Goal: Information Seeking & Learning: Learn about a topic

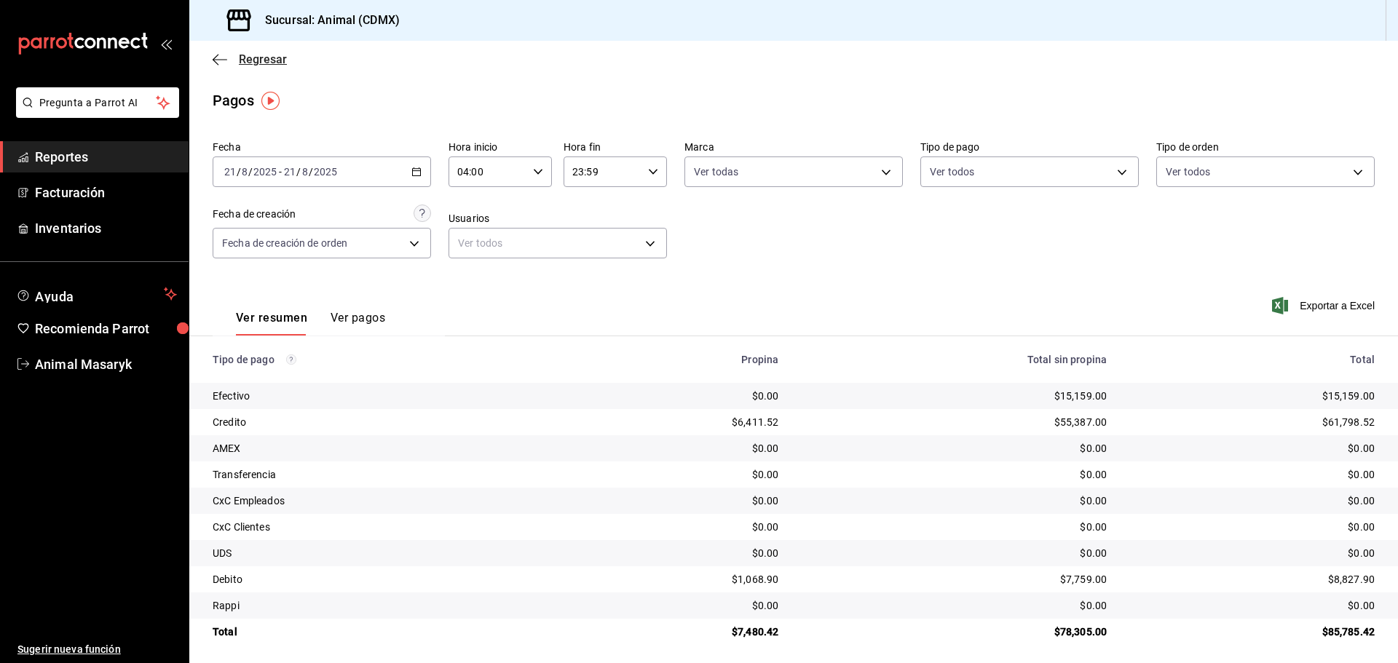
click at [216, 54] on icon "button" at bounding box center [220, 59] width 15 height 13
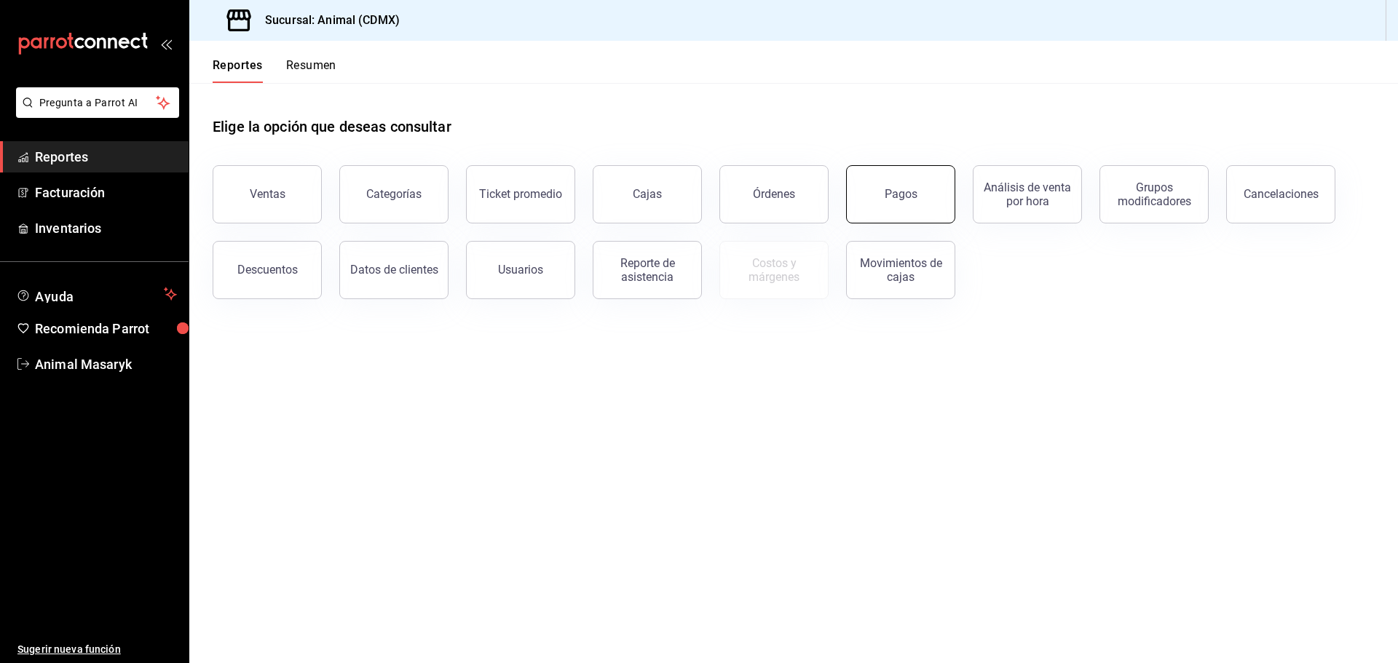
click at [907, 189] on div "Pagos" at bounding box center [901, 194] width 33 height 14
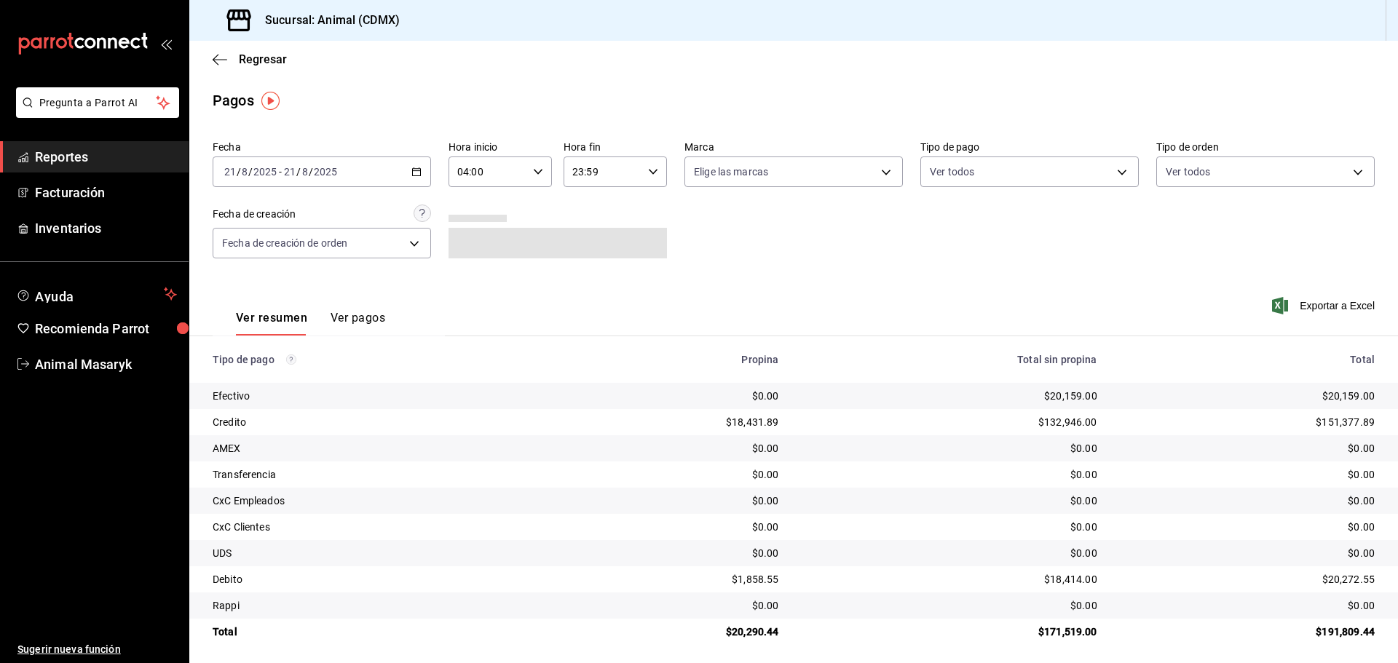
click at [419, 174] on div "[DATE] [DATE] - [DATE] [DATE]" at bounding box center [322, 172] width 218 height 31
click at [291, 380] on span "Rango de fechas" at bounding box center [281, 379] width 113 height 15
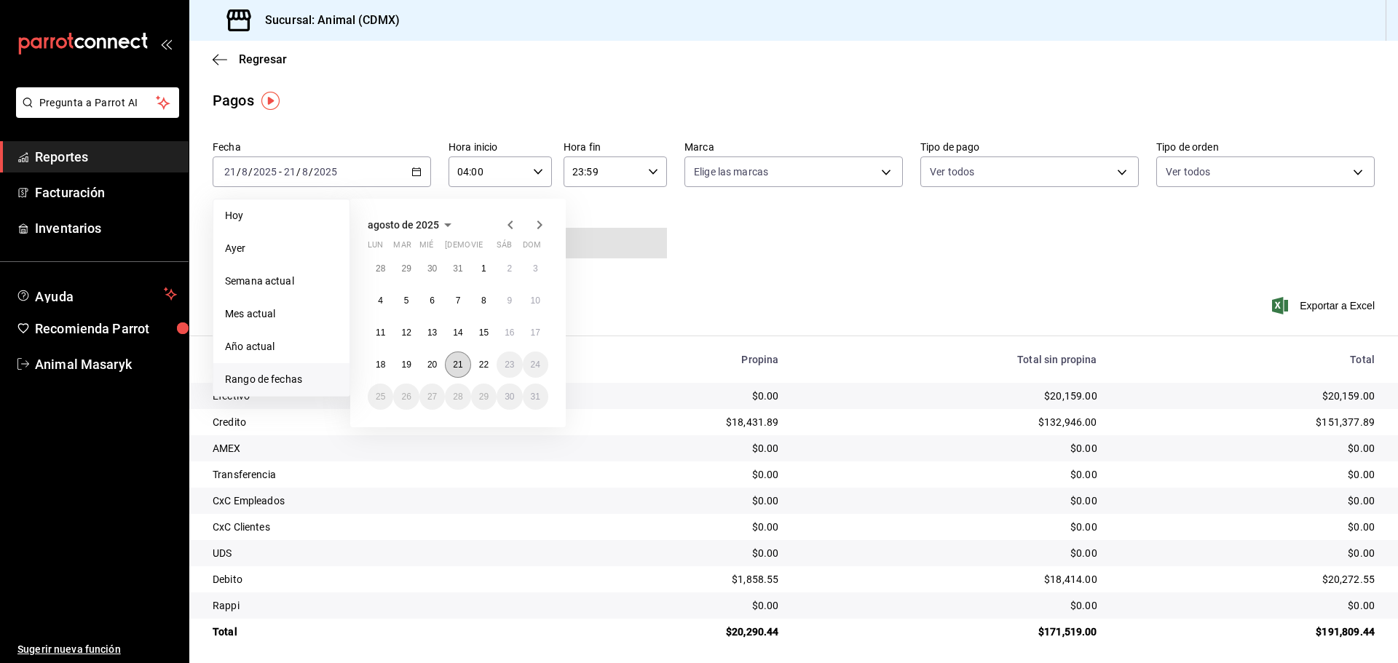
click at [459, 366] on abbr "21" at bounding box center [457, 365] width 9 height 10
click at [475, 365] on button "22" at bounding box center [483, 365] width 25 height 26
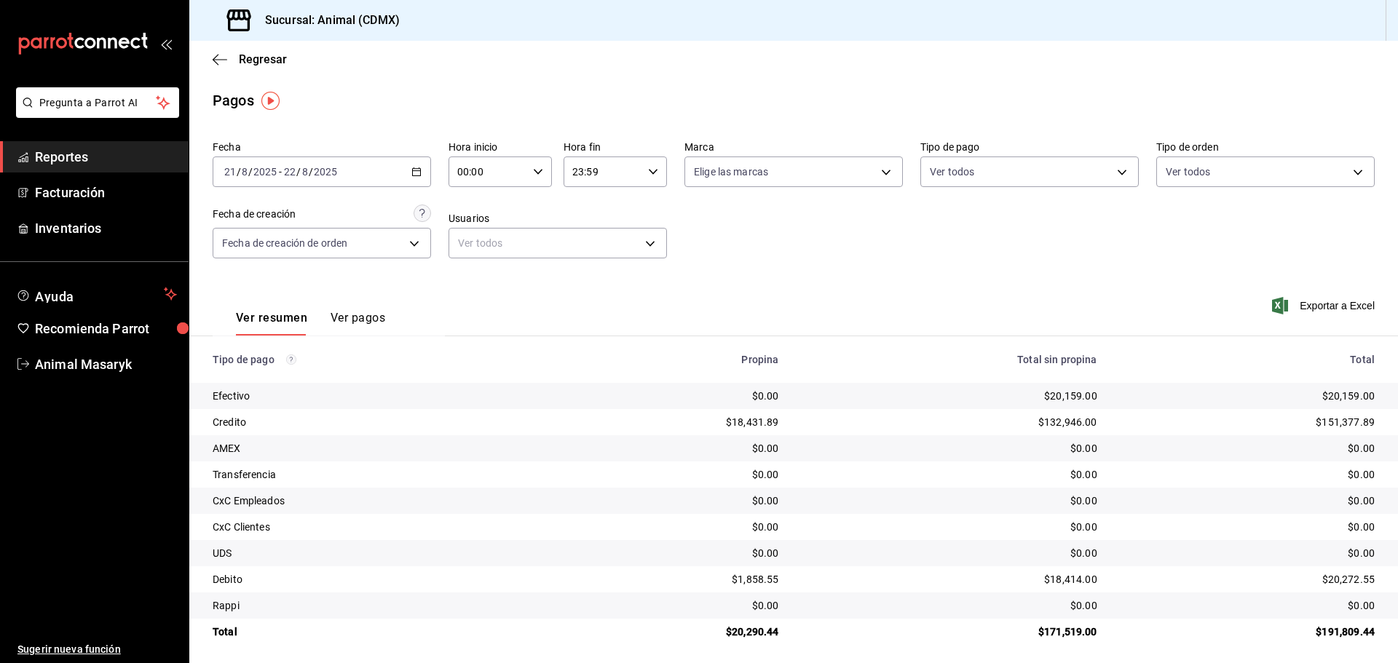
click at [533, 175] on icon "button" at bounding box center [538, 172] width 10 height 10
click at [478, 277] on span "04" at bounding box center [472, 276] width 28 height 12
type input "04:00"
click at [711, 181] on div at bounding box center [699, 331] width 1398 height 663
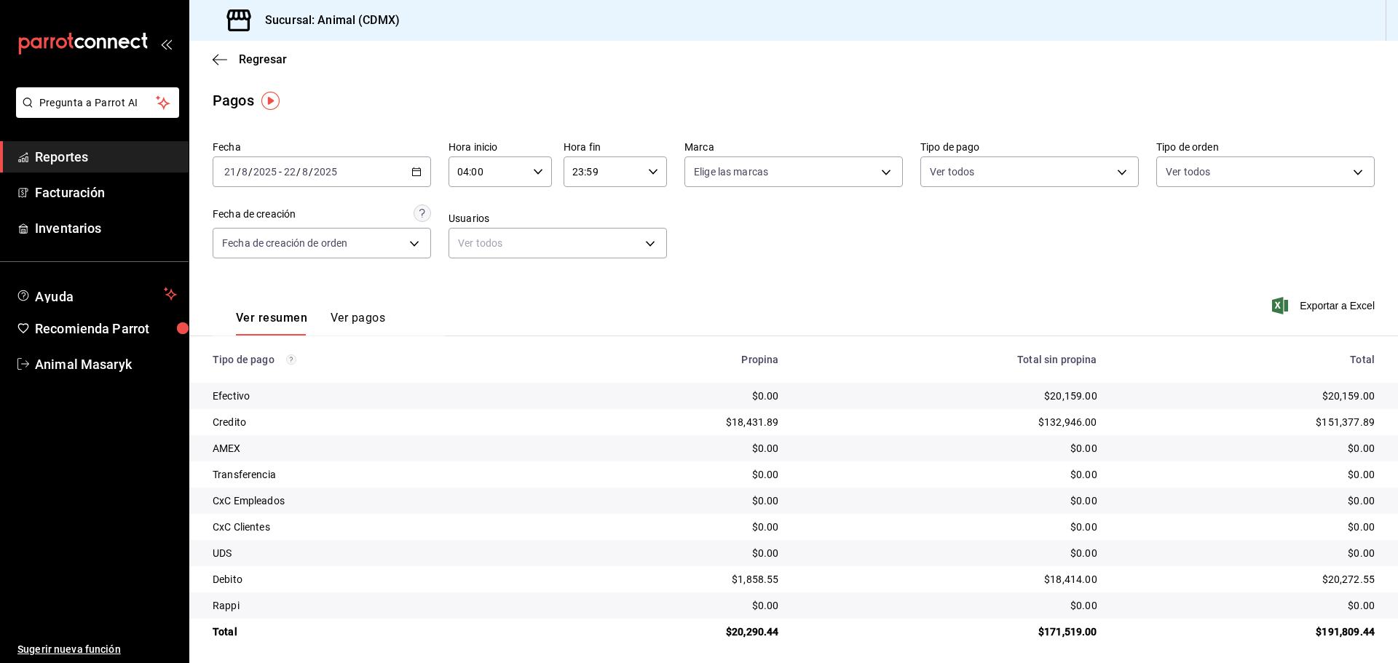
click at [648, 168] on icon "button" at bounding box center [653, 172] width 10 height 10
click at [580, 213] on span "02" at bounding box center [586, 212] width 28 height 12
type input "02:59"
click at [831, 224] on div at bounding box center [699, 331] width 1398 height 663
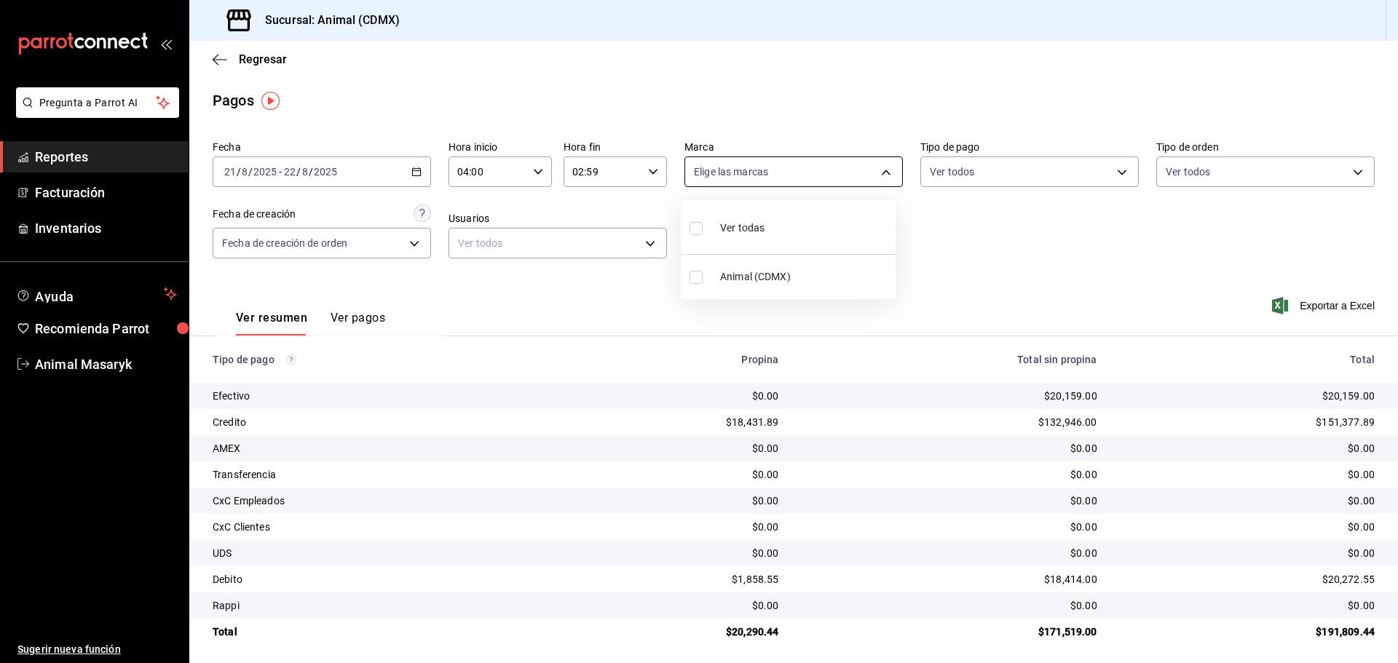
click at [865, 173] on body "Pregunta a Parrot AI Reportes Facturación Inventarios Ayuda Recomienda Parrot A…" at bounding box center [699, 331] width 1398 height 663
click at [841, 232] on li "Ver todas" at bounding box center [788, 226] width 215 height 43
type input "cb0f6aec-1481-4e37-861c-bab9b3a65b14"
checkbox input "true"
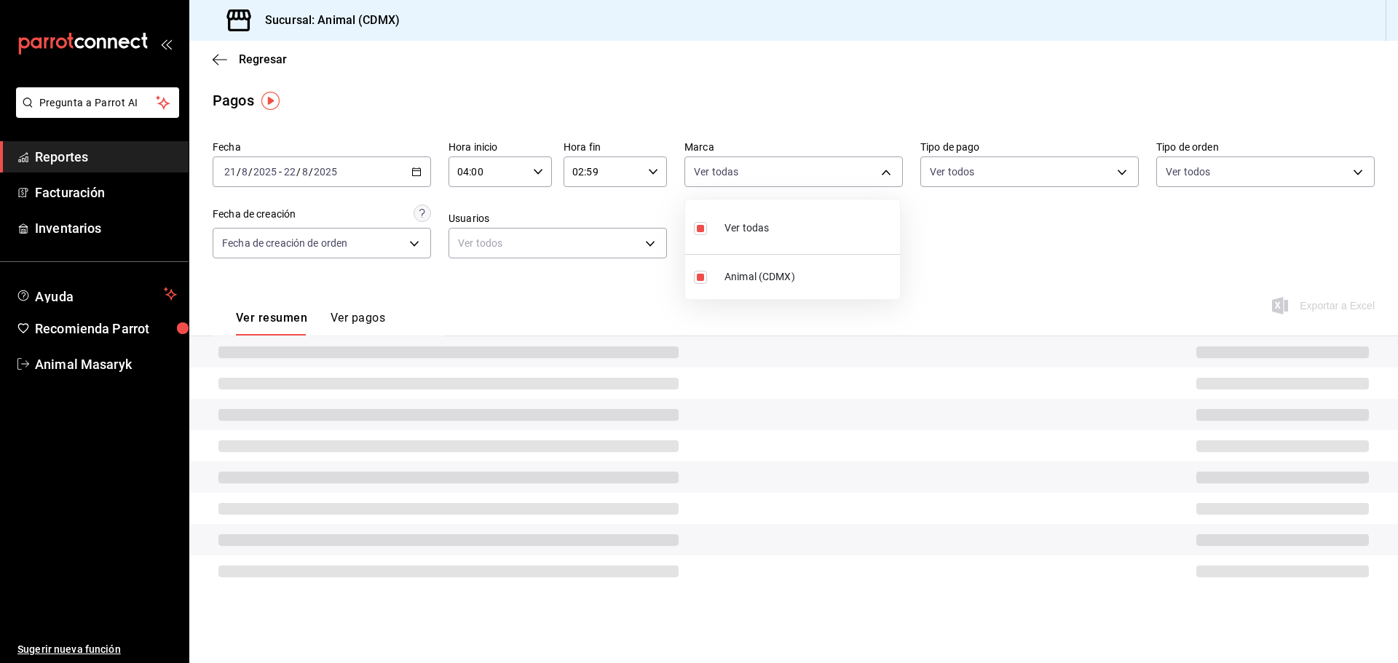
click at [981, 230] on div at bounding box center [699, 331] width 1398 height 663
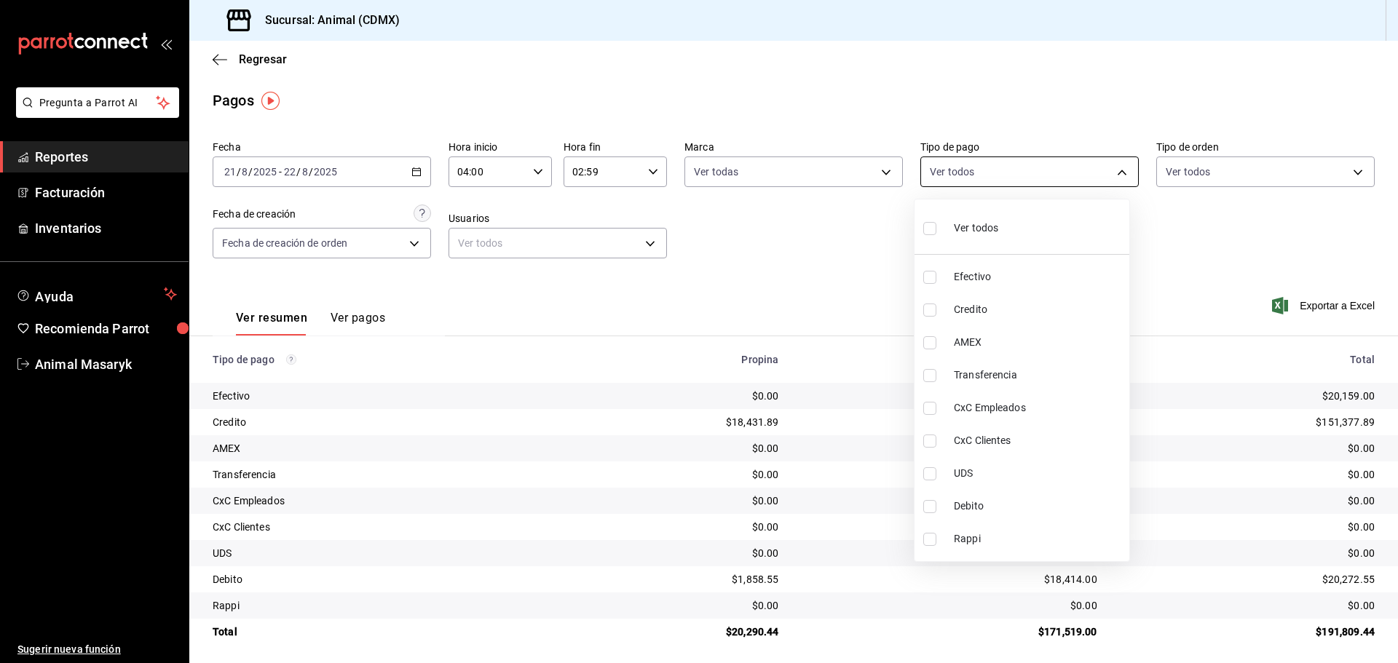
click at [1065, 172] on body "Pregunta a Parrot AI Reportes Facturación Inventarios Ayuda Recomienda Parrot A…" at bounding box center [699, 331] width 1398 height 663
click at [1009, 235] on li "Ver todos" at bounding box center [1022, 226] width 215 height 43
type input "42f515b5-d78a-4538-9fd6-dd91ca8c9d0d,09d93f3d-83f8-4294-bef9-640bdbafd8e4,c0bfe…"
checkbox input "true"
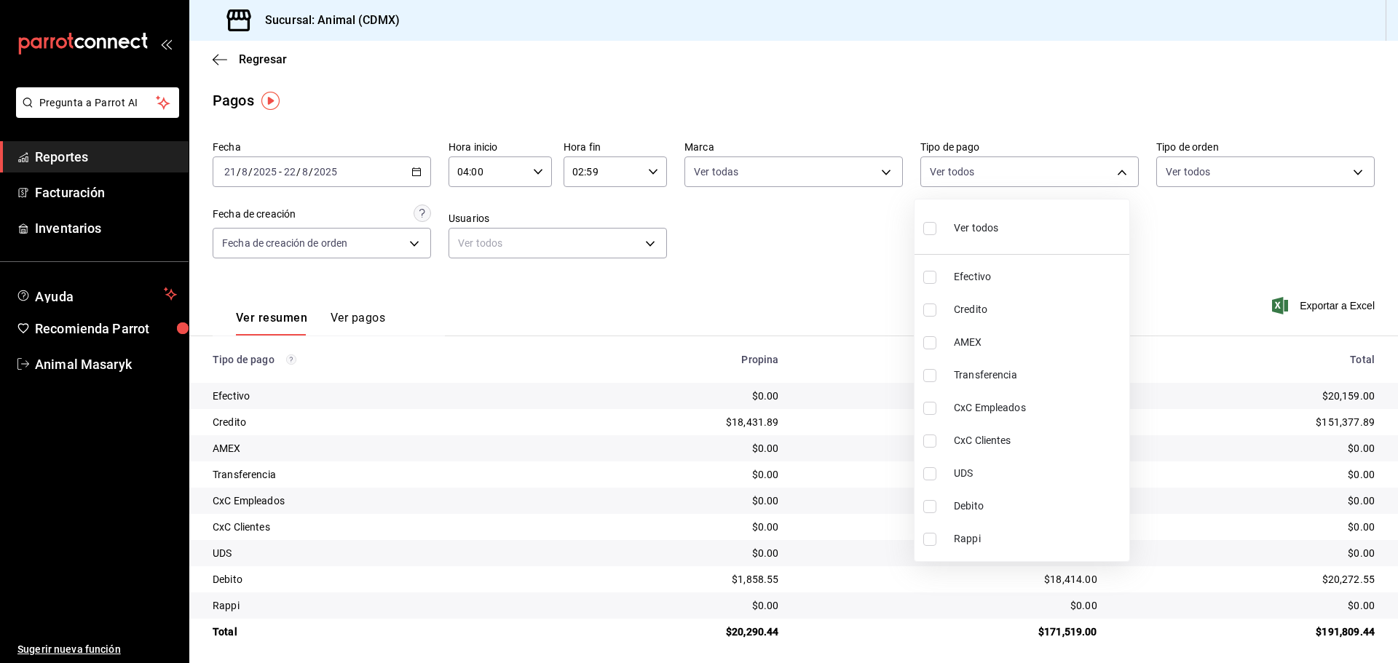
checkbox input "true"
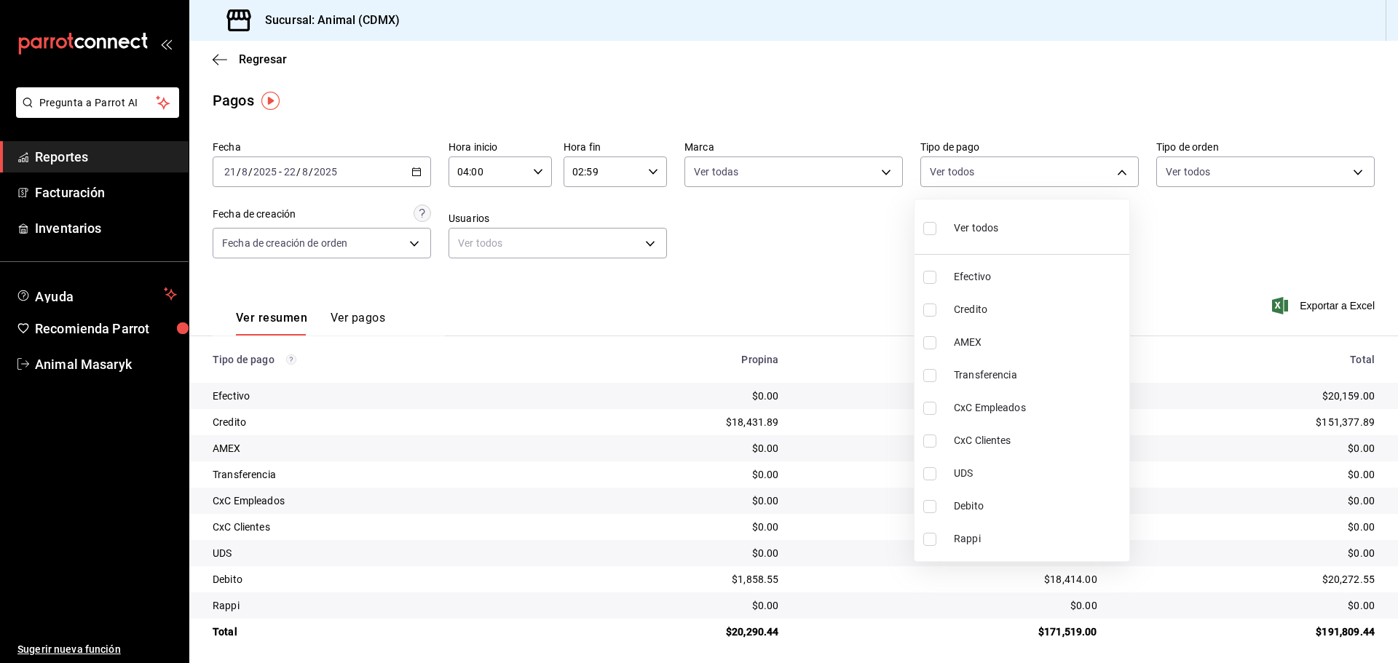
checkbox input "true"
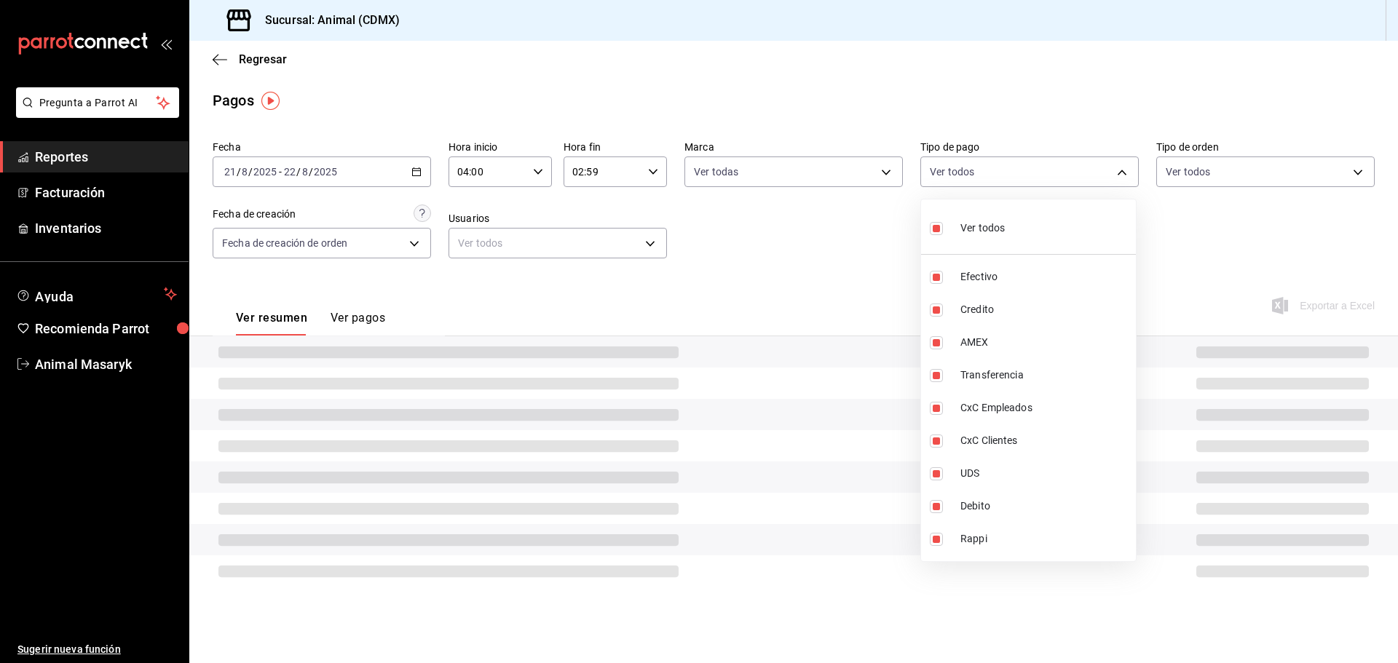
click at [1235, 230] on div at bounding box center [699, 331] width 1398 height 663
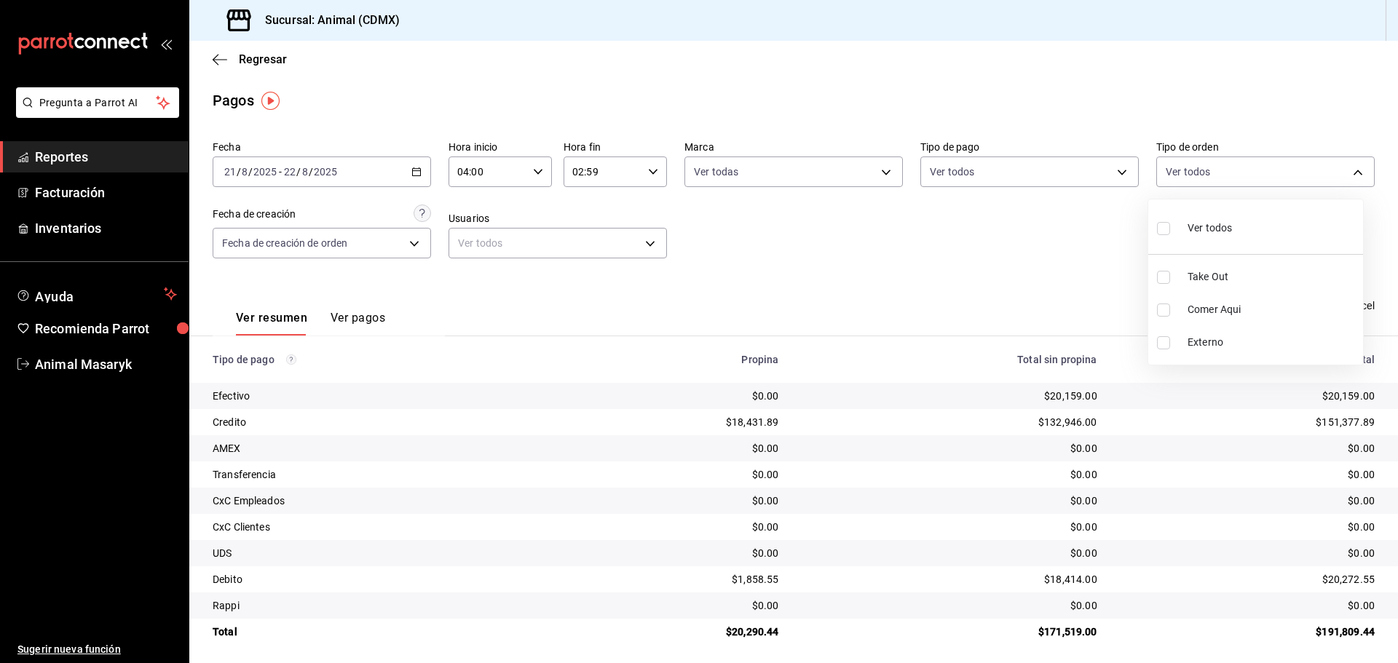
click at [1272, 174] on body "Pregunta a Parrot AI Reportes Facturación Inventarios Ayuda Recomienda Parrot A…" at bounding box center [699, 331] width 1398 height 663
click at [1209, 230] on span "Ver todos" at bounding box center [1210, 228] width 44 height 15
type input "ad44a823-99d3-4372-a913-4cf57f2a9ac0,b8ee5ff1-85c8-4a81-aa51-555e6c8ba0c6,EXTER…"
checkbox input "true"
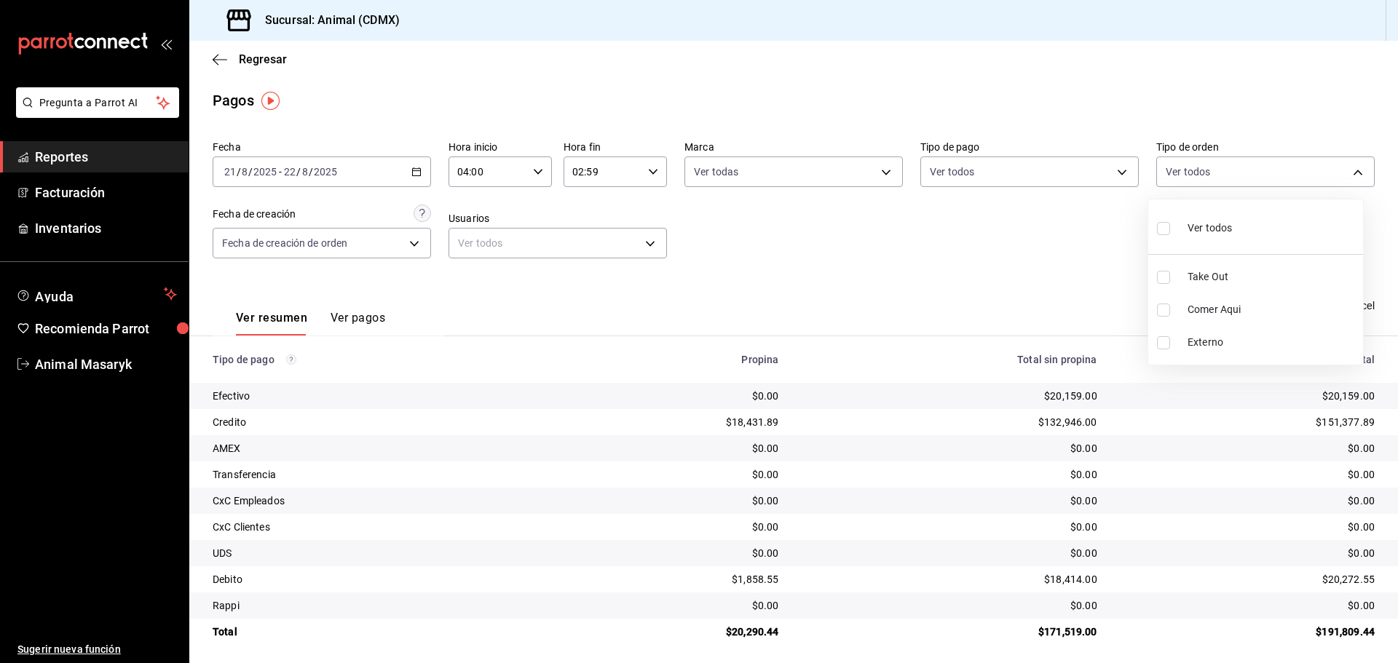
checkbox input "true"
click at [937, 248] on div at bounding box center [699, 331] width 1398 height 663
click at [218, 64] on icon "button" at bounding box center [216, 59] width 6 height 11
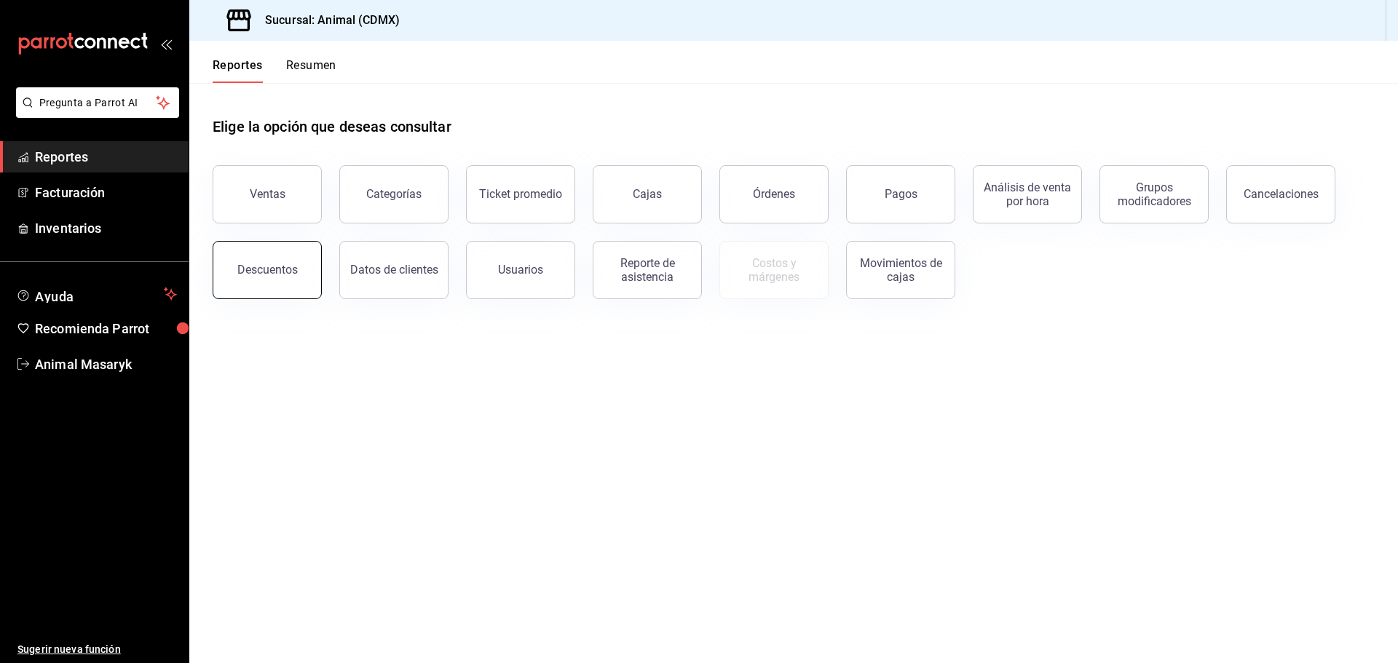
click at [299, 263] on button "Descuentos" at bounding box center [267, 270] width 109 height 58
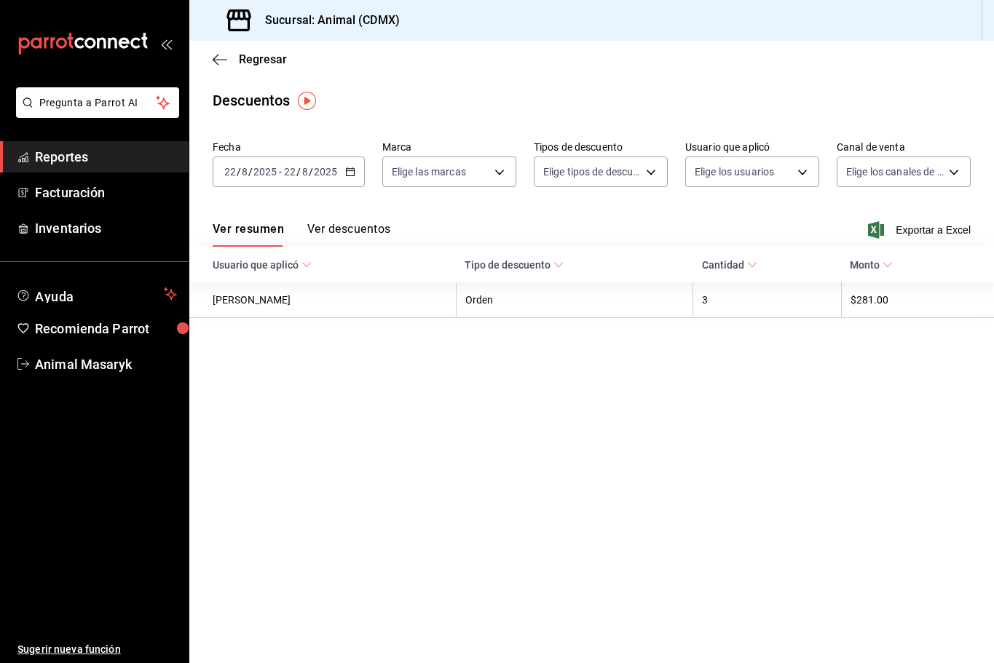
click at [894, 420] on main "Regresar Descuentos Fecha [DATE] [DATE] - [DATE] [DATE] Marca Elige las marcas …" at bounding box center [591, 352] width 805 height 623
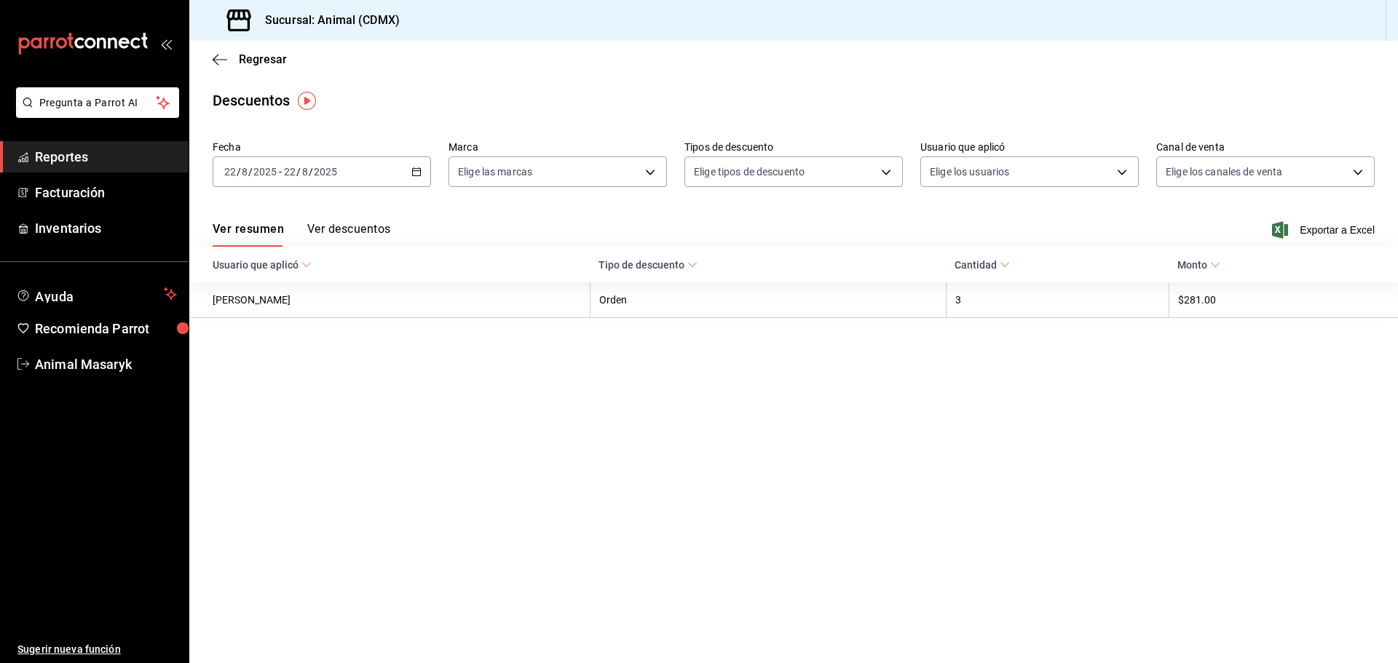
click at [415, 177] on div "[DATE] [DATE] - [DATE] [DATE]" at bounding box center [322, 172] width 218 height 31
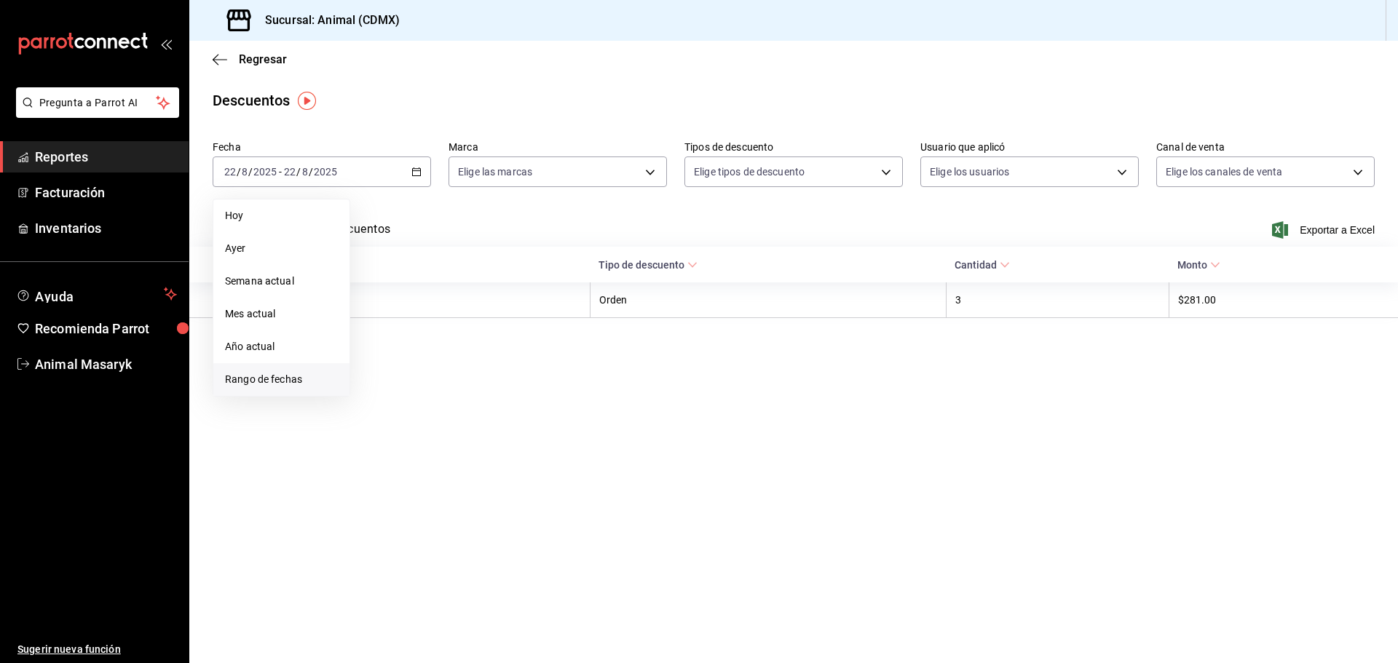
click at [285, 378] on span "Rango de fechas" at bounding box center [281, 379] width 113 height 15
click at [461, 366] on abbr "21" at bounding box center [457, 365] width 9 height 10
click at [482, 366] on button "22" at bounding box center [483, 365] width 25 height 26
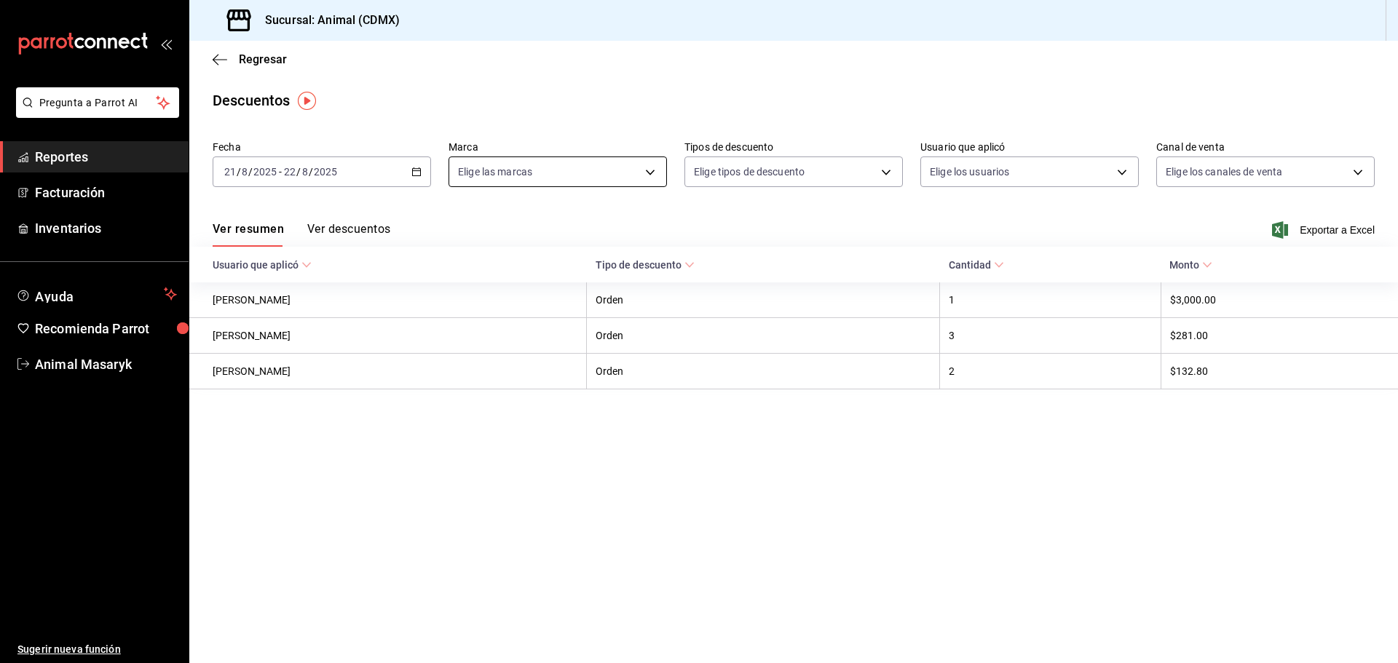
click at [653, 166] on body "Pregunta a Parrot AI Reportes Facturación Inventarios Ayuda Recomienda Parrot A…" at bounding box center [699, 331] width 1398 height 663
click at [557, 237] on li "Ver todas" at bounding box center [557, 226] width 217 height 43
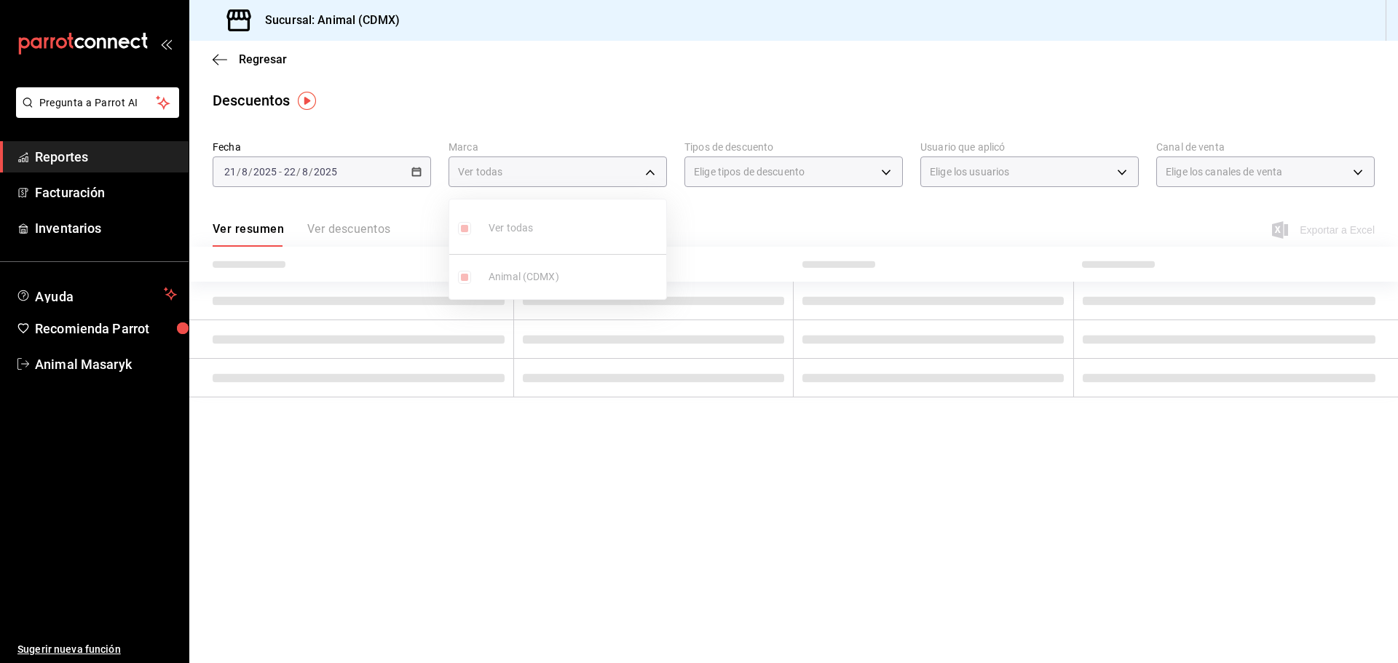
type input "cb0f6aec-1481-4e37-861c-bab9b3a65b14"
checkbox input "true"
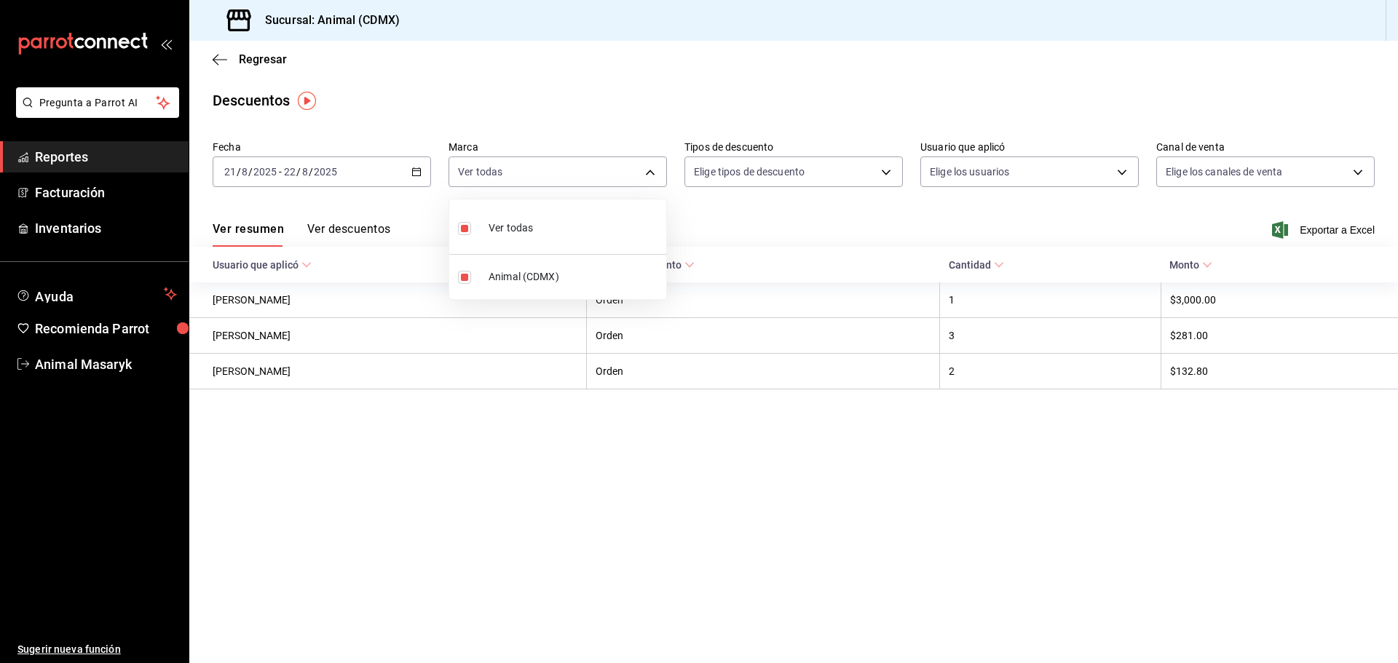
click at [878, 167] on div at bounding box center [699, 331] width 1398 height 663
click at [877, 171] on body "Pregunta a Parrot AI Reportes Facturación Inventarios Ayuda Recomienda Parrot A…" at bounding box center [699, 331] width 1398 height 663
click at [765, 218] on span "Orden" at bounding box center [806, 220] width 169 height 15
type input "ORDER"
checkbox input "true"
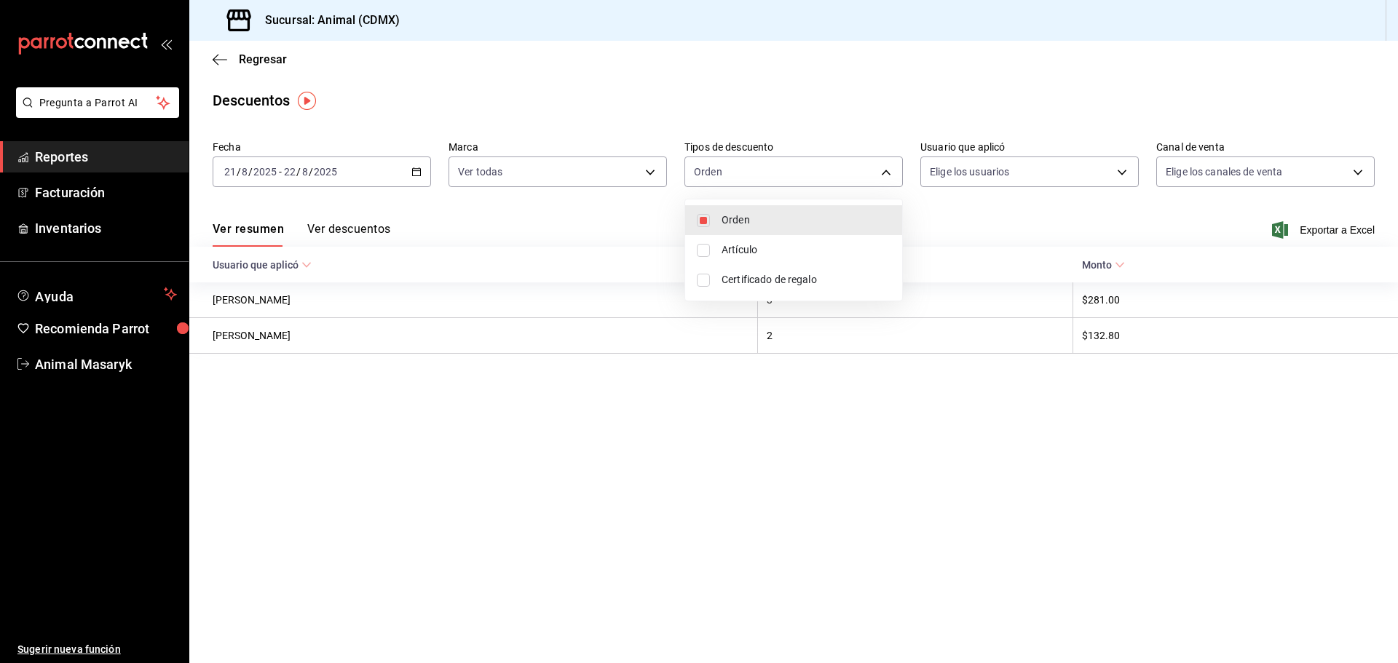
click at [748, 249] on span "Artículo" at bounding box center [806, 249] width 169 height 15
type input "ORDER,ORDER_ITEM"
checkbox input "true"
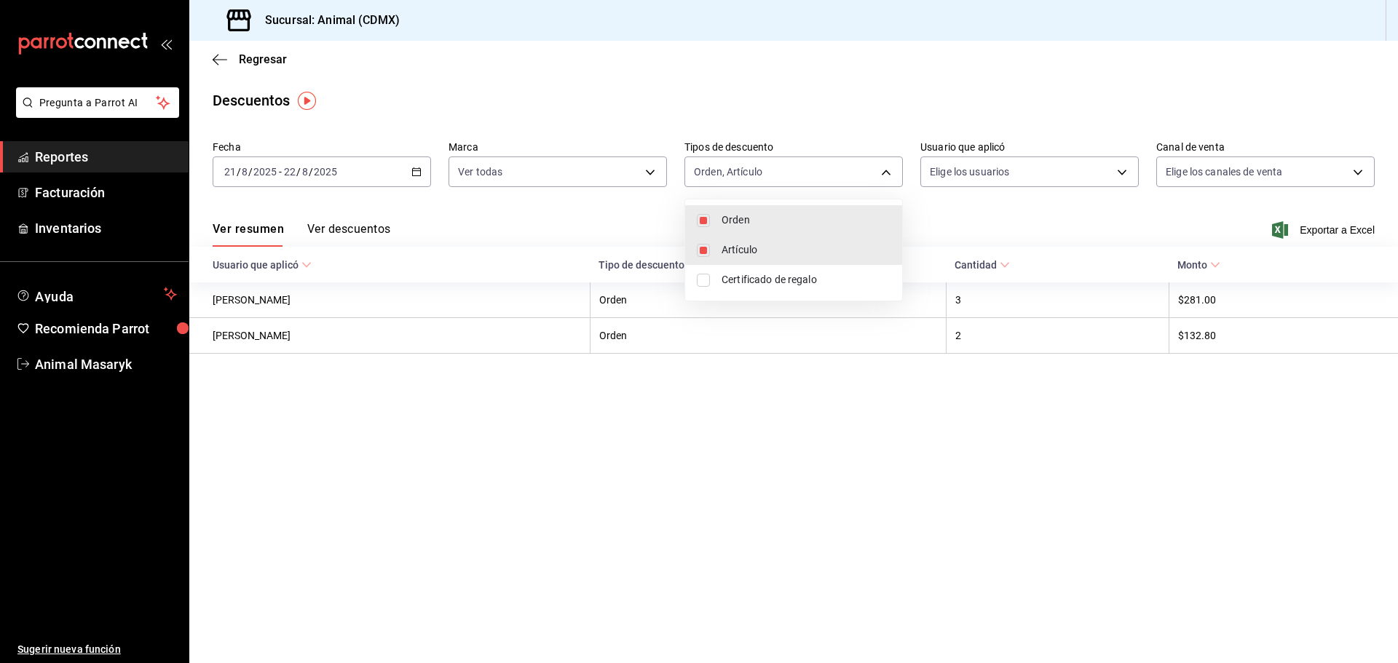
click at [746, 281] on span "Certificado de regalo" at bounding box center [806, 279] width 169 height 15
type input "ORDER,ORDER_ITEM,CARD_REWARD"
checkbox input "true"
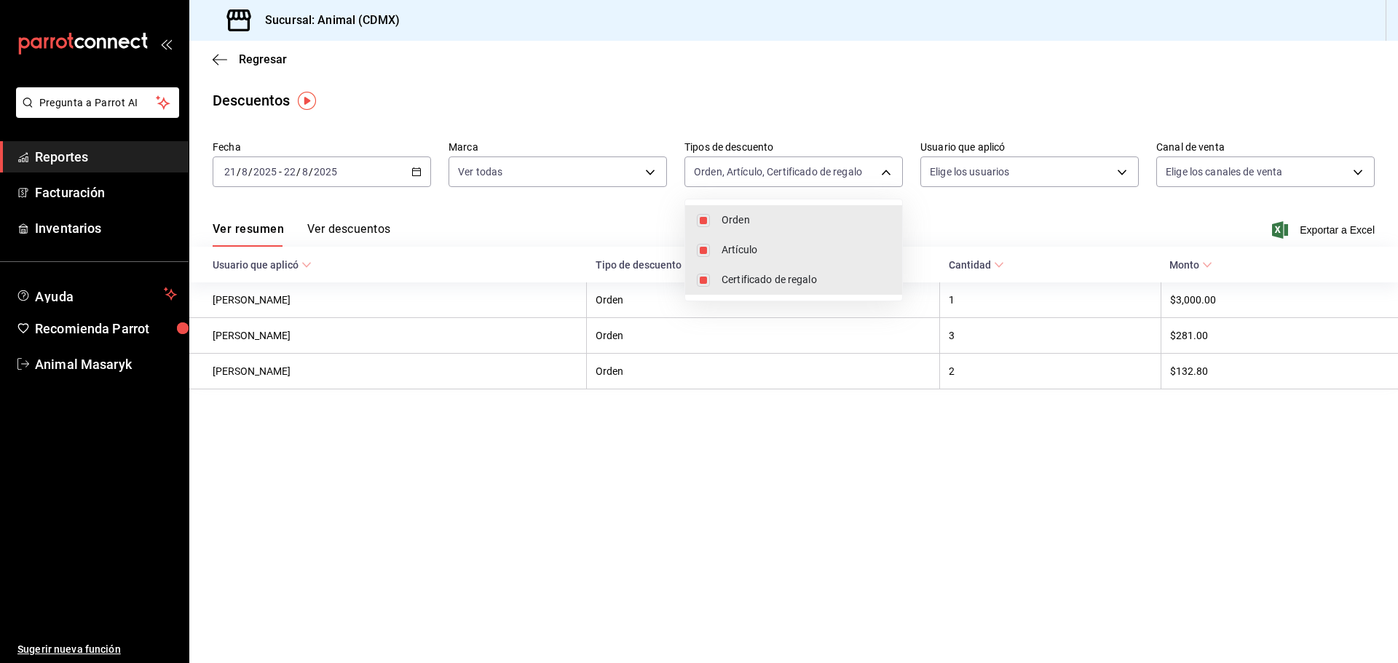
click at [650, 175] on div at bounding box center [699, 331] width 1398 height 663
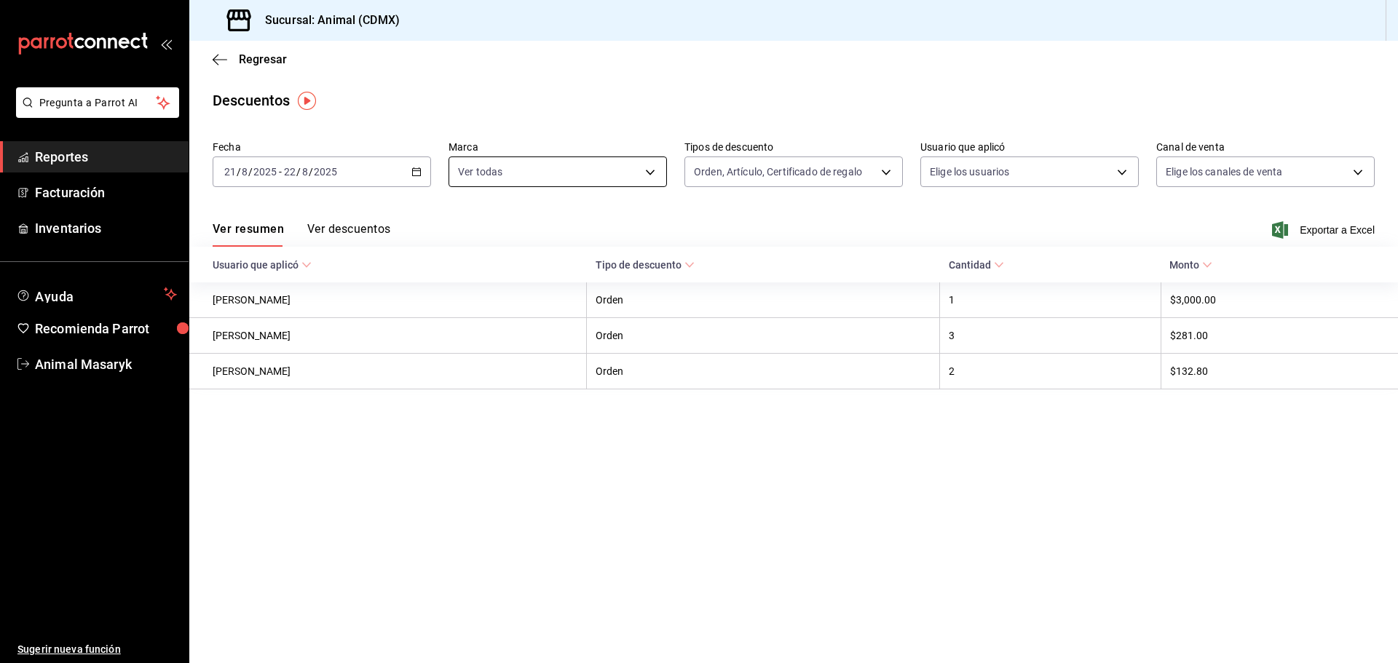
click at [649, 175] on body "Pregunta a Parrot AI Reportes Facturación Inventarios Ayuda Recomienda Parrot A…" at bounding box center [699, 331] width 1398 height 663
click at [1121, 178] on div at bounding box center [699, 331] width 1398 height 663
click at [1118, 176] on body "Pregunta a Parrot AI Reportes Facturación Inventarios Ayuda Recomienda Parrot A…" at bounding box center [699, 331] width 1398 height 663
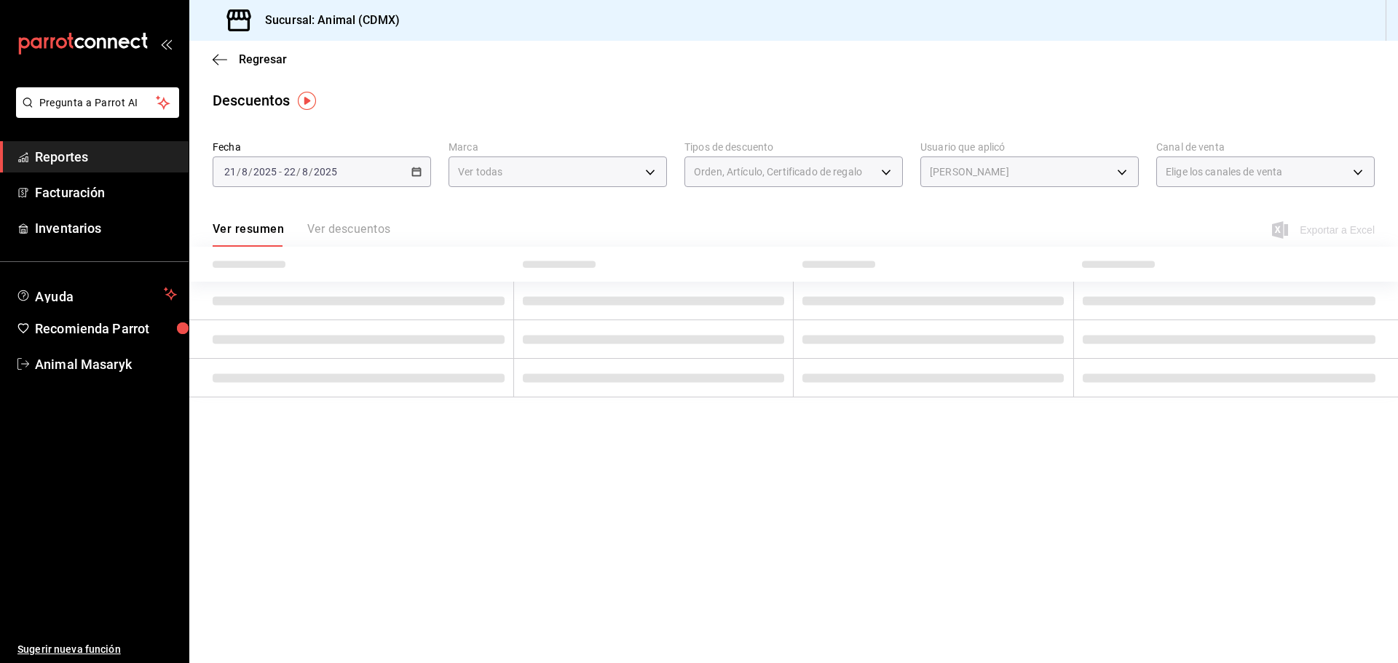
click at [1014, 222] on ul "Ver todos [PERSON_NAME] [PERSON_NAME] [PERSON_NAME] [PERSON_NAME] [PERSON_NAME]…" at bounding box center [1046, 302] width 251 height 205
click at [936, 230] on hr at bounding box center [1046, 230] width 251 height 1
click at [1313, 173] on div at bounding box center [699, 331] width 1398 height 663
type input "6b4342d5-1a70-4bcb-8c56-ac07fe99d7bb,"
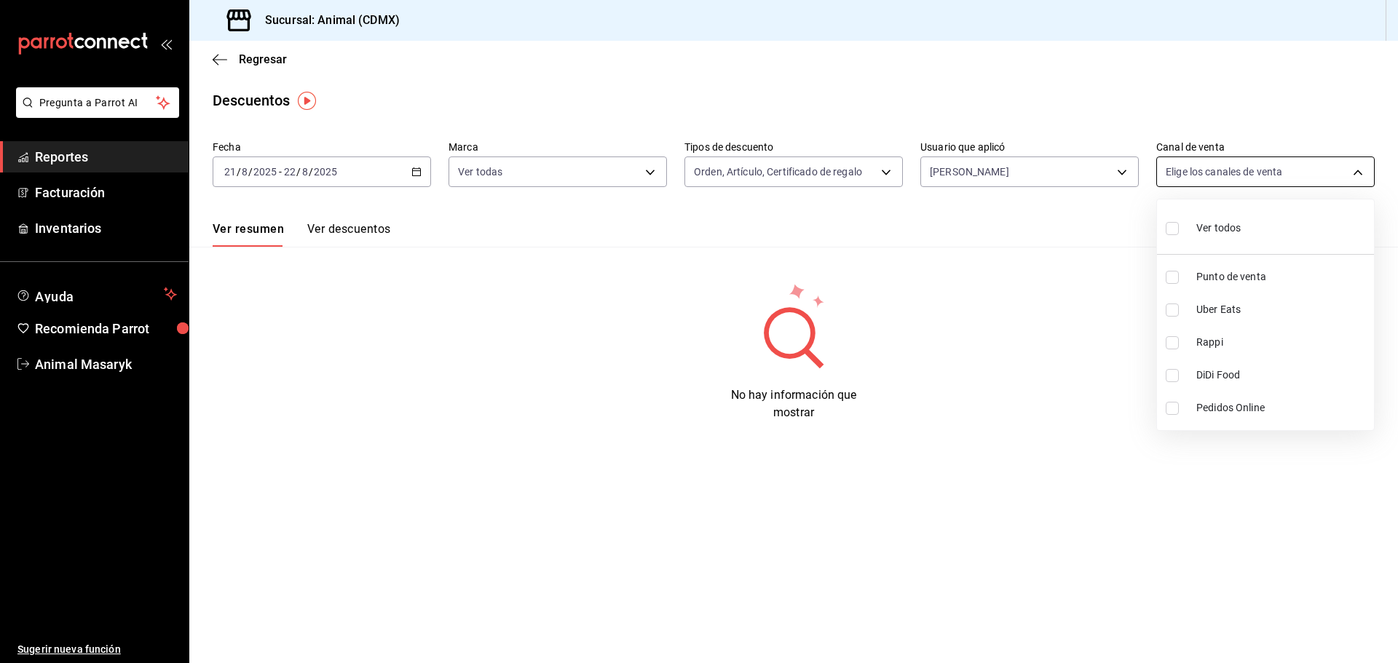
click at [1308, 173] on body "Pregunta a Parrot AI Reportes Facturación Inventarios Ayuda Recomienda Parrot A…" at bounding box center [699, 331] width 1398 height 663
click at [1204, 225] on span "Ver todos" at bounding box center [1218, 228] width 44 height 15
type input "PARROT,UBER_EATS,RAPPI,DIDI_FOOD,ONLINE"
checkbox input "true"
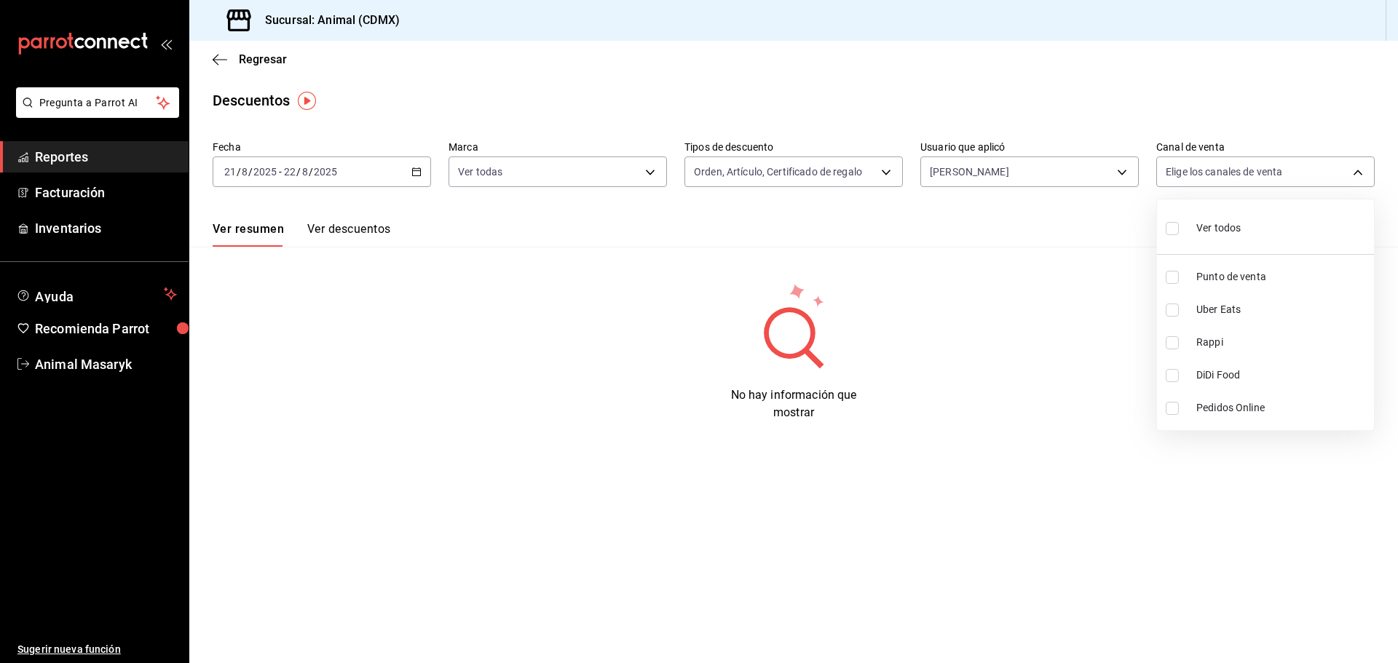
checkbox input "true"
click at [1076, 365] on div at bounding box center [699, 331] width 1398 height 663
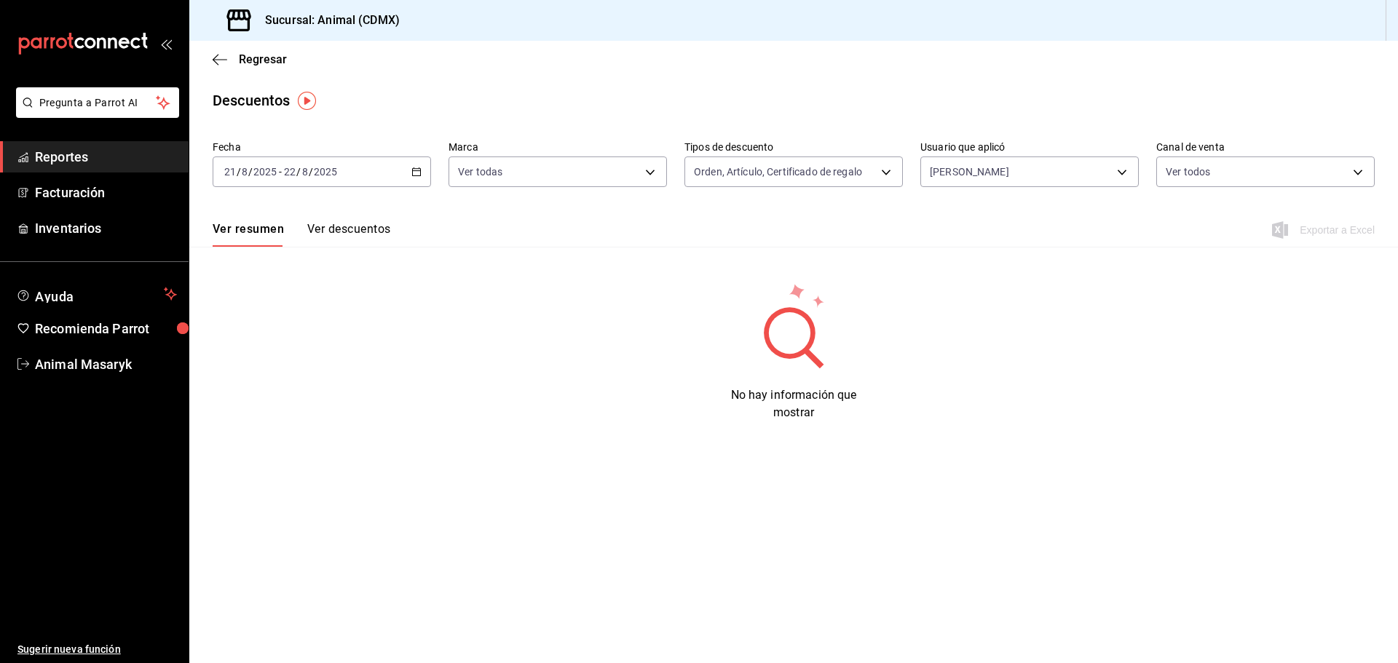
click at [1018, 291] on div "No hay información que mostrar" at bounding box center [793, 352] width 1209 height 140
click at [657, 73] on div "Regresar" at bounding box center [793, 59] width 1209 height 37
click at [720, 356] on div "No hay información que mostrar" at bounding box center [793, 352] width 1209 height 140
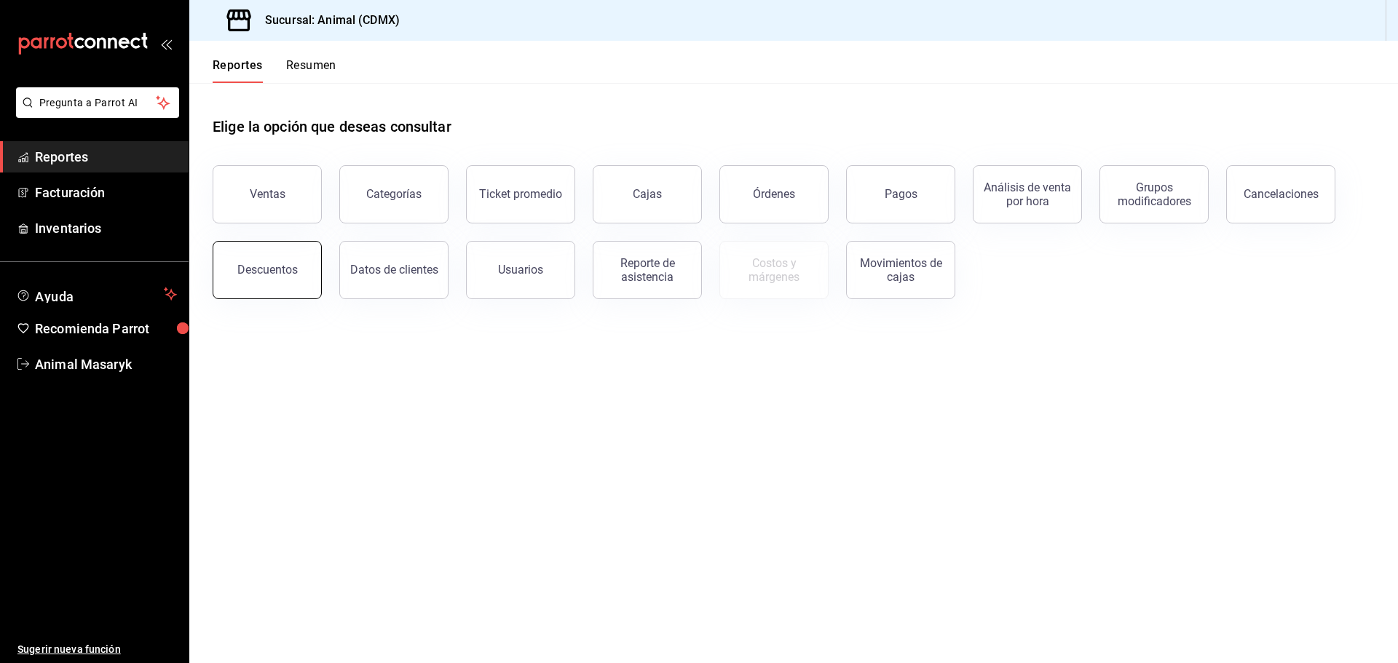
click at [276, 269] on div "Descuentos" at bounding box center [267, 270] width 60 height 14
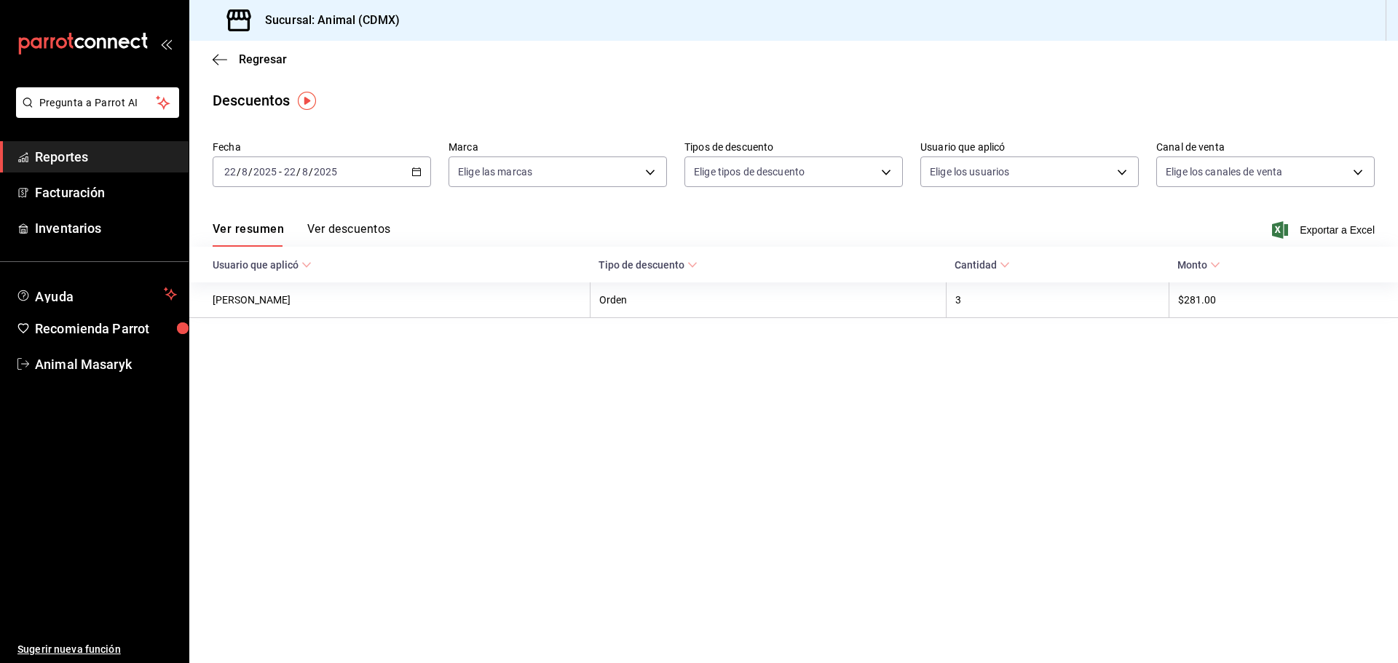
click at [414, 172] on icon "button" at bounding box center [416, 172] width 10 height 10
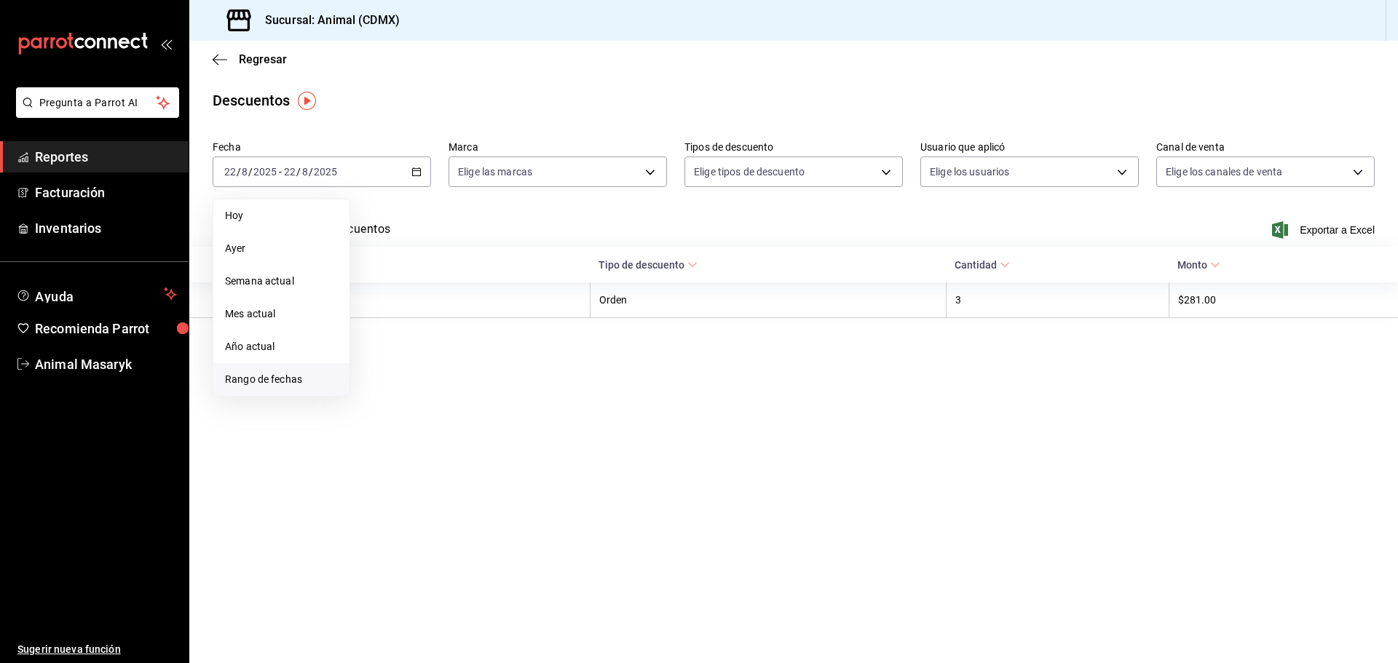
click at [289, 385] on span "Rango de fechas" at bounding box center [281, 379] width 113 height 15
drag, startPoint x: 451, startPoint y: 369, endPoint x: 475, endPoint y: 369, distance: 23.3
click at [452, 369] on button "21" at bounding box center [457, 365] width 25 height 26
click at [476, 369] on button "22" at bounding box center [483, 365] width 25 height 26
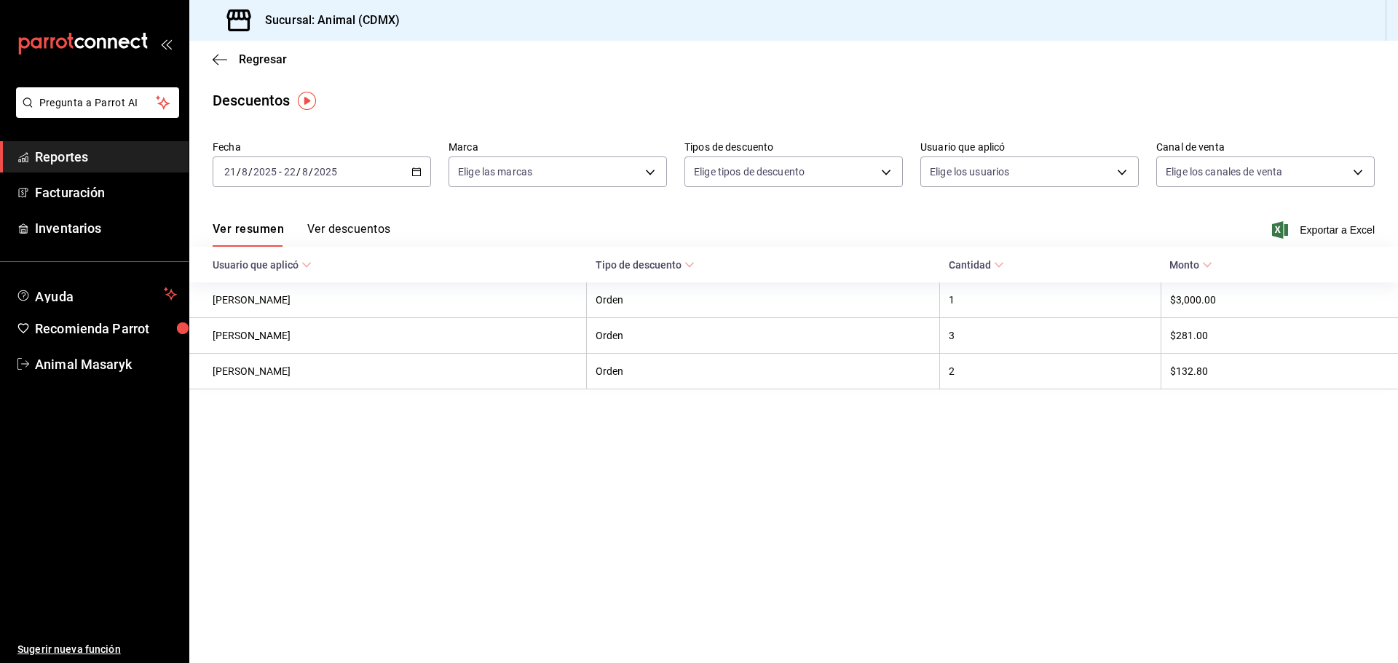
click at [561, 205] on div "Ver resumen Ver descuentos Exportar a Excel" at bounding box center [793, 226] width 1209 height 42
click at [639, 165] on body "Pregunta a Parrot AI Reportes Facturación Inventarios Ayuda Recomienda Parrot A…" at bounding box center [699, 331] width 1398 height 663
click at [586, 231] on li "Ver todas" at bounding box center [557, 226] width 217 height 43
type input "cb0f6aec-1481-4e37-861c-bab9b3a65b14"
checkbox input "true"
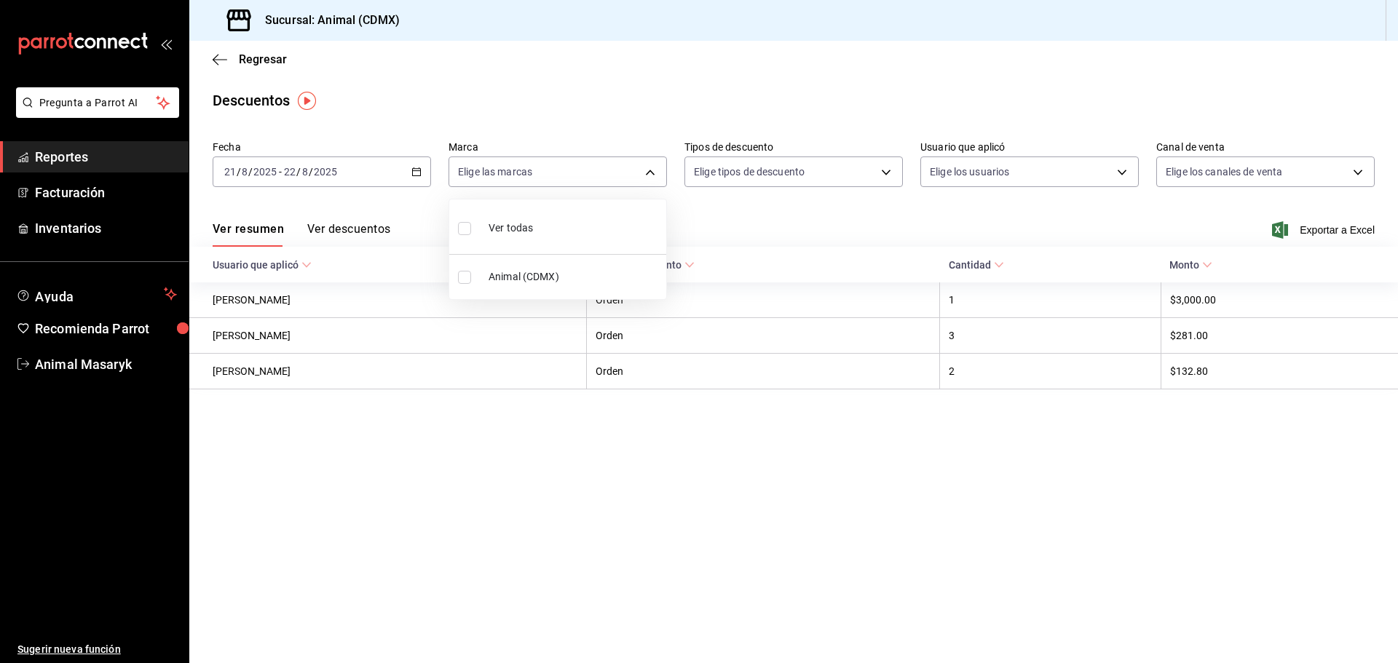
checkbox input "true"
click at [781, 194] on div at bounding box center [699, 331] width 1398 height 663
click at [871, 172] on body "Pregunta a Parrot AI Reportes Facturación Inventarios Ayuda Recomienda Parrot A…" at bounding box center [699, 331] width 1398 height 663
click at [763, 225] on span "Orden" at bounding box center [806, 220] width 169 height 15
type input "ORDER"
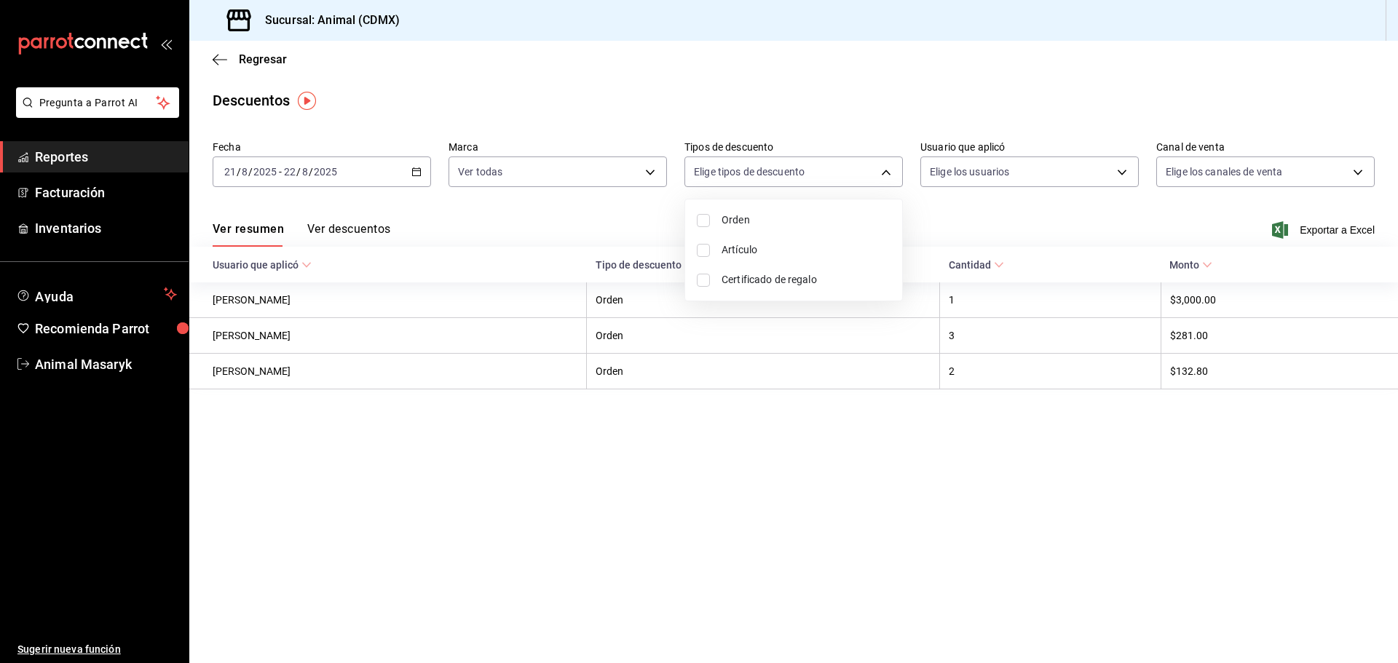
checkbox input "true"
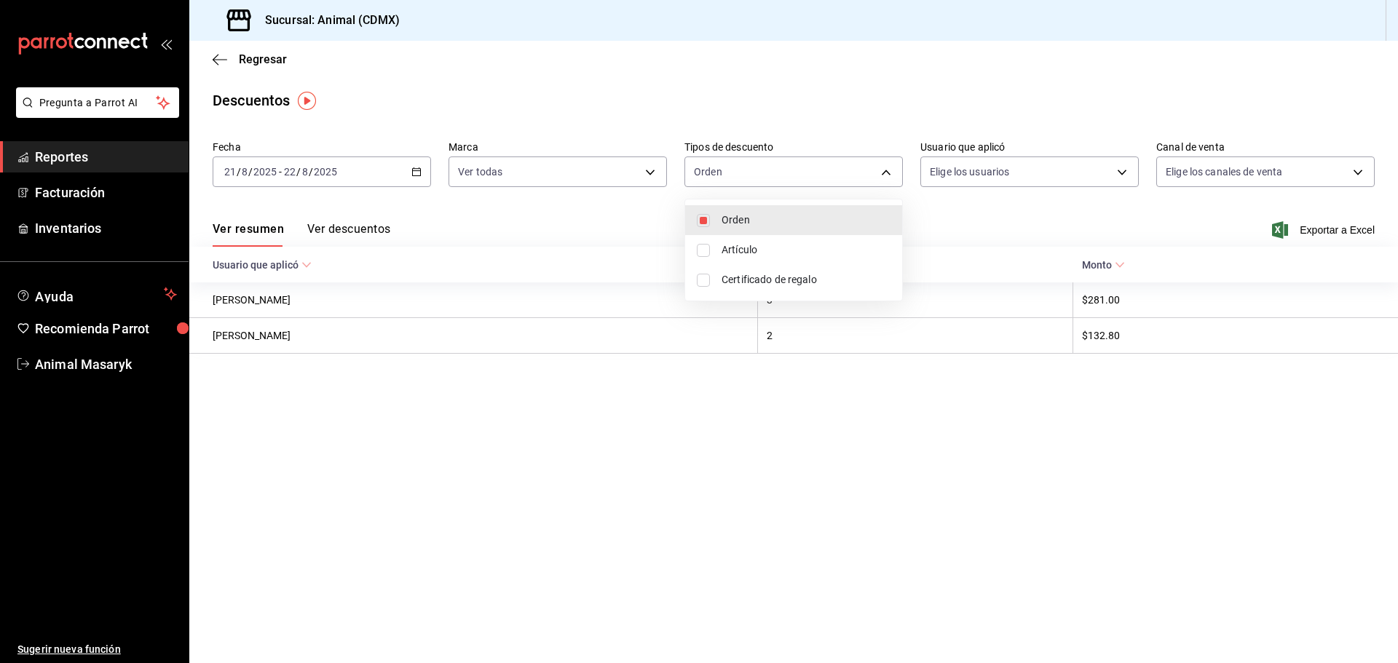
click at [763, 249] on span "Artículo" at bounding box center [806, 249] width 169 height 15
type input "ORDER,ORDER_ITEM"
checkbox input "true"
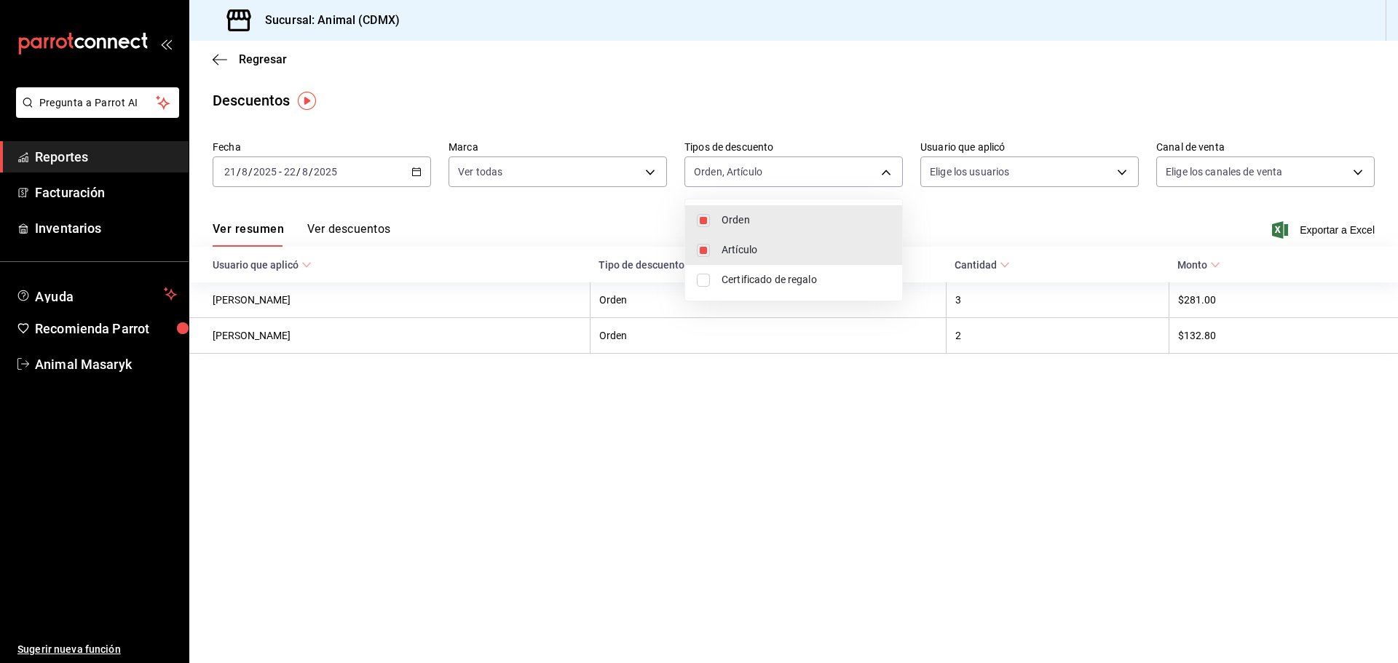
click at [763, 274] on span "Certificado de regalo" at bounding box center [806, 279] width 169 height 15
type input "ORDER,ORDER_ITEM,CARD_REWARD"
checkbox input "true"
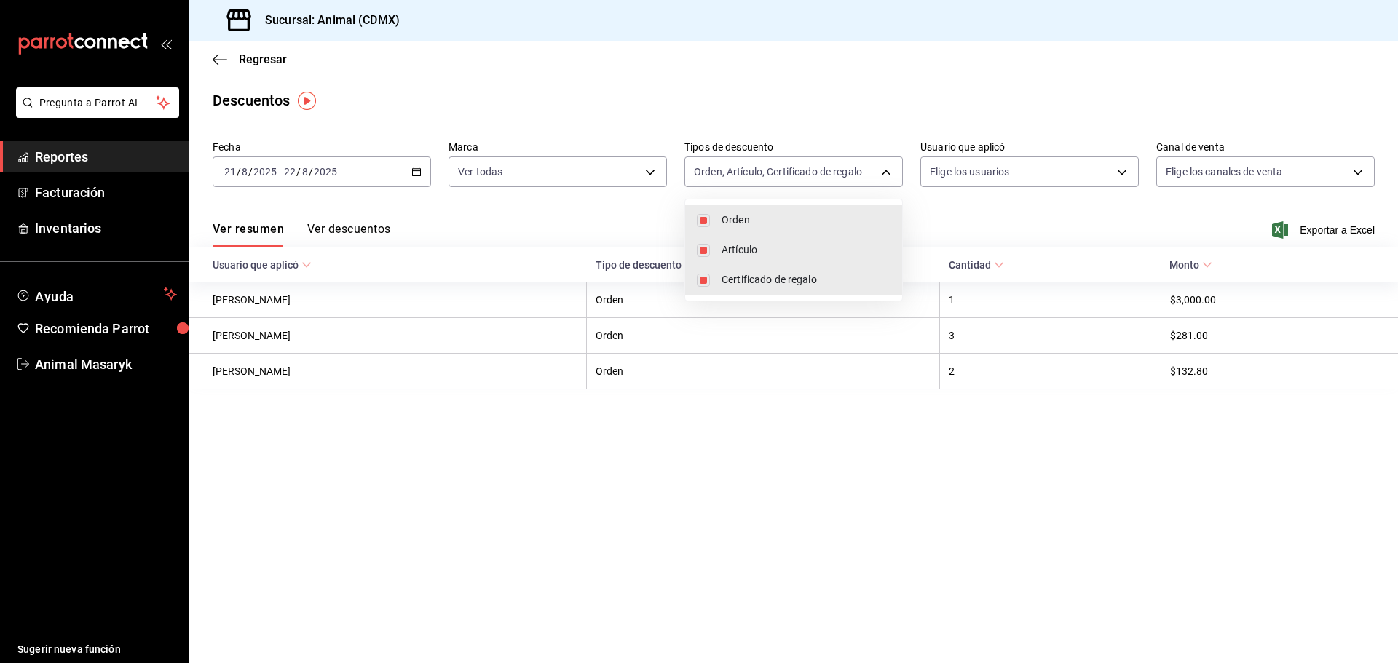
click at [1108, 176] on div at bounding box center [699, 331] width 1398 height 663
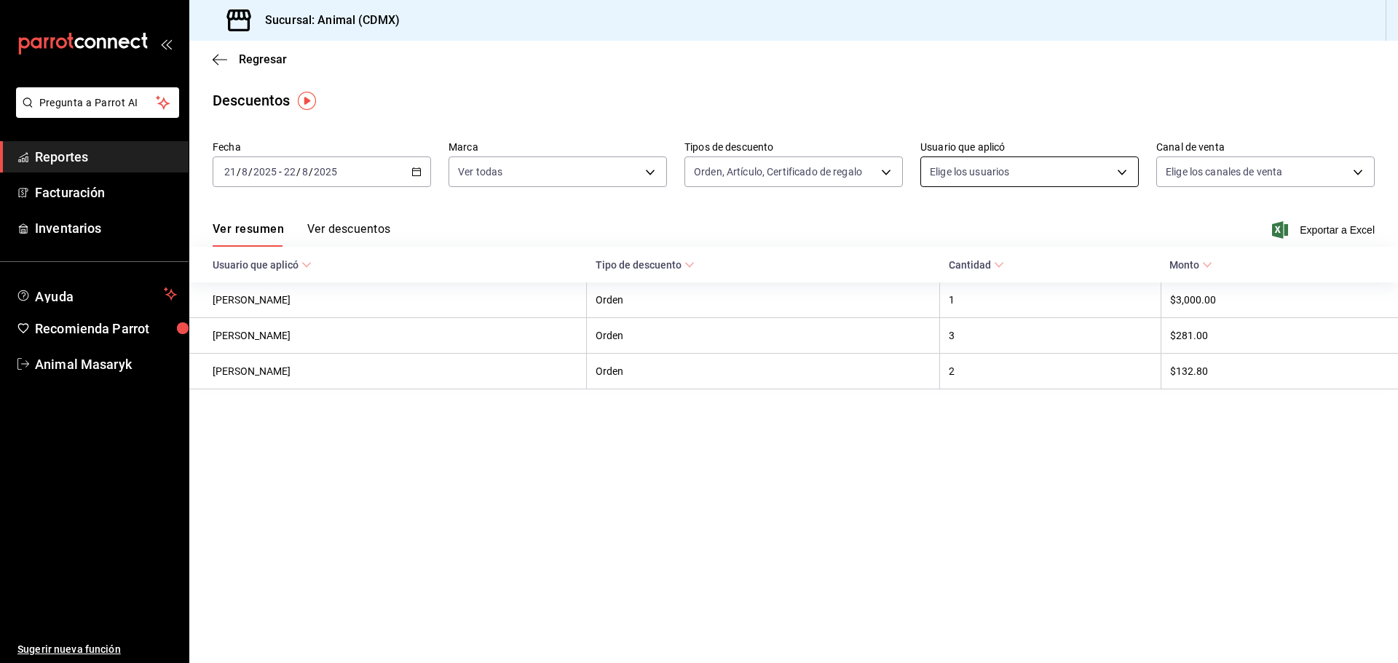
click at [1110, 176] on body "Pregunta a Parrot AI Reportes Facturación Inventarios Ayuda Recomienda Parrot A…" at bounding box center [699, 331] width 1398 height 663
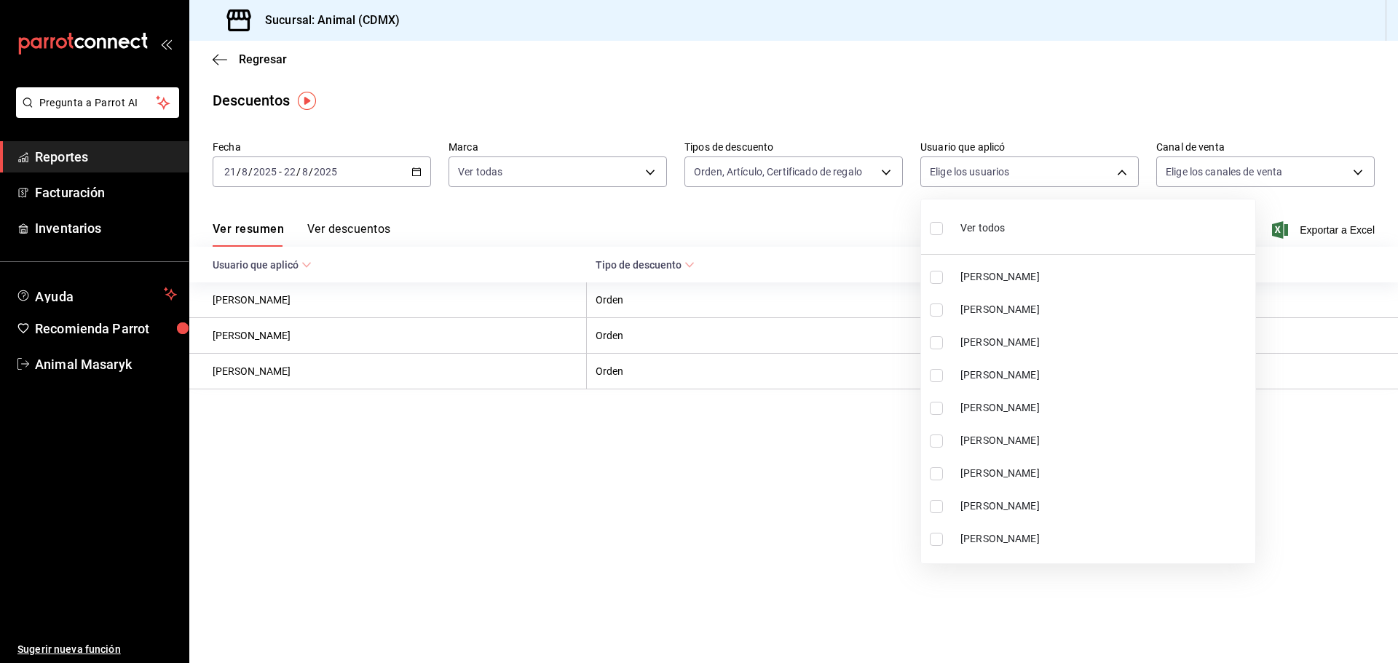
click at [936, 231] on input "checkbox" at bounding box center [936, 228] width 13 height 13
checkbox input "true"
type input "6b4342d5-1a70-4bcb-8c56-ac07fe99d7bb,0d0beca7-4d11-4f77-8f99-701dabe81d63,2d16f…"
checkbox input "true"
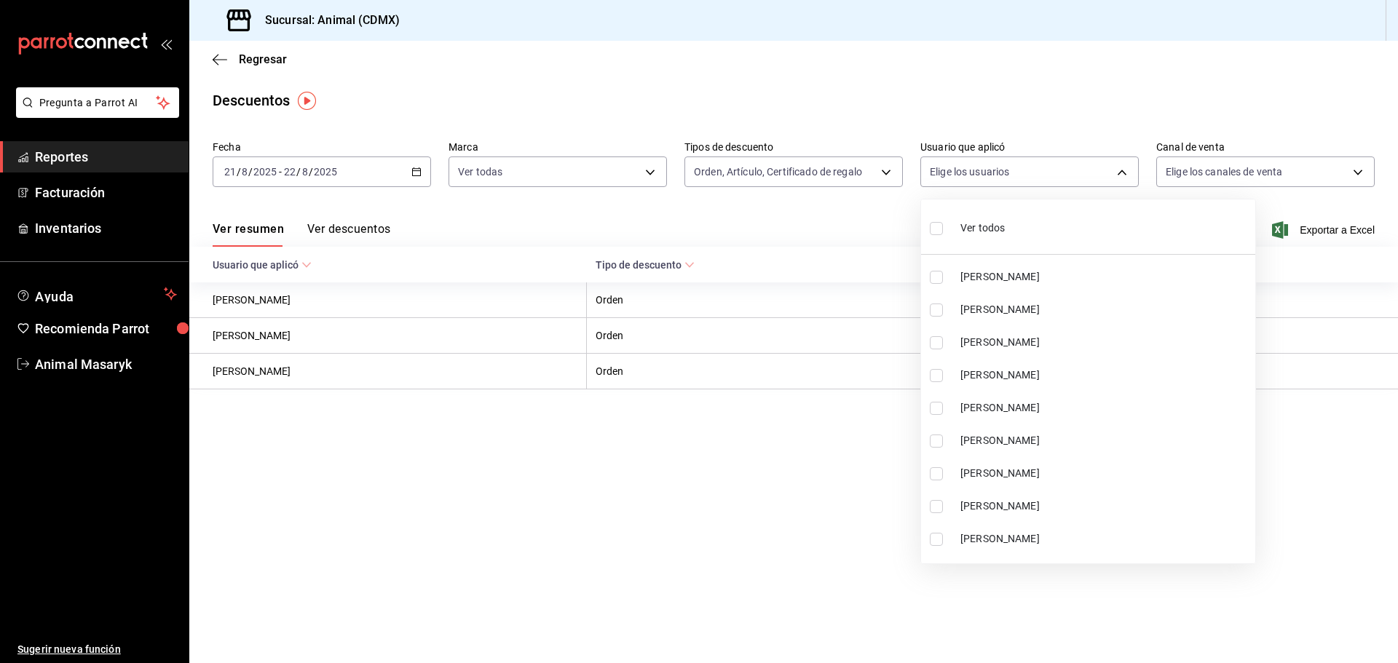
checkbox input "true"
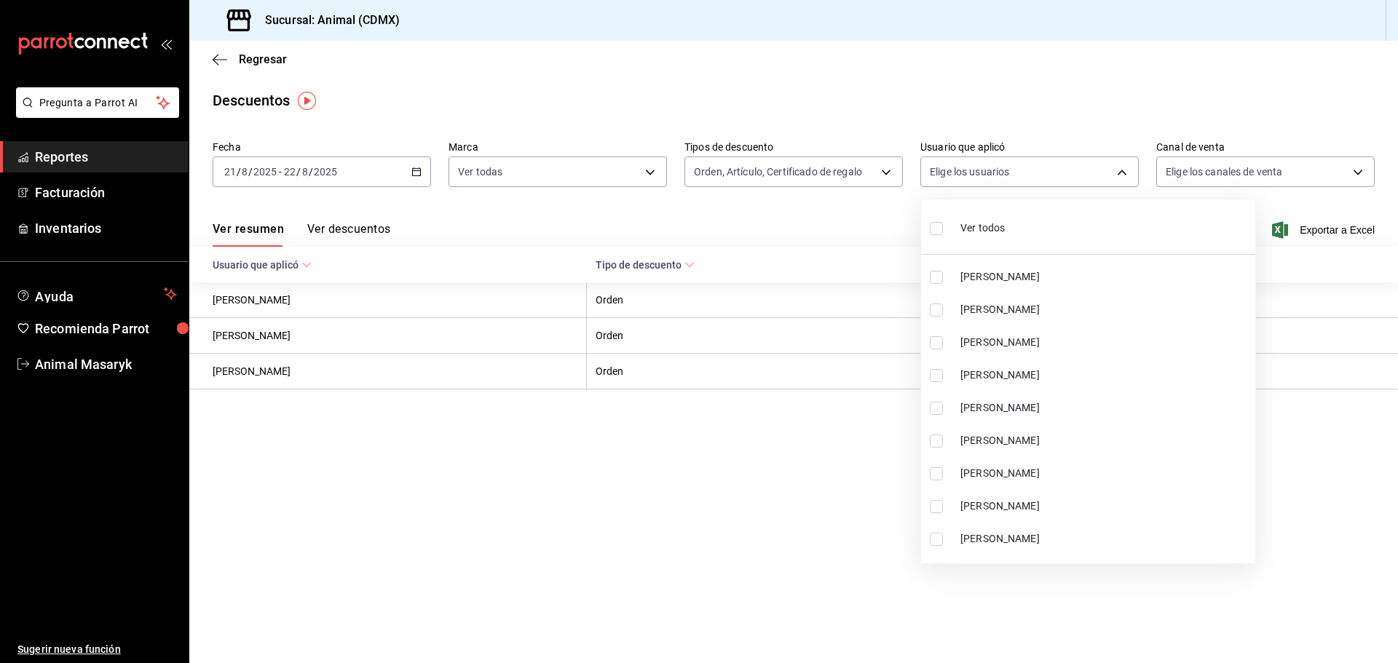
checkbox input "true"
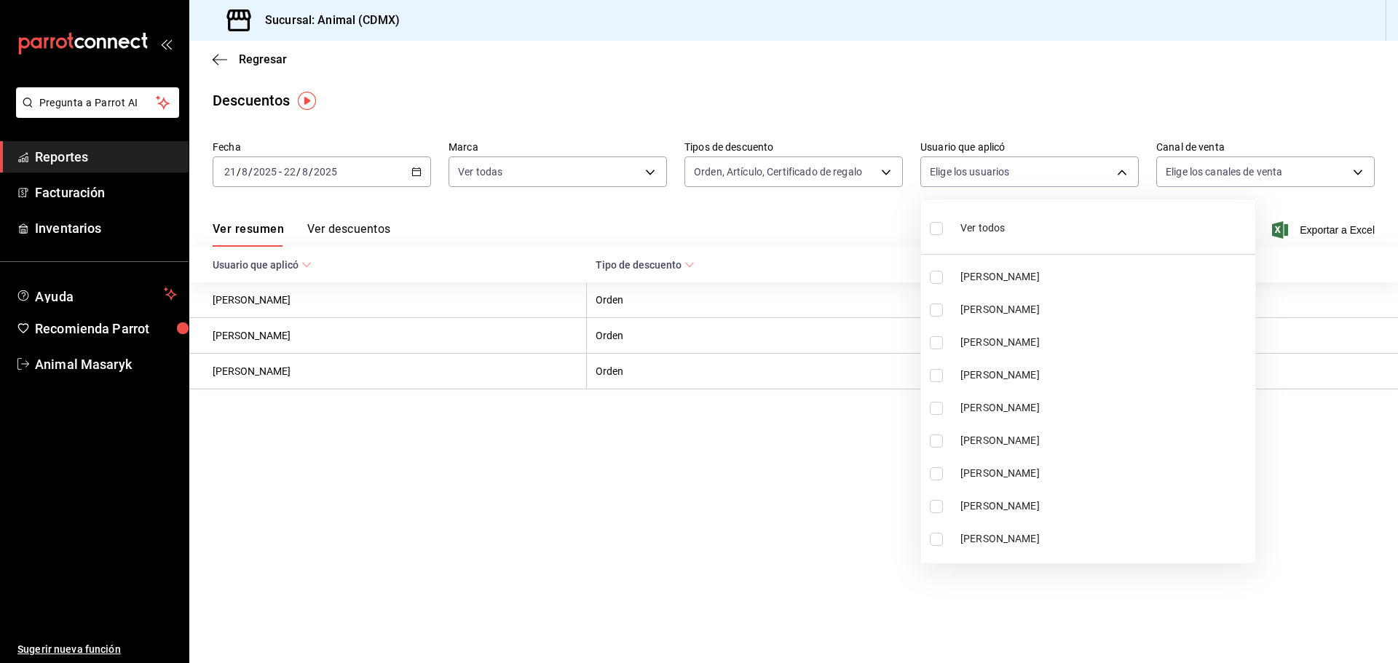
checkbox input "true"
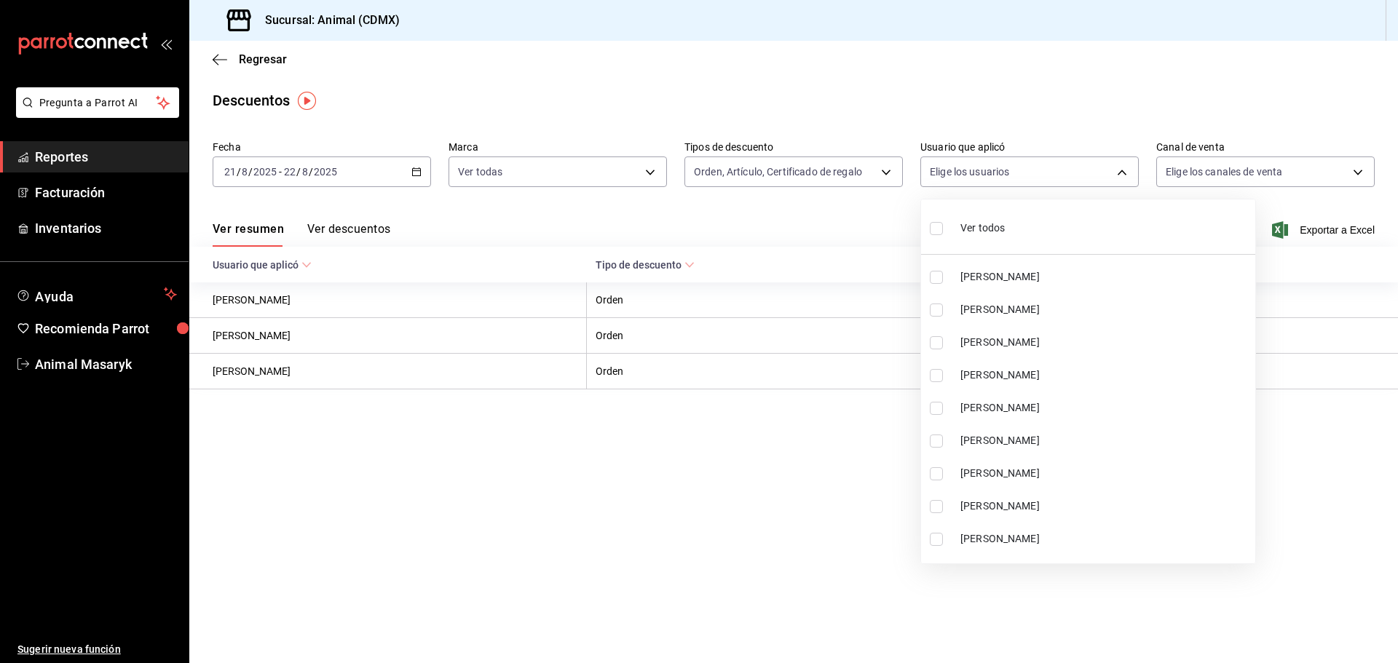
checkbox input "true"
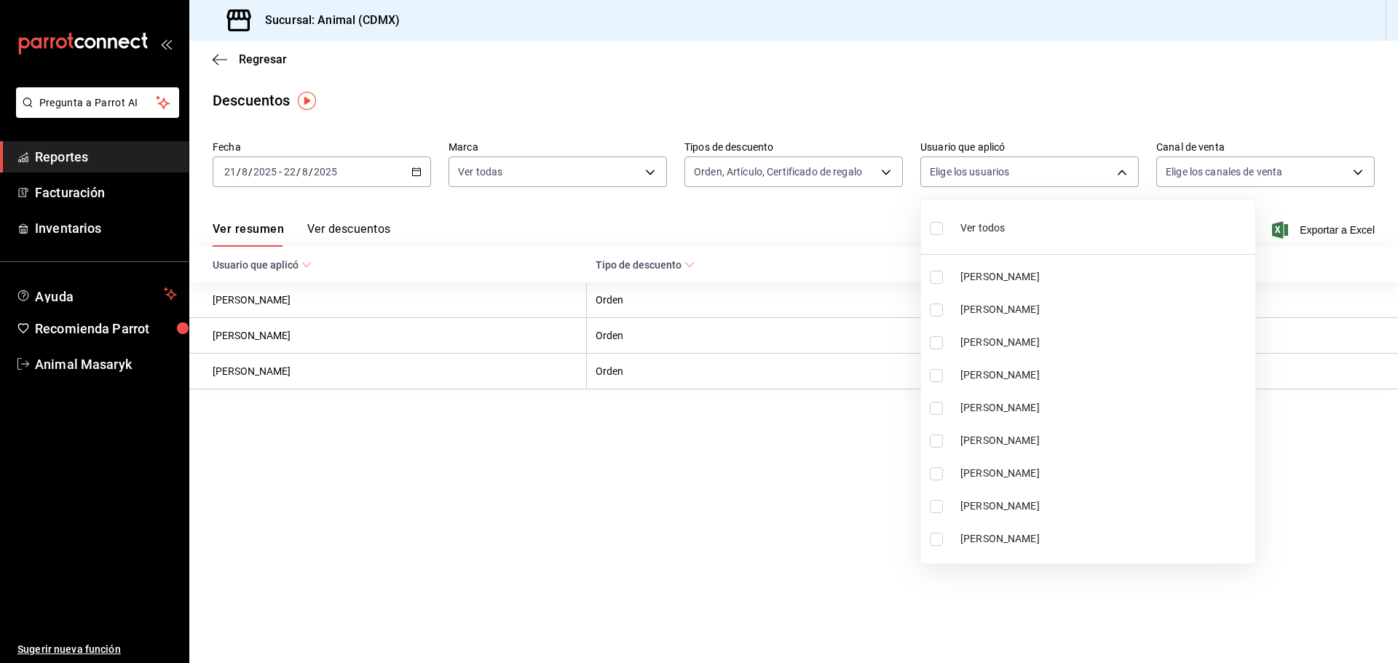
checkbox input "true"
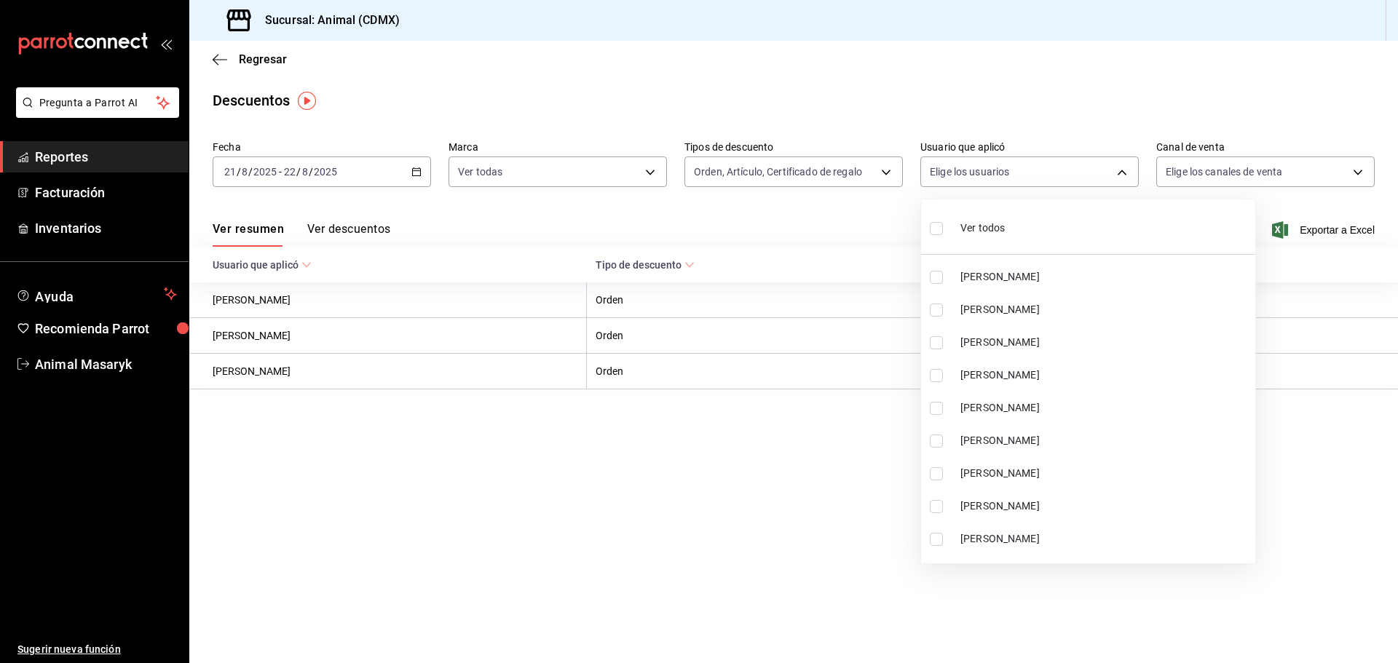
checkbox input "true"
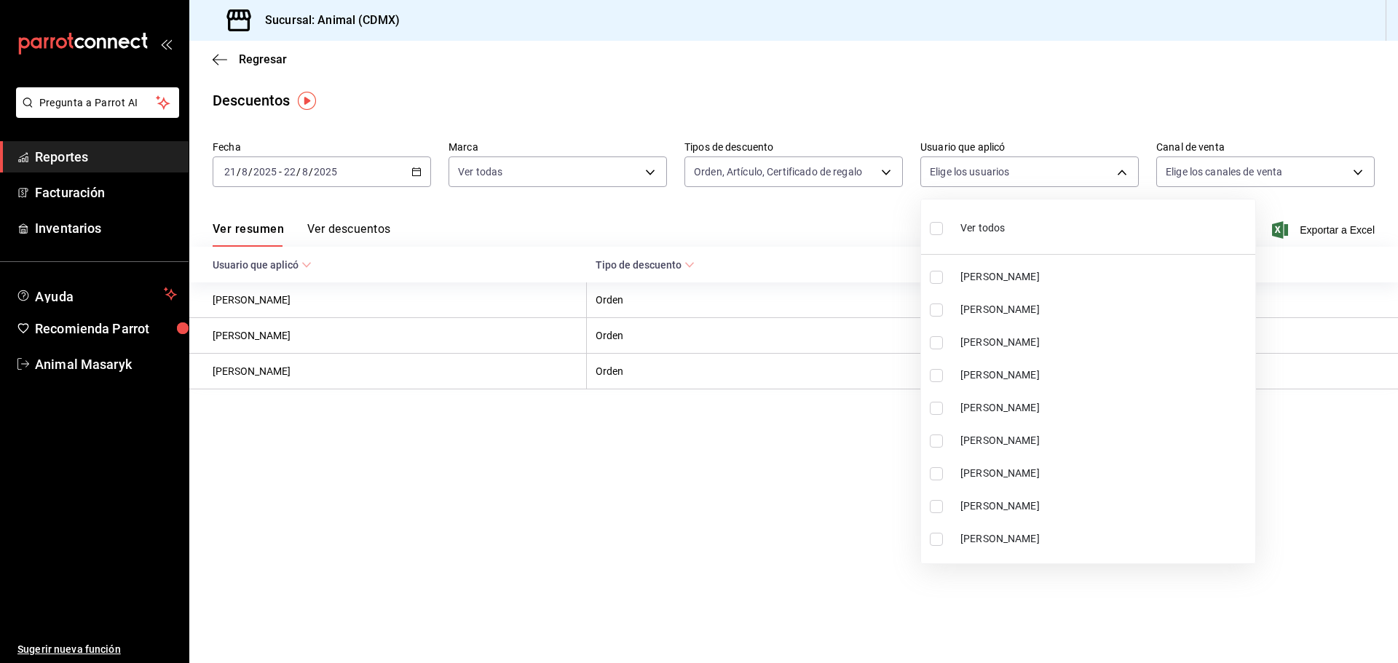
checkbox input "true"
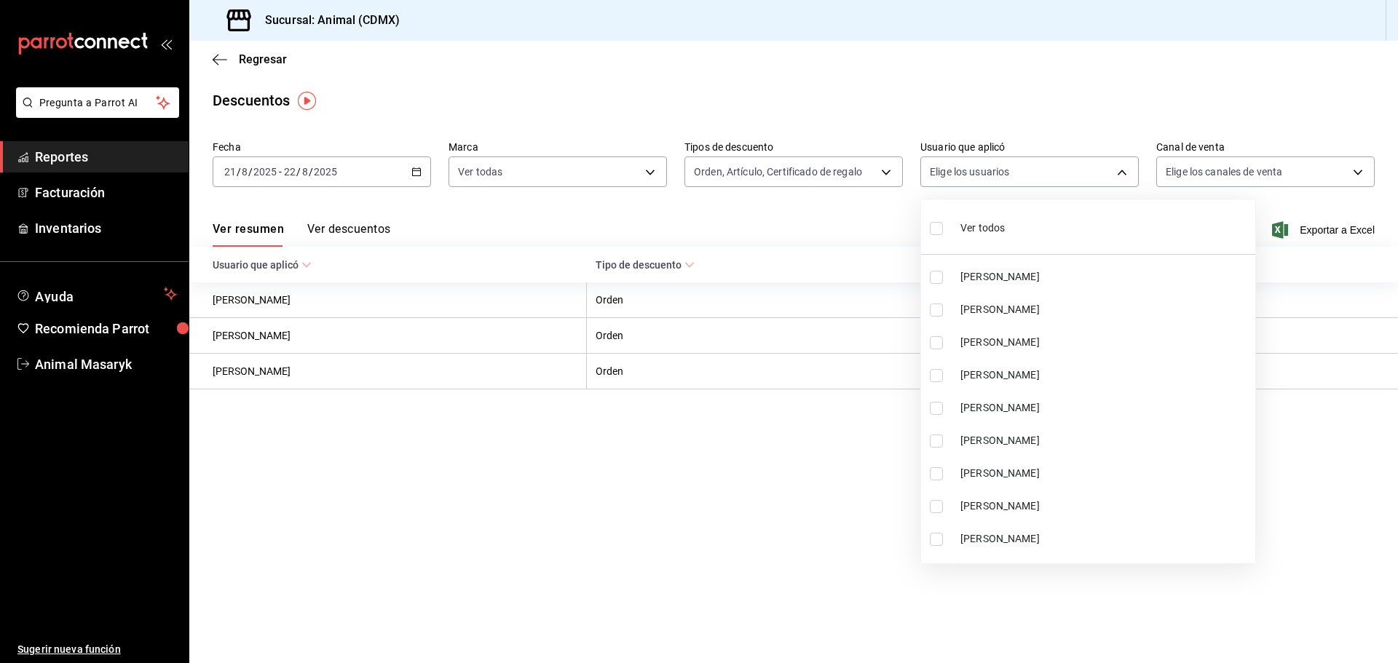
checkbox input "true"
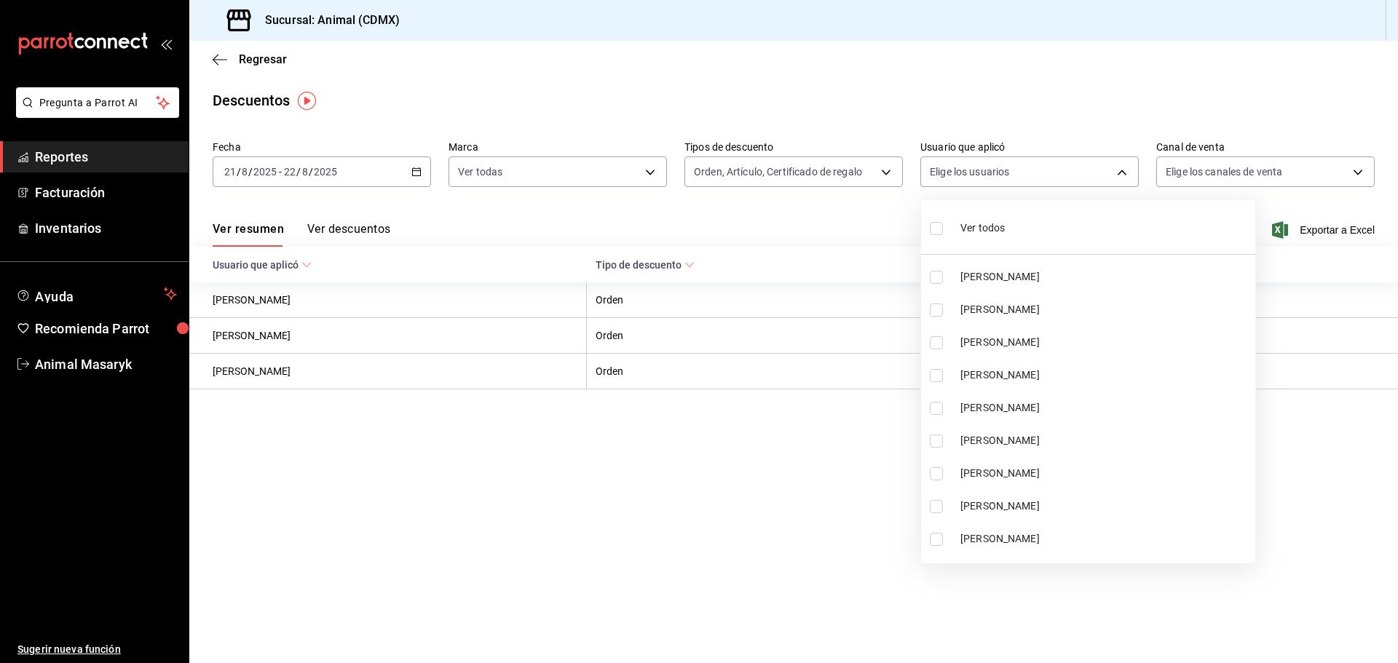
checkbox input "true"
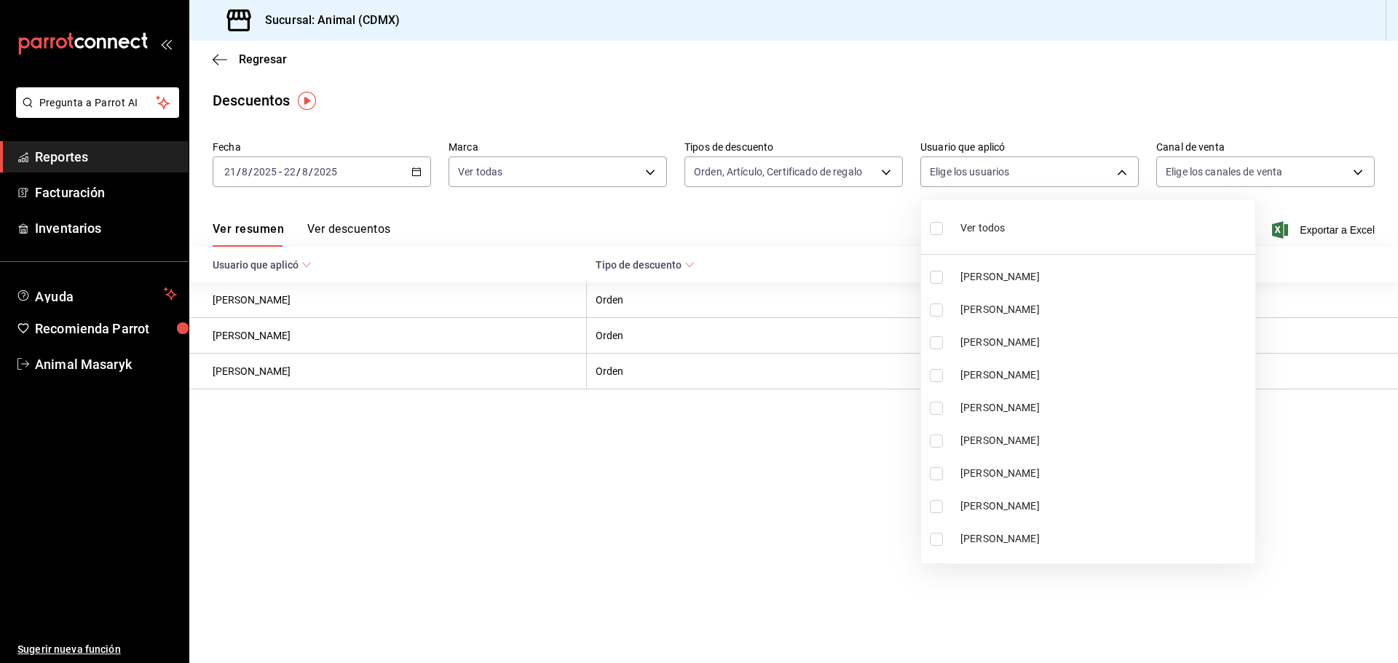
checkbox input "true"
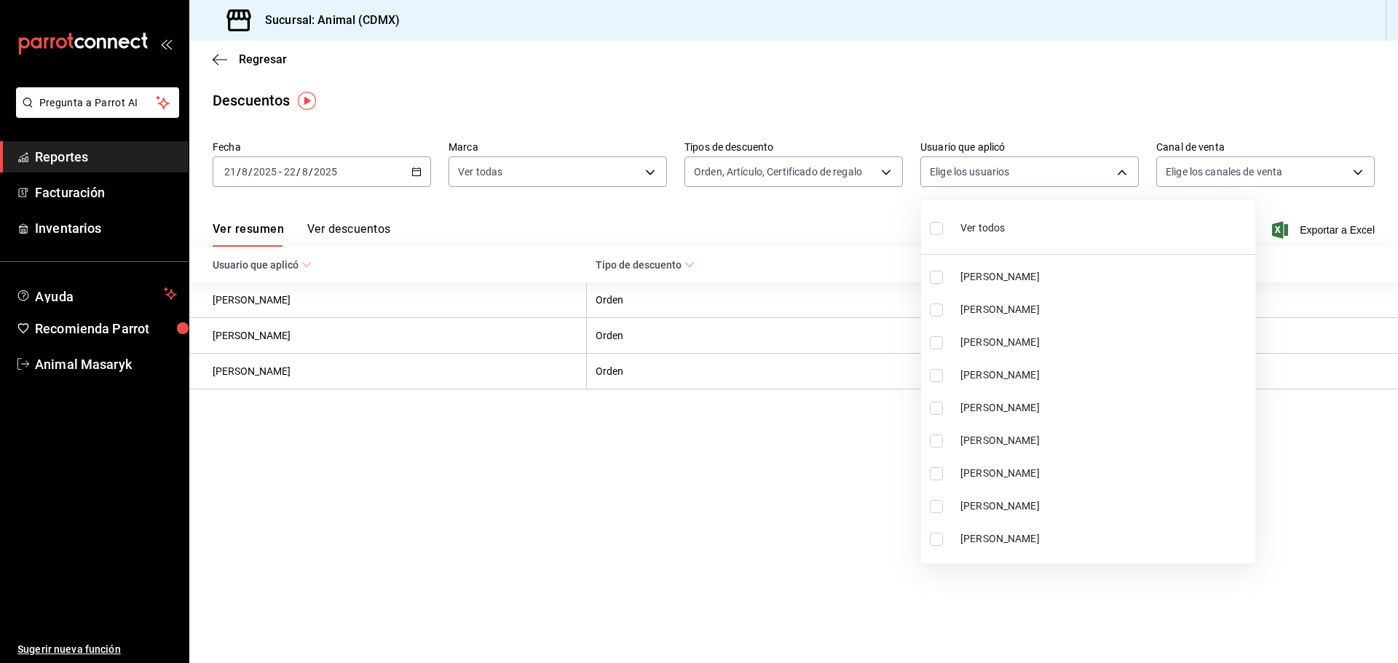
checkbox input "true"
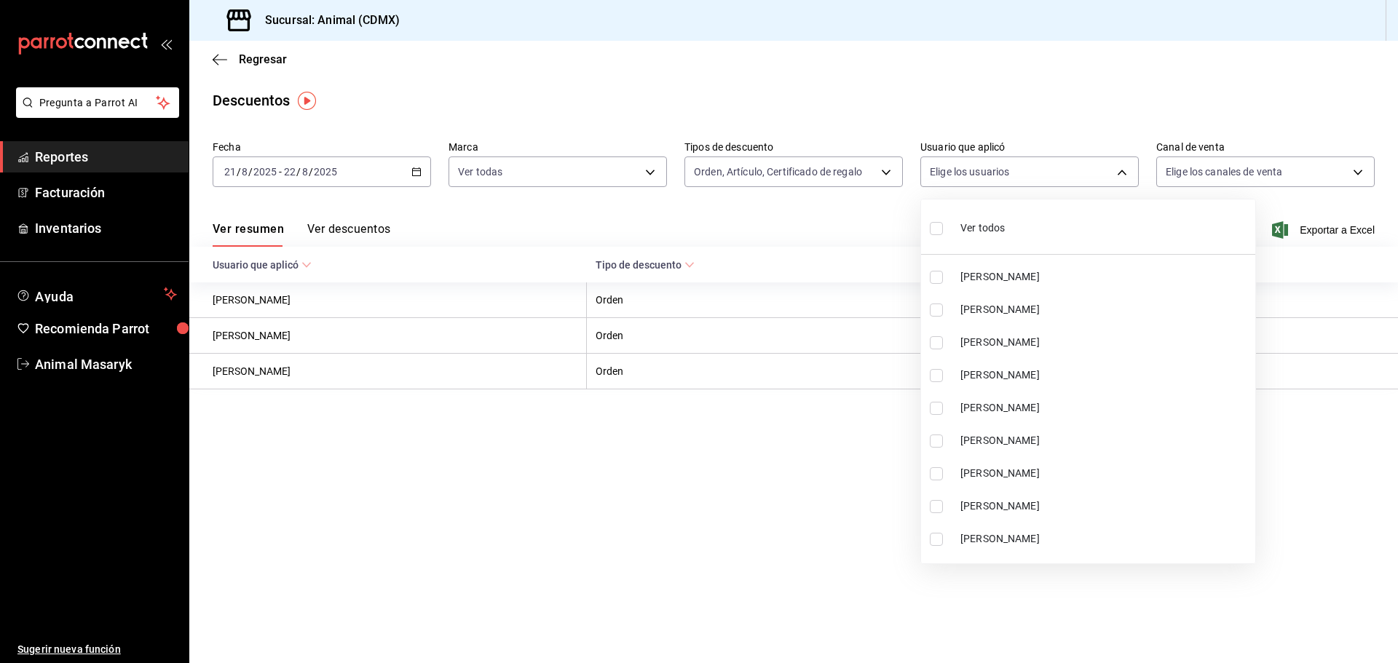
checkbox input "true"
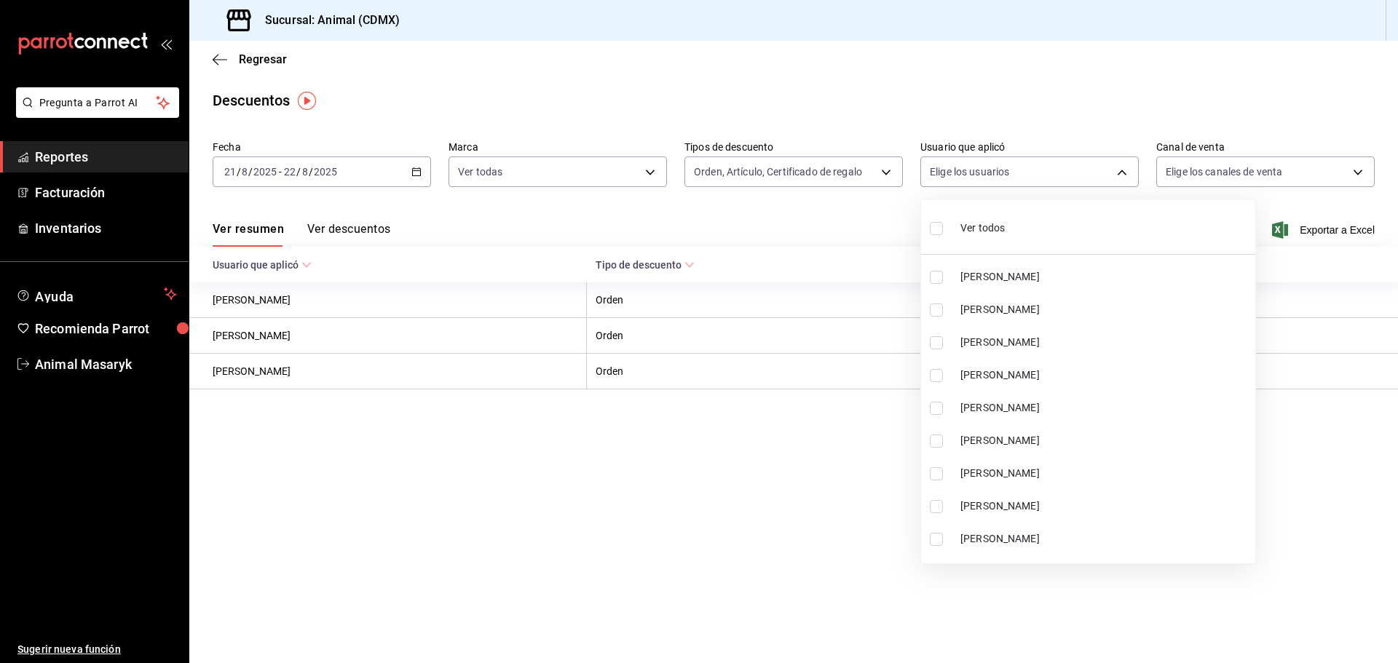
checkbox input "true"
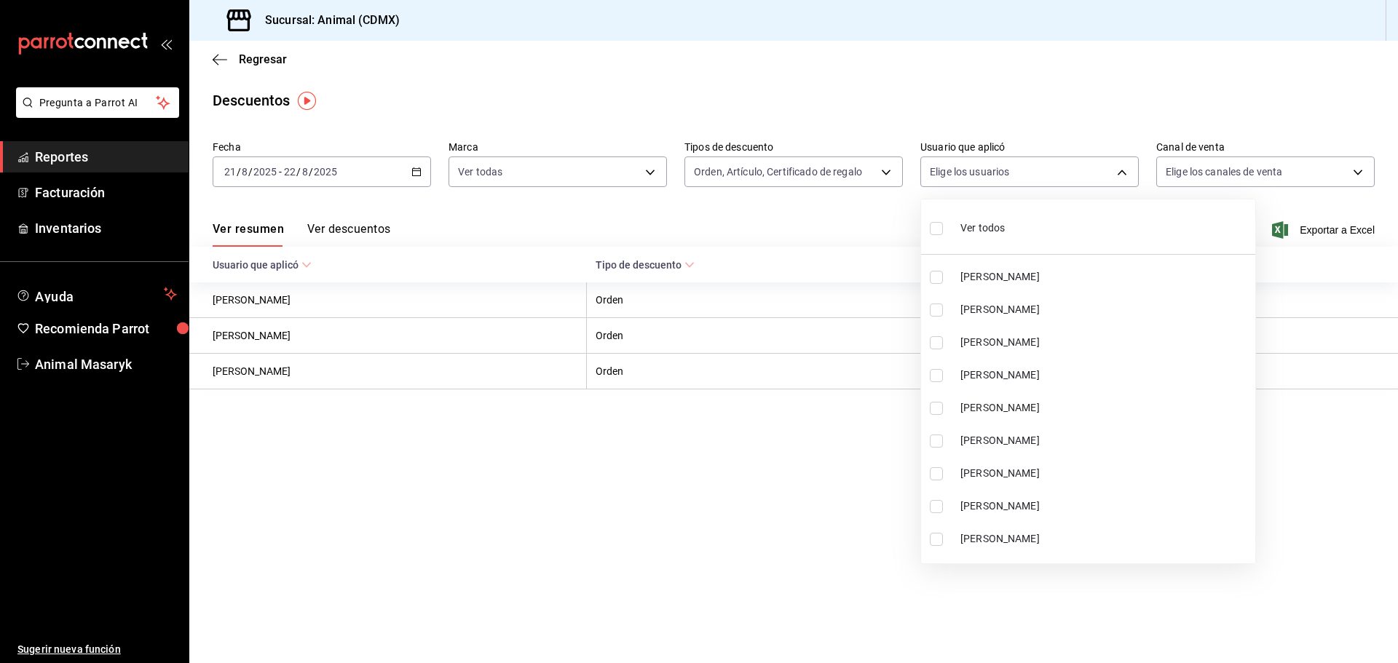
checkbox input "true"
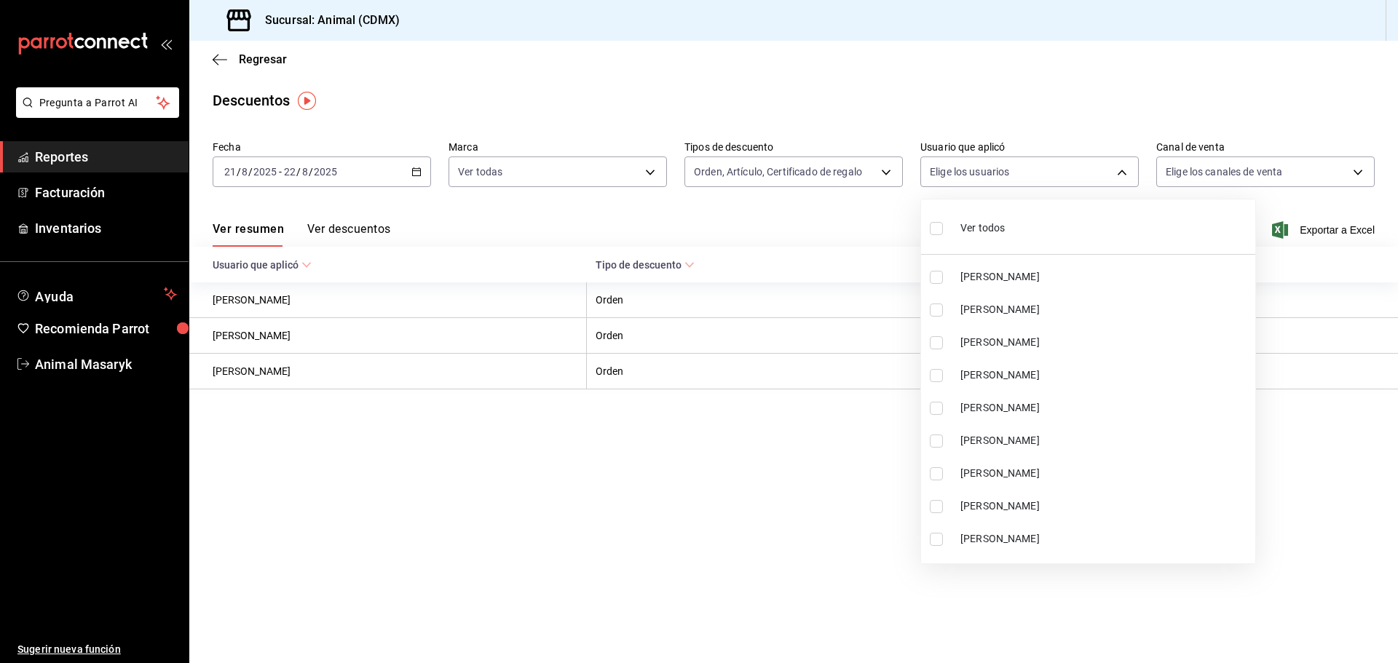
checkbox input "true"
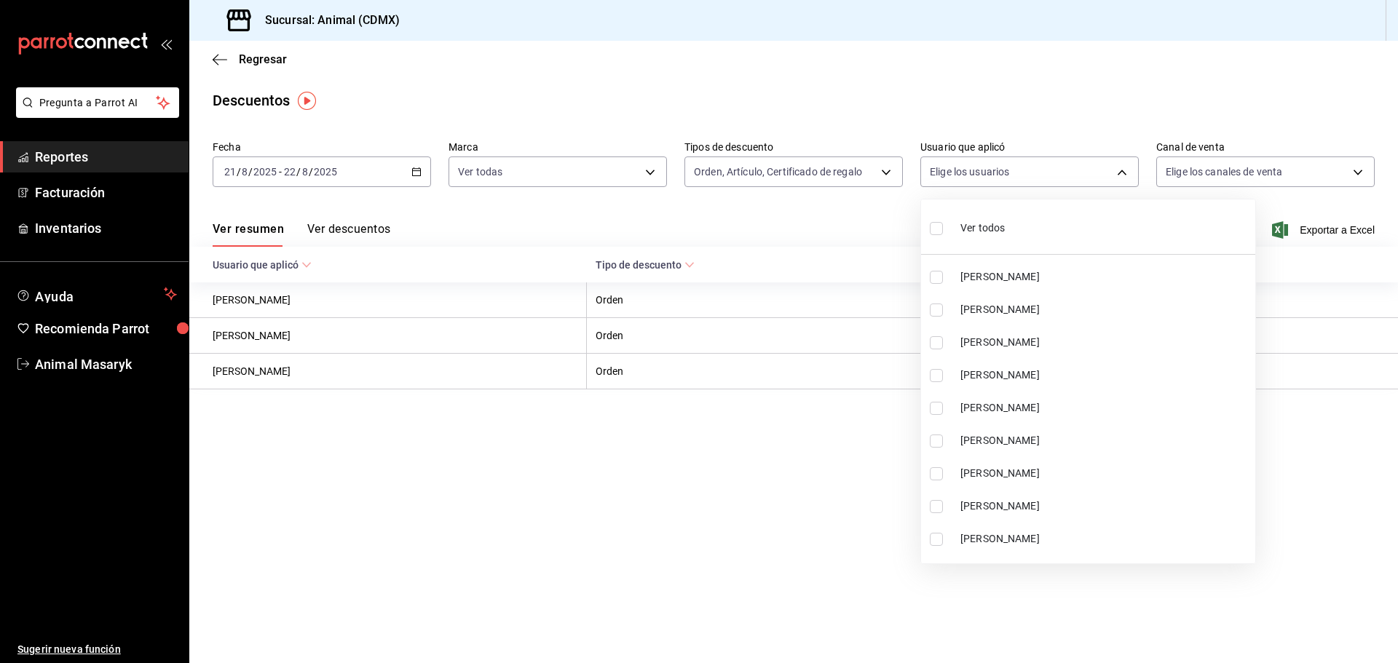
checkbox input "true"
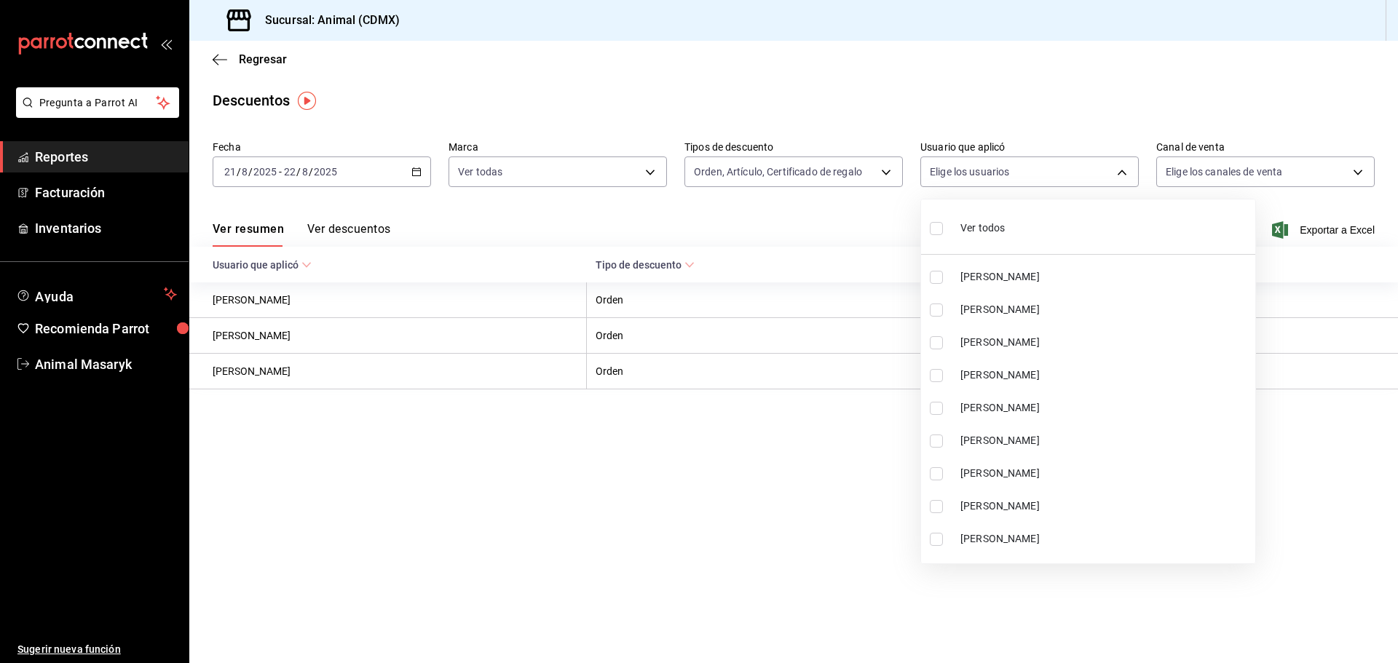
checkbox input "true"
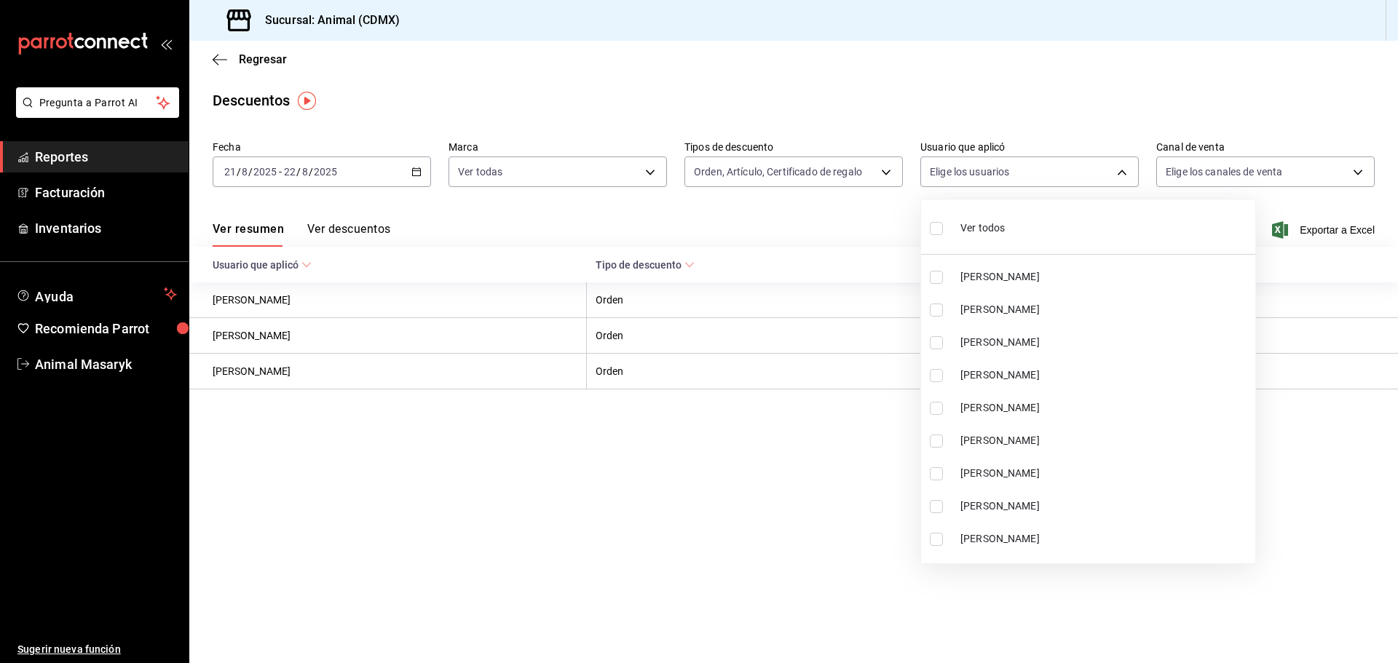
checkbox input "true"
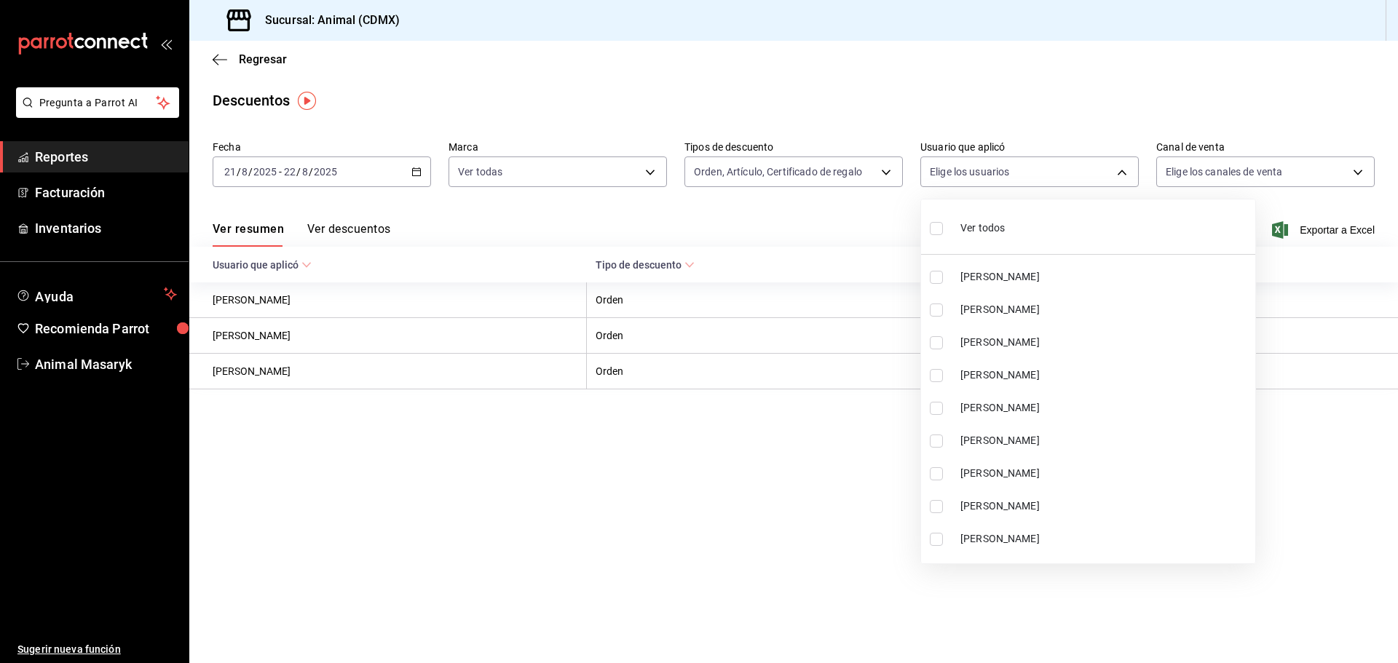
checkbox input "true"
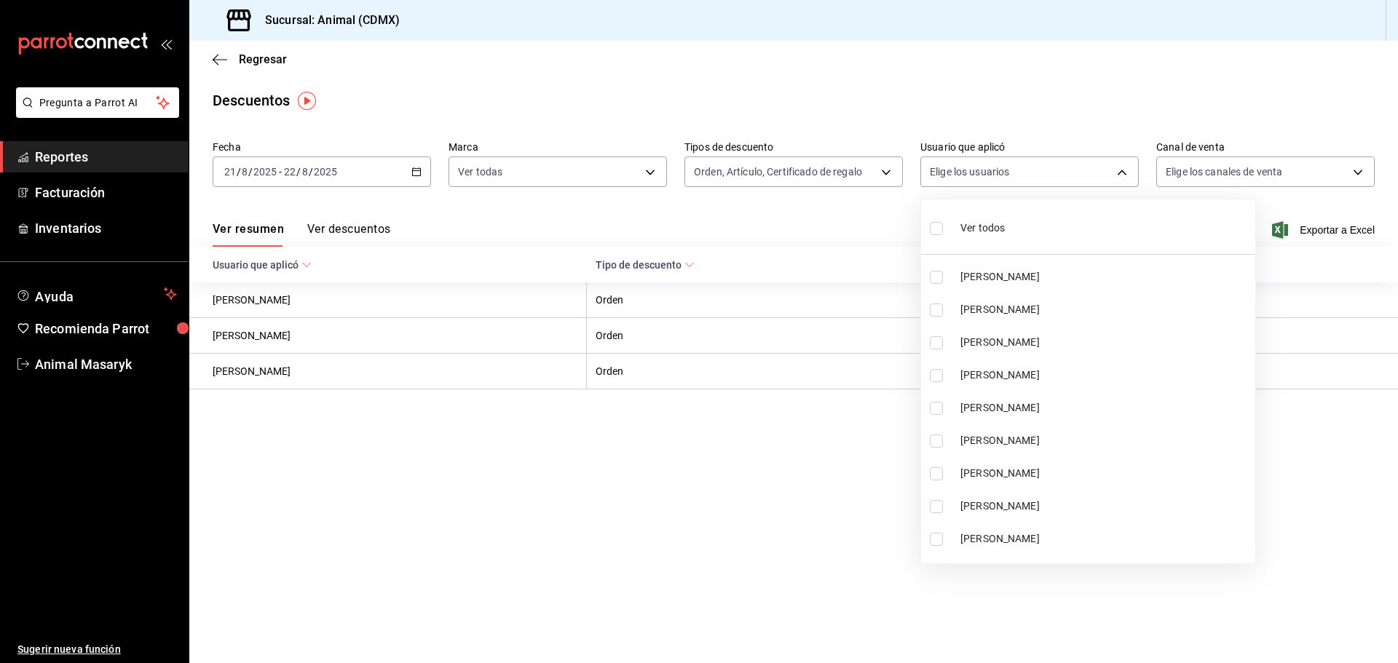
checkbox input "true"
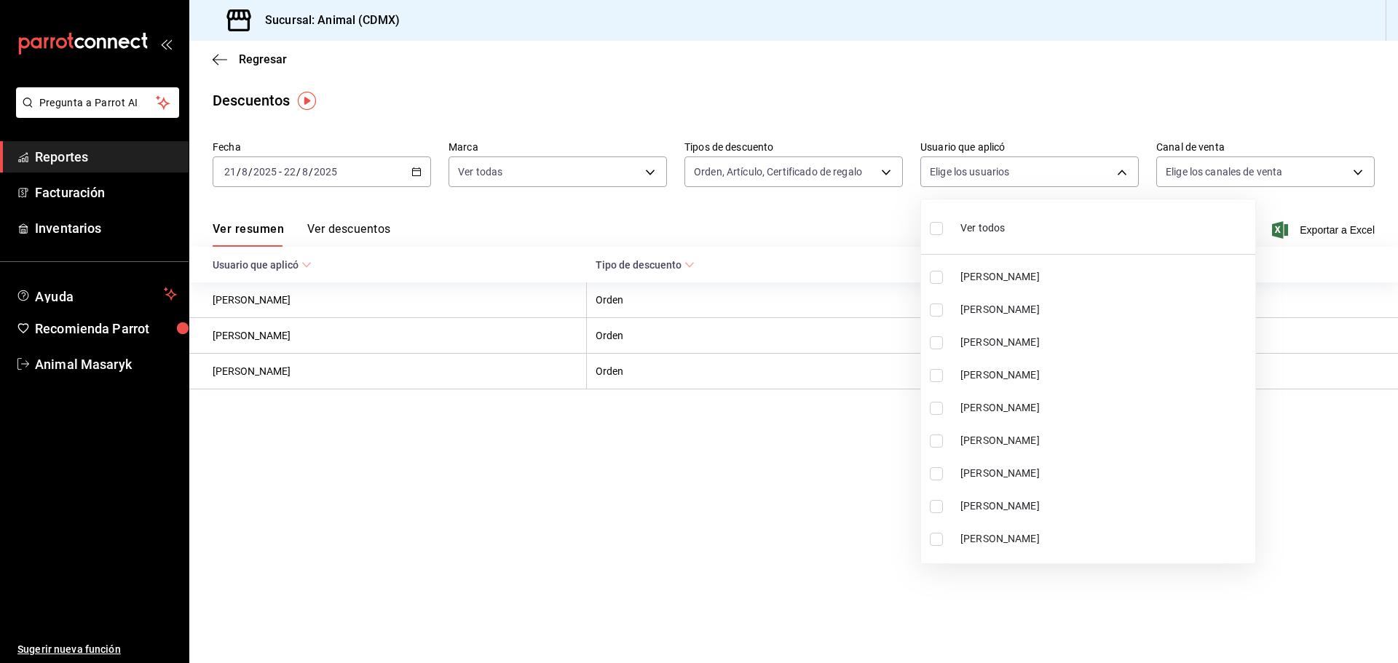
checkbox input "true"
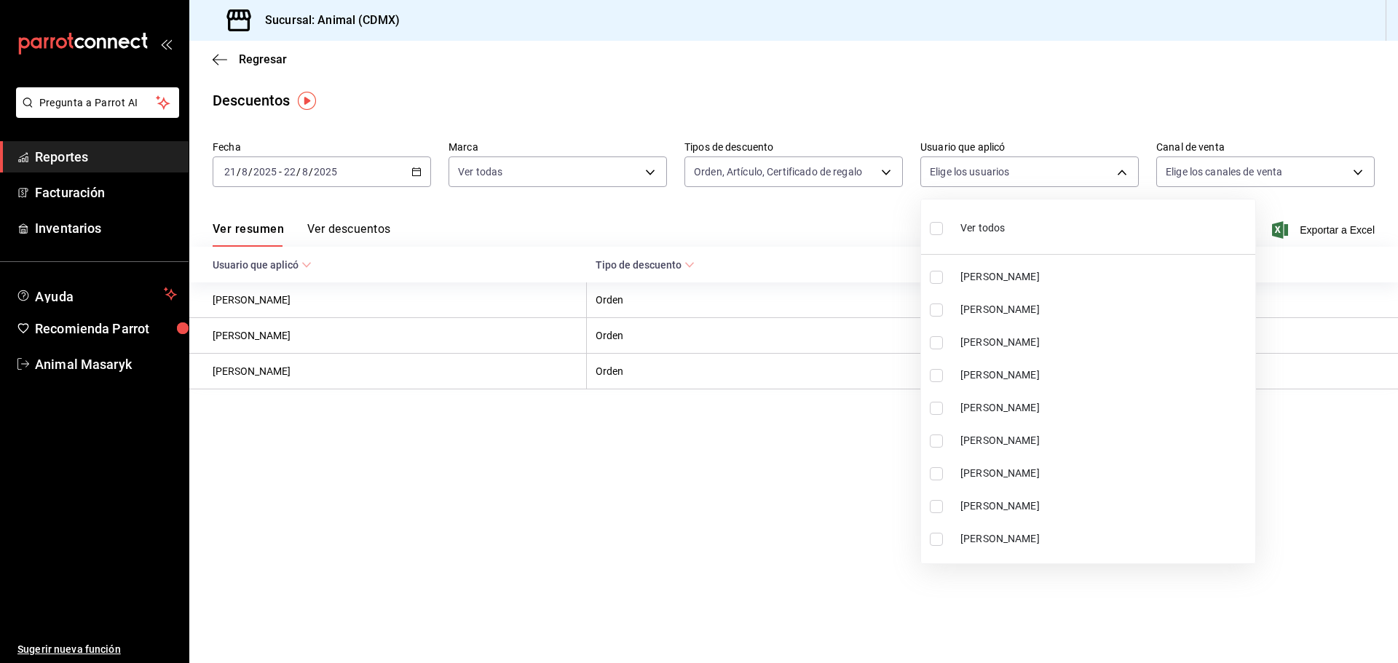
checkbox input "true"
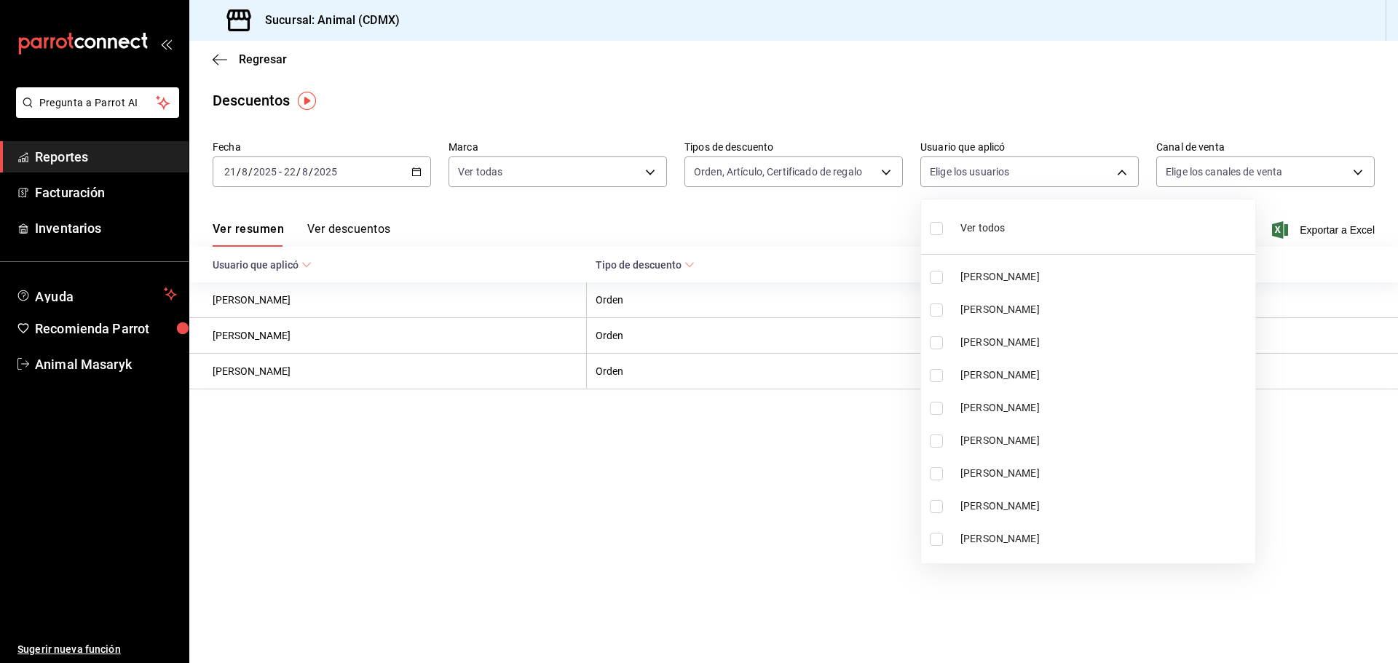
checkbox input "true"
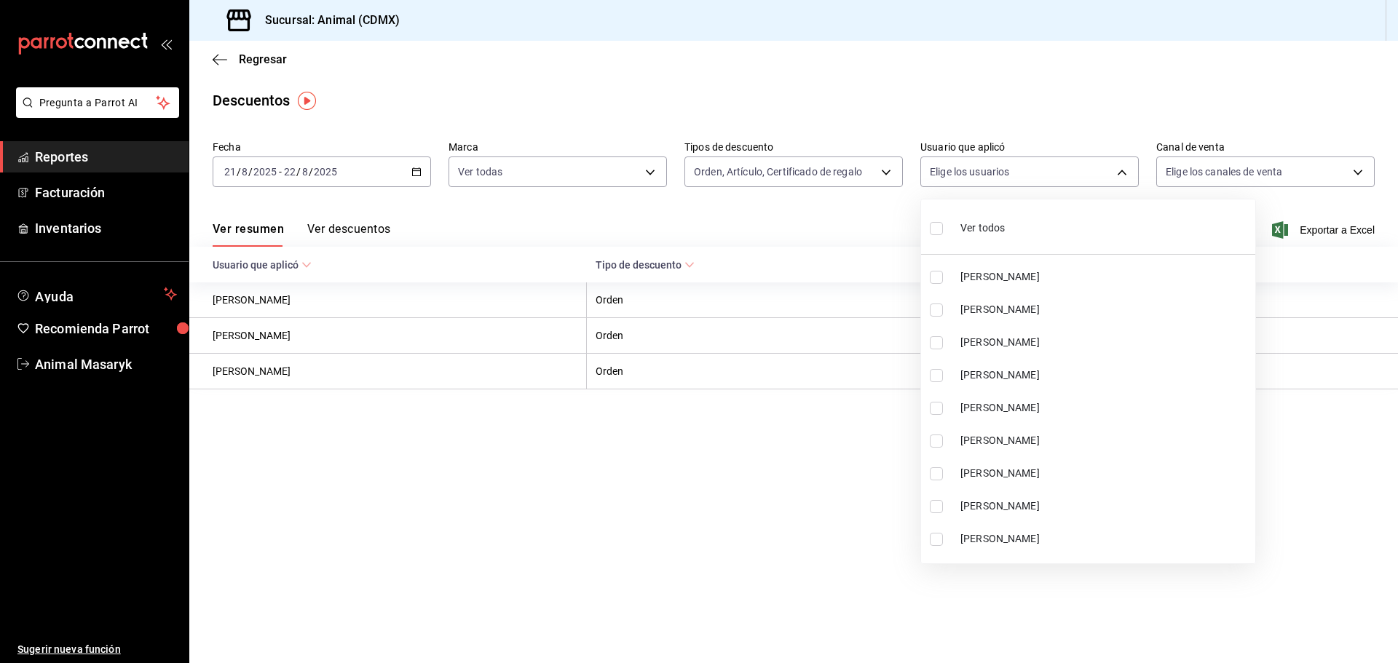
checkbox input "true"
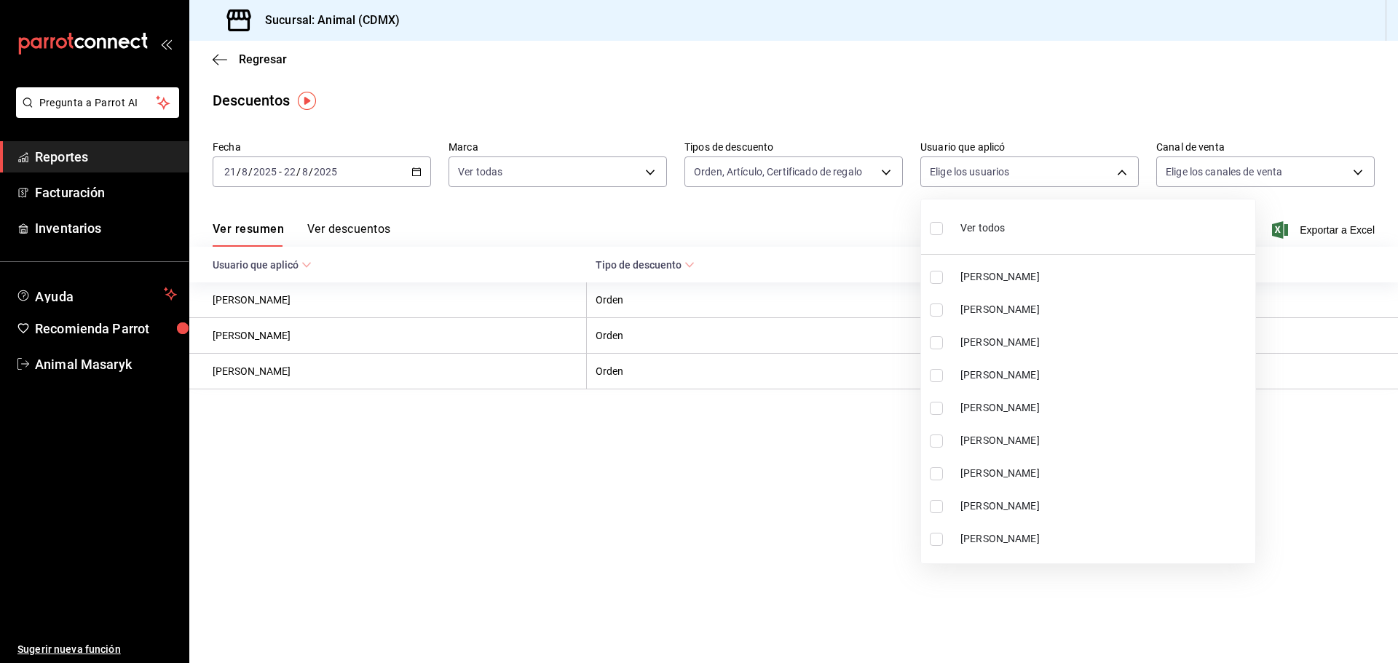
checkbox input "true"
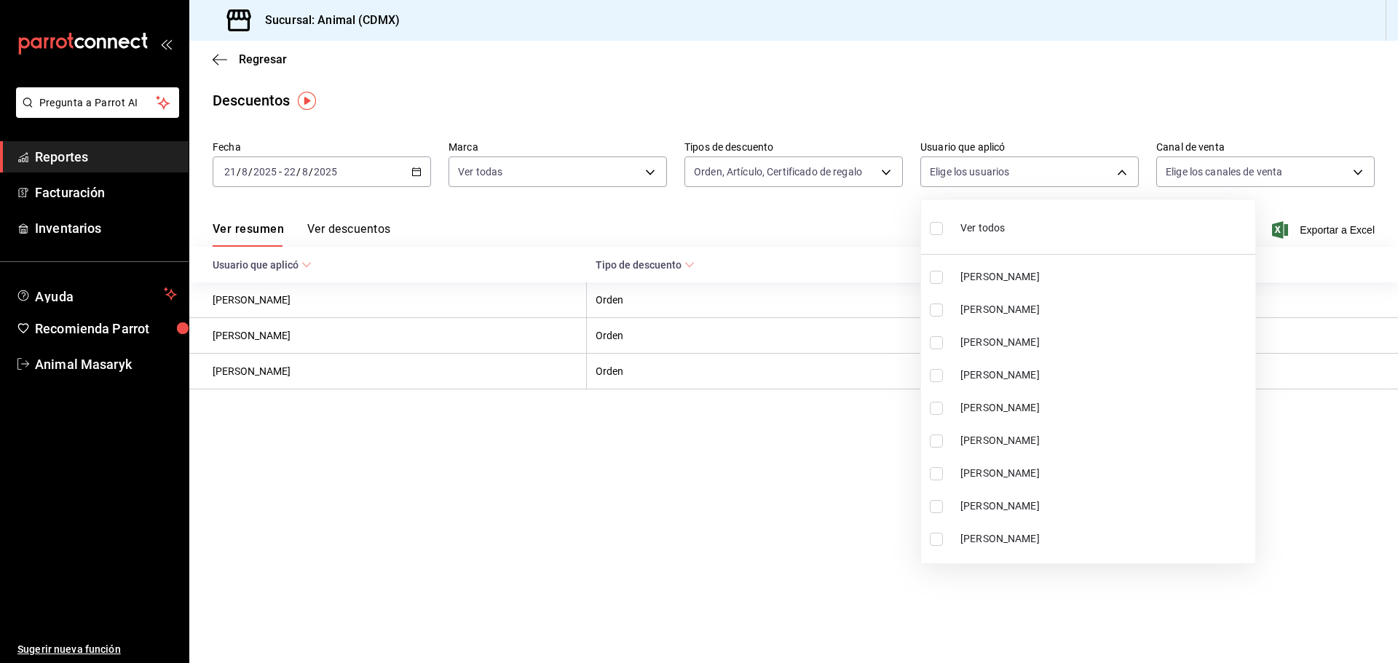
checkbox input "true"
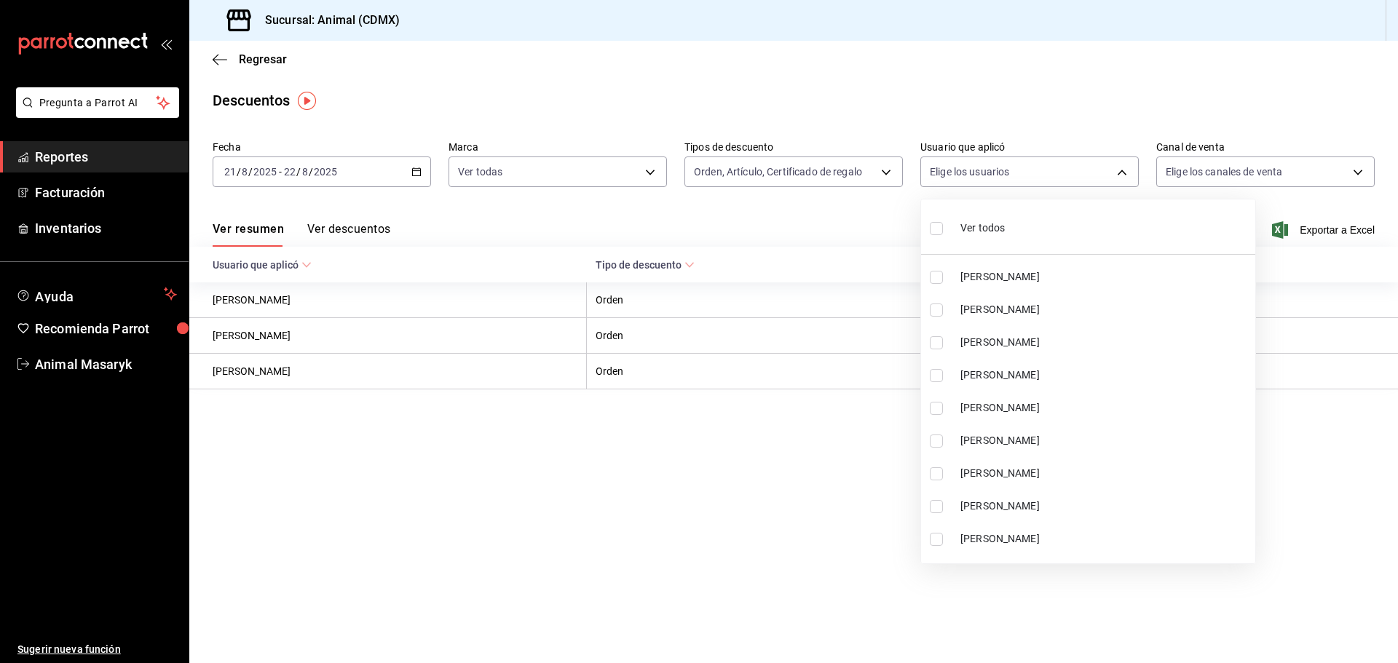
checkbox input "true"
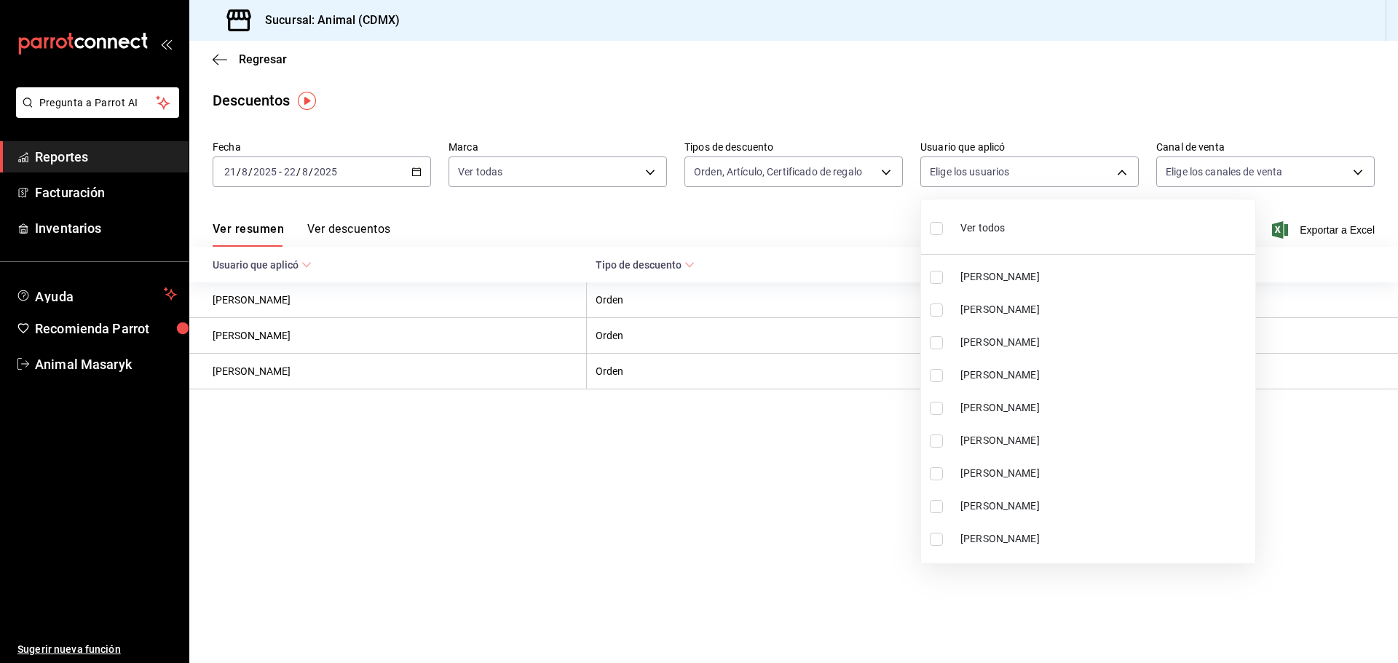
checkbox input "true"
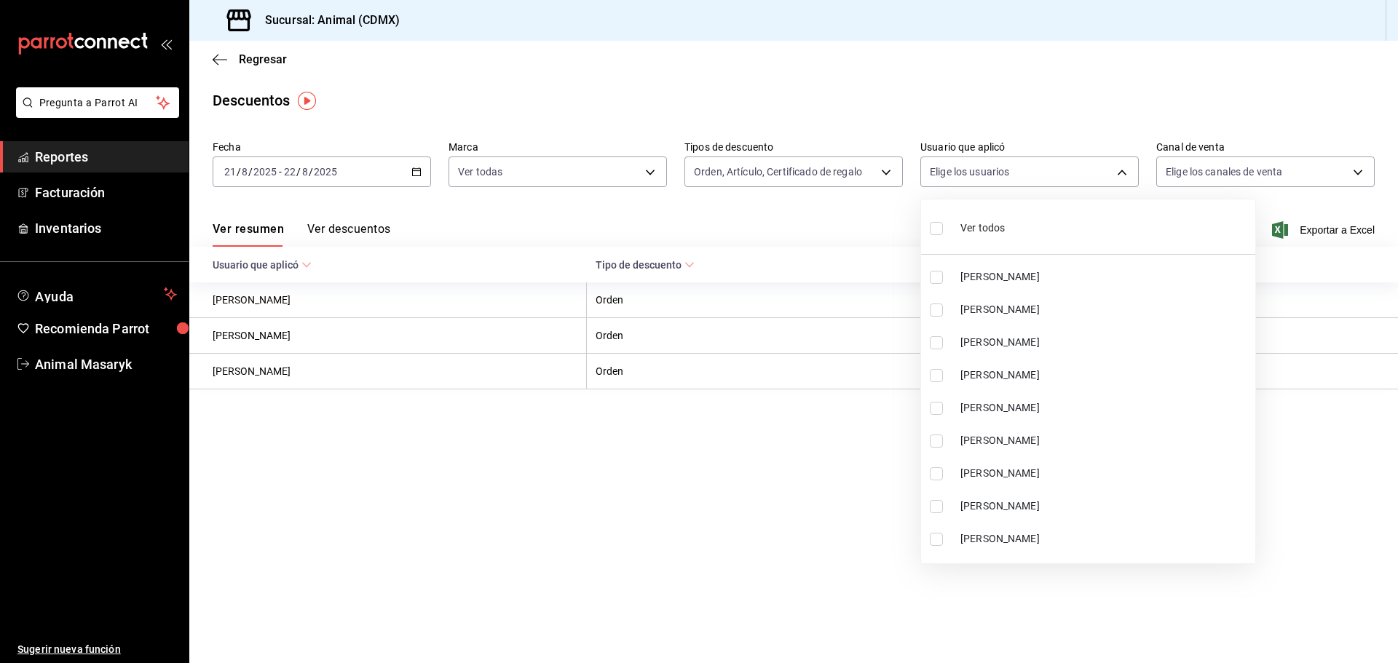
checkbox input "true"
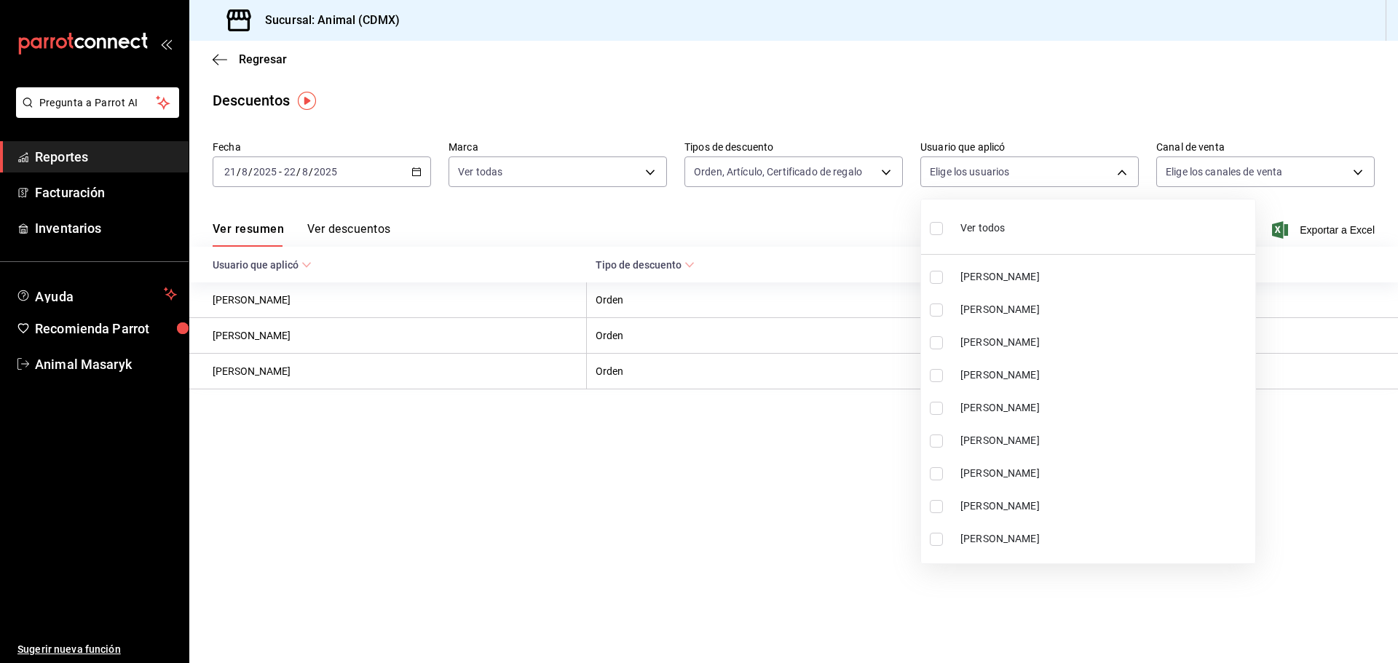
checkbox input "true"
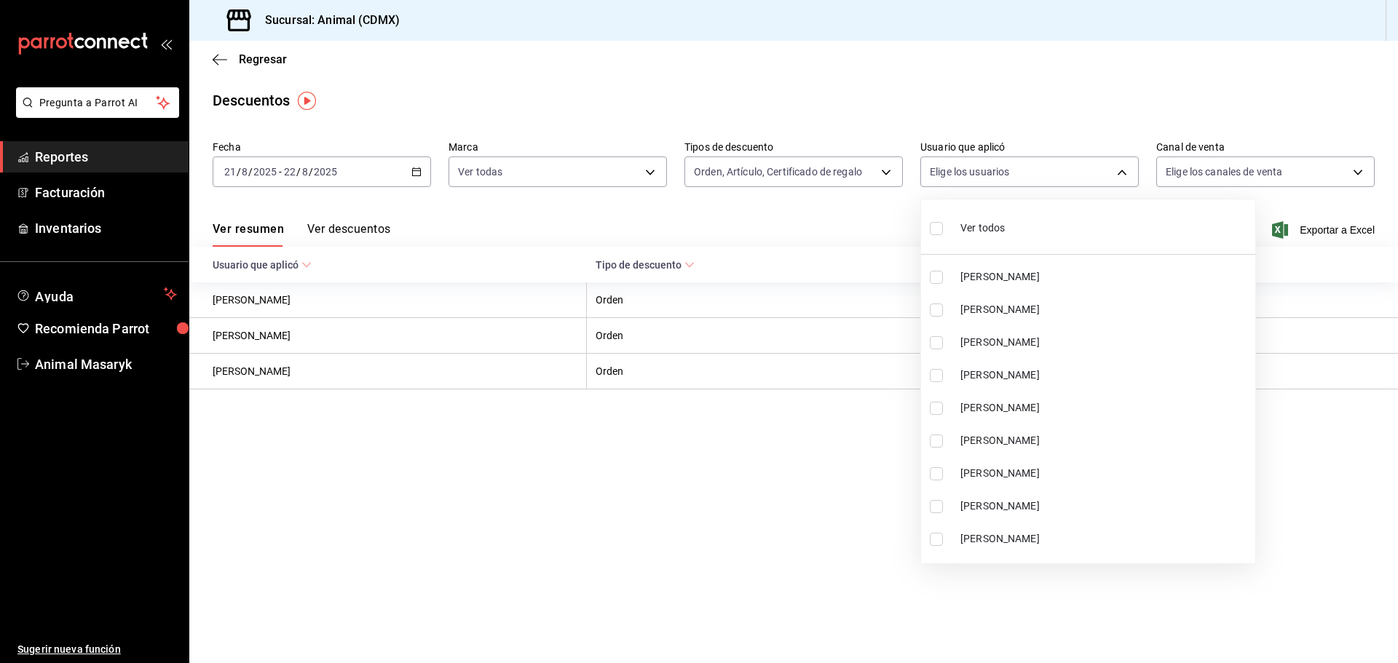
checkbox input "true"
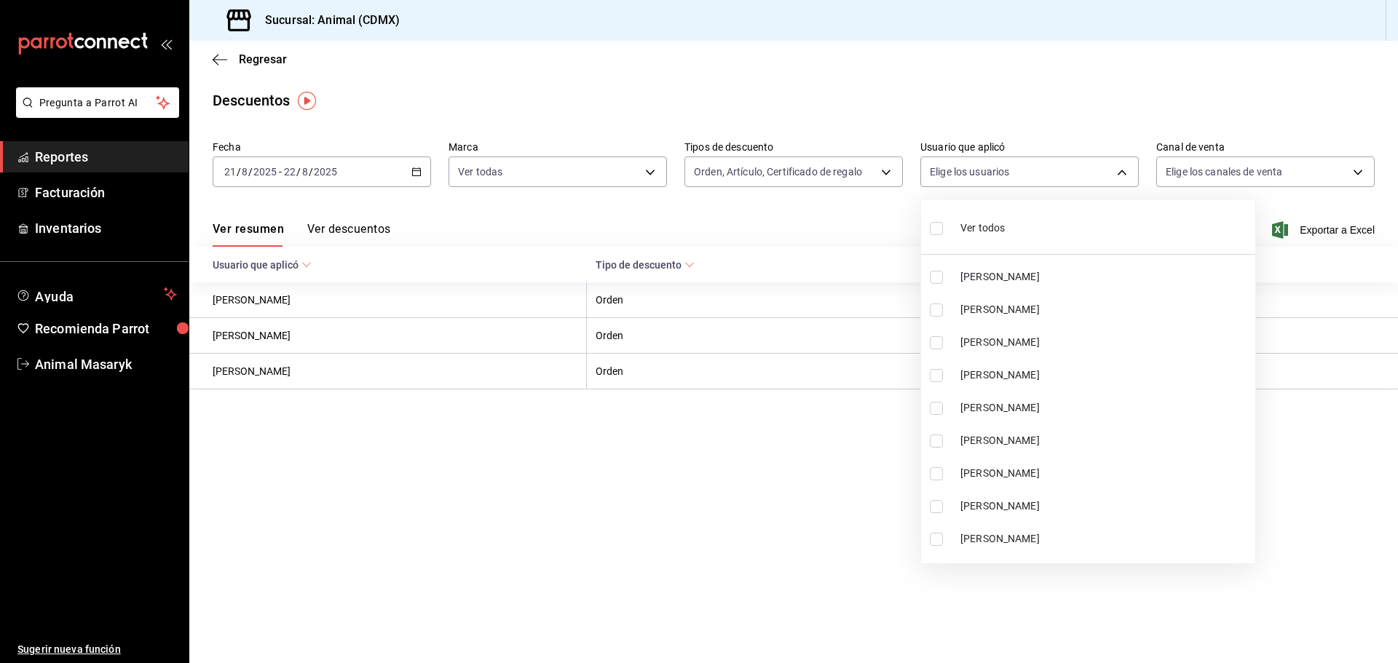
checkbox input "true"
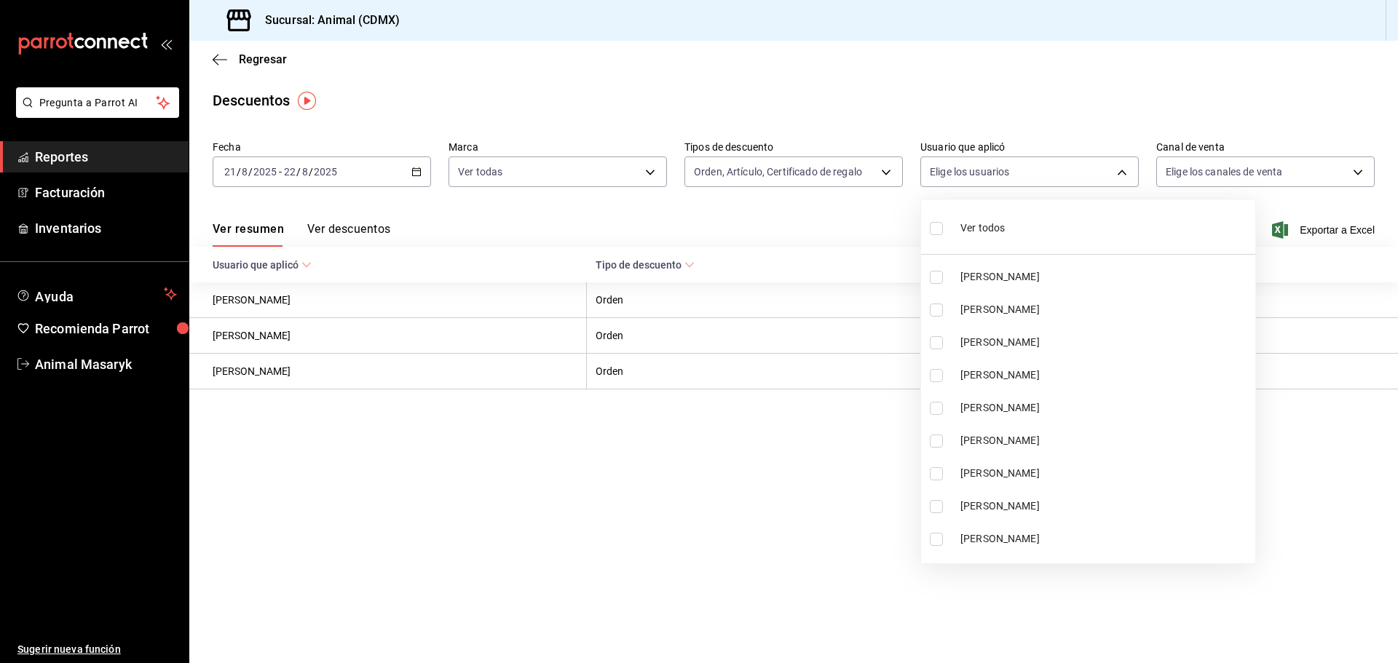
checkbox input "true"
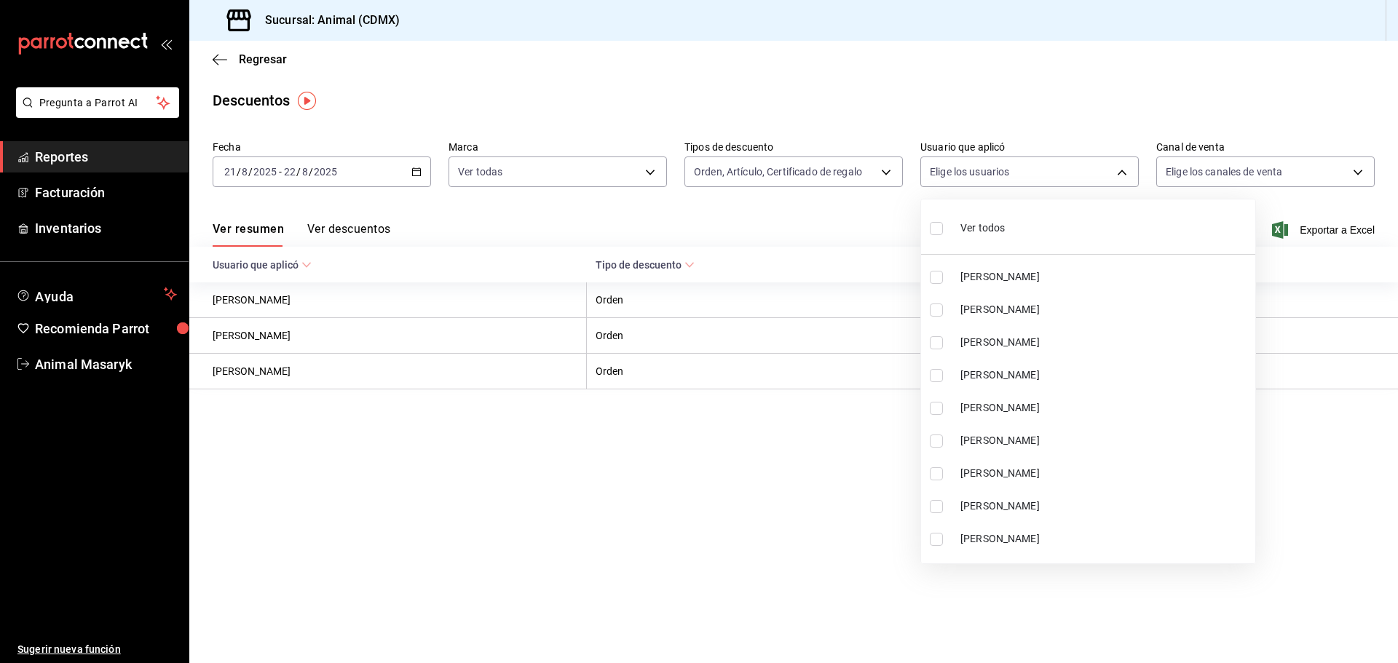
checkbox input "true"
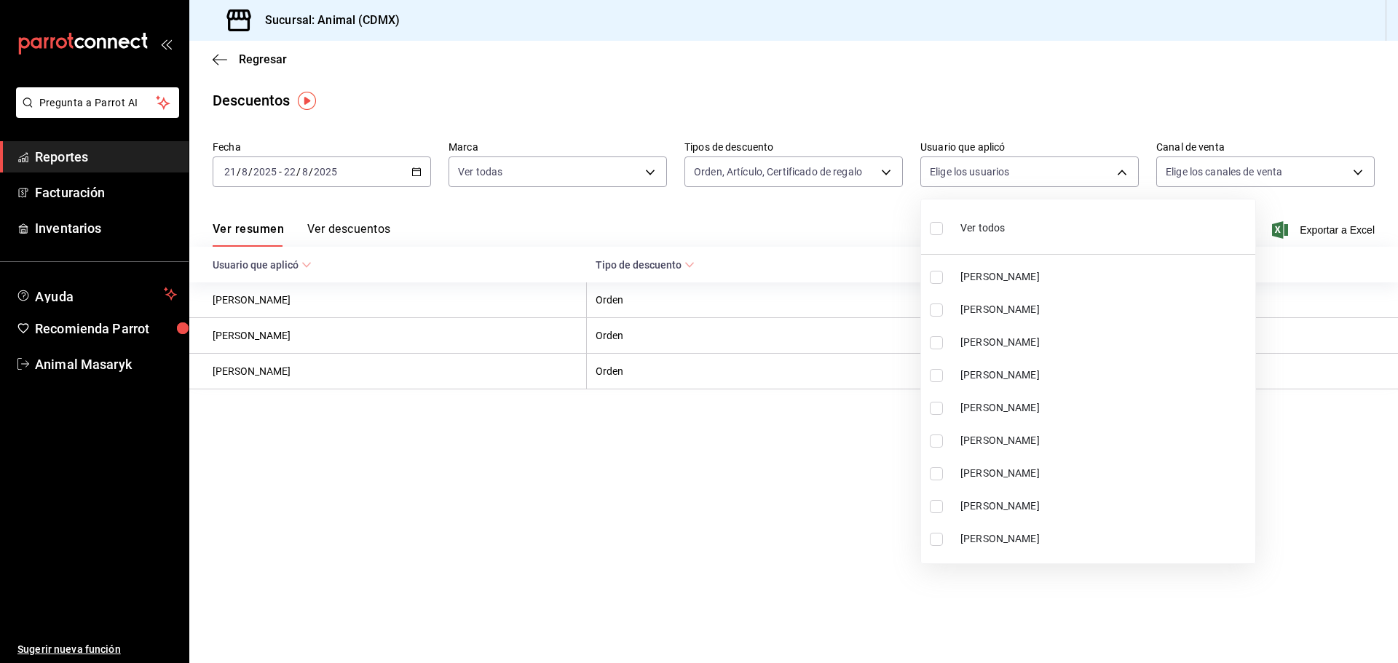
checkbox input "true"
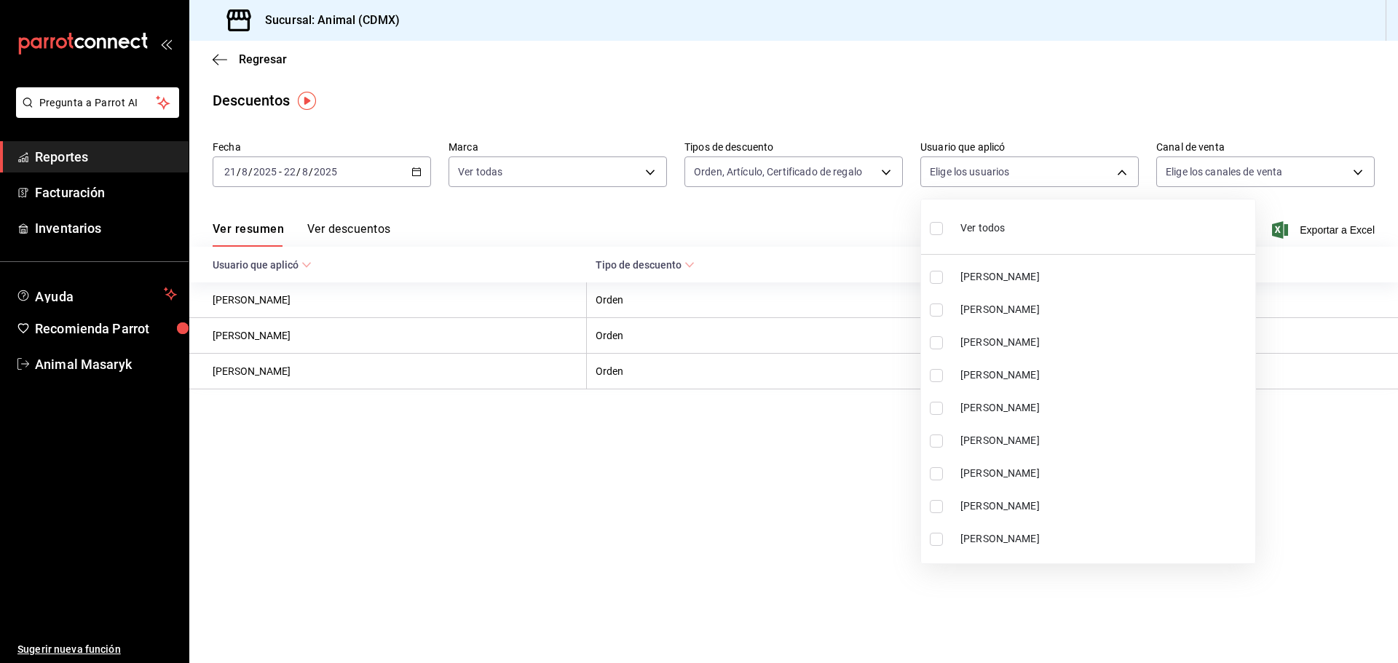
checkbox input "true"
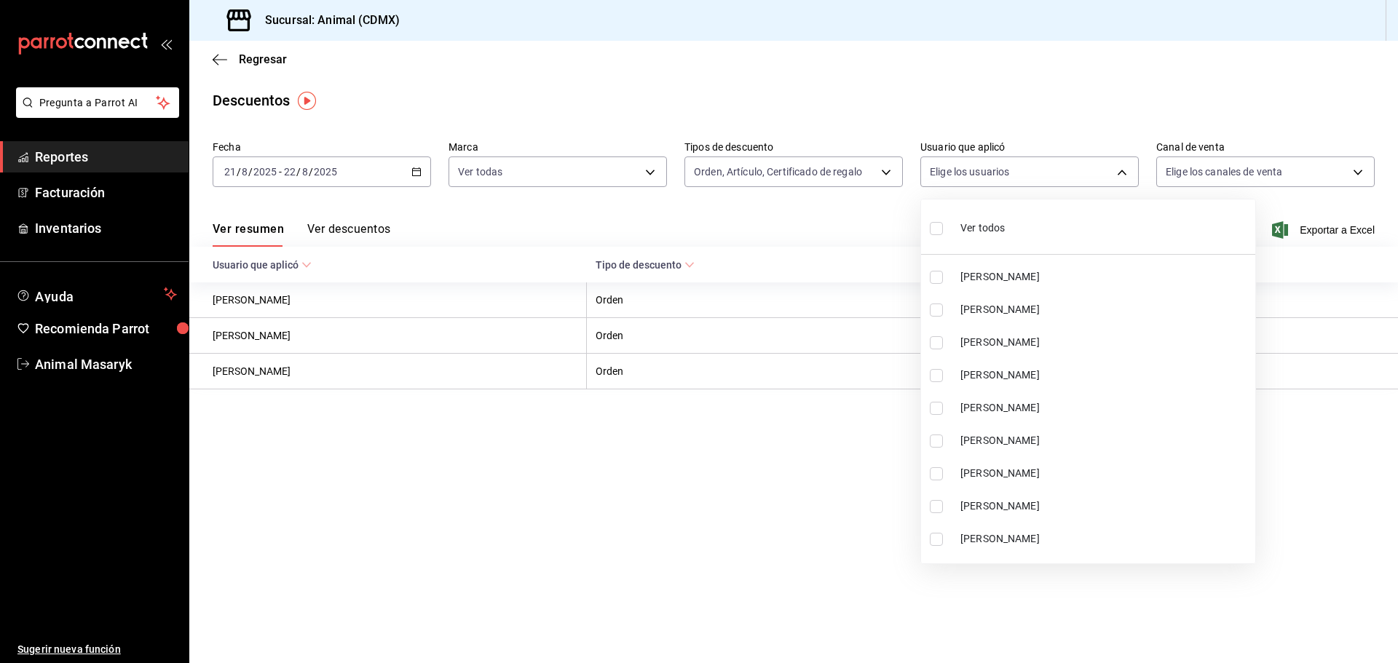
checkbox input "true"
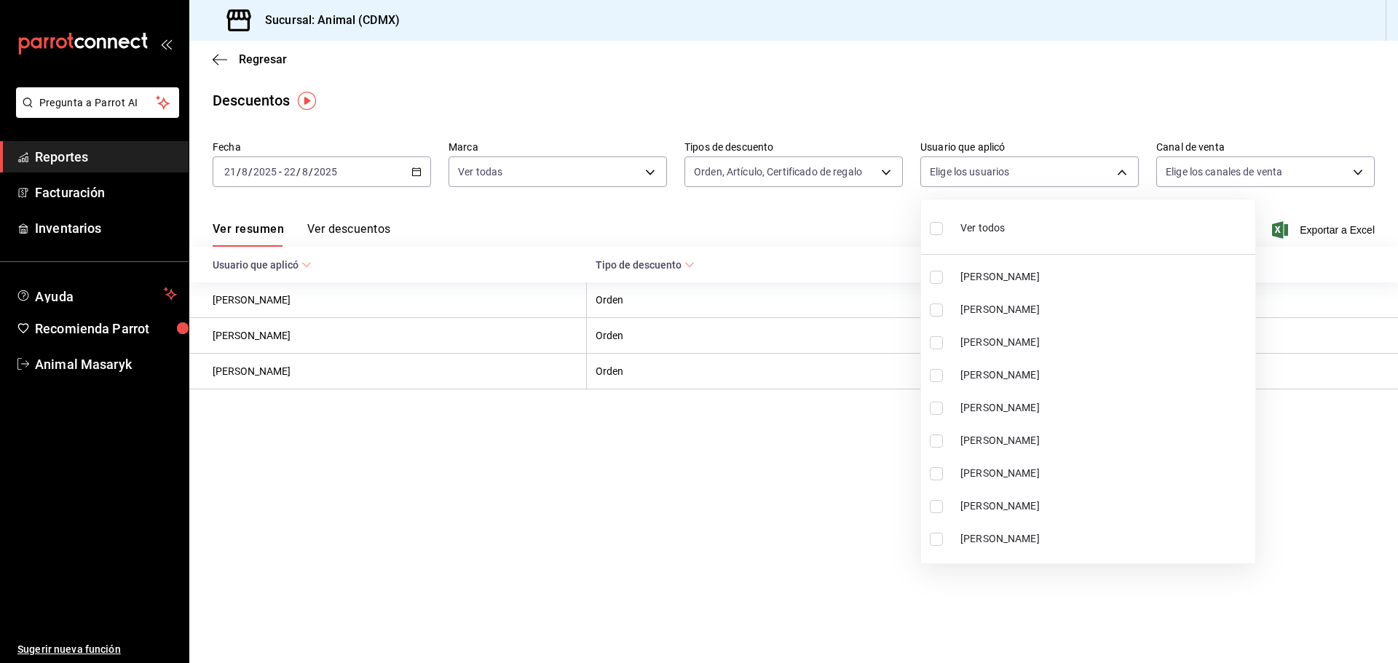
checkbox input "true"
click at [1363, 168] on div at bounding box center [699, 331] width 1398 height 663
click at [1327, 136] on div at bounding box center [699, 331] width 1398 height 663
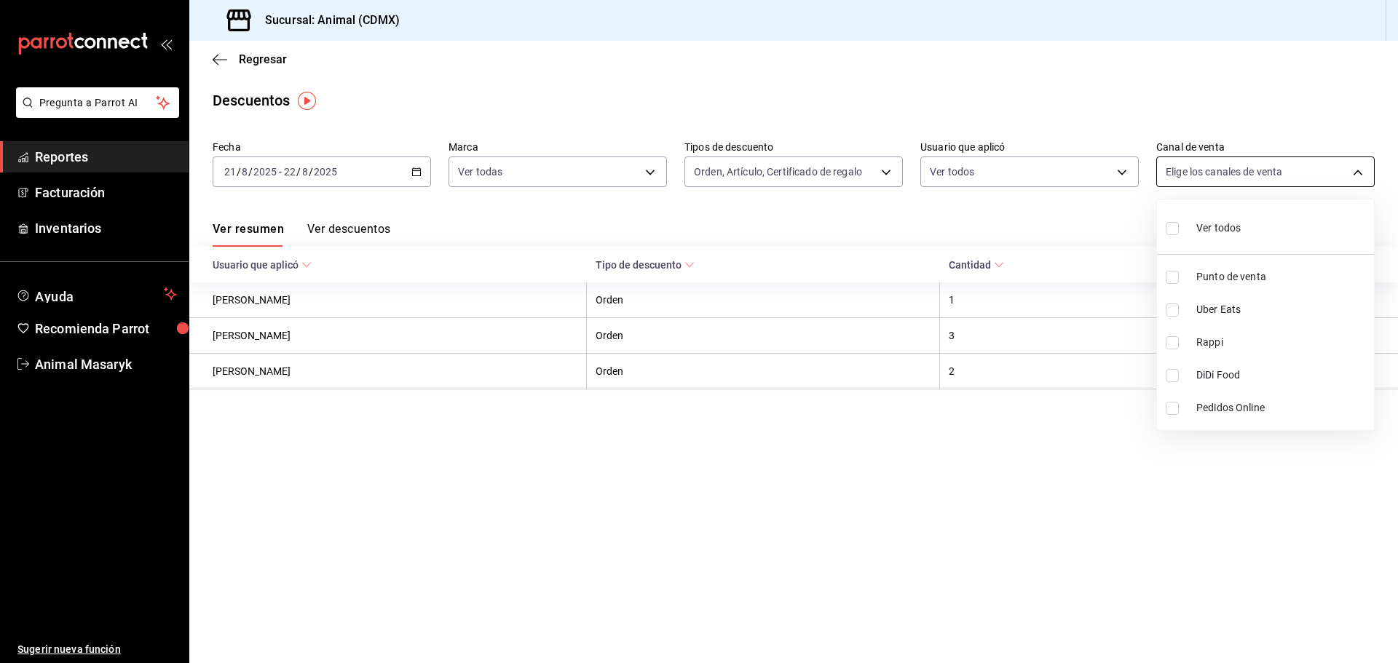
click at [1343, 179] on body "Pregunta a Parrot AI Reportes Facturación Inventarios Ayuda Recomienda Parrot A…" at bounding box center [699, 331] width 1398 height 663
click at [1193, 233] on div "Ver todos" at bounding box center [1203, 226] width 75 height 31
click at [1036, 485] on div at bounding box center [699, 331] width 1398 height 663
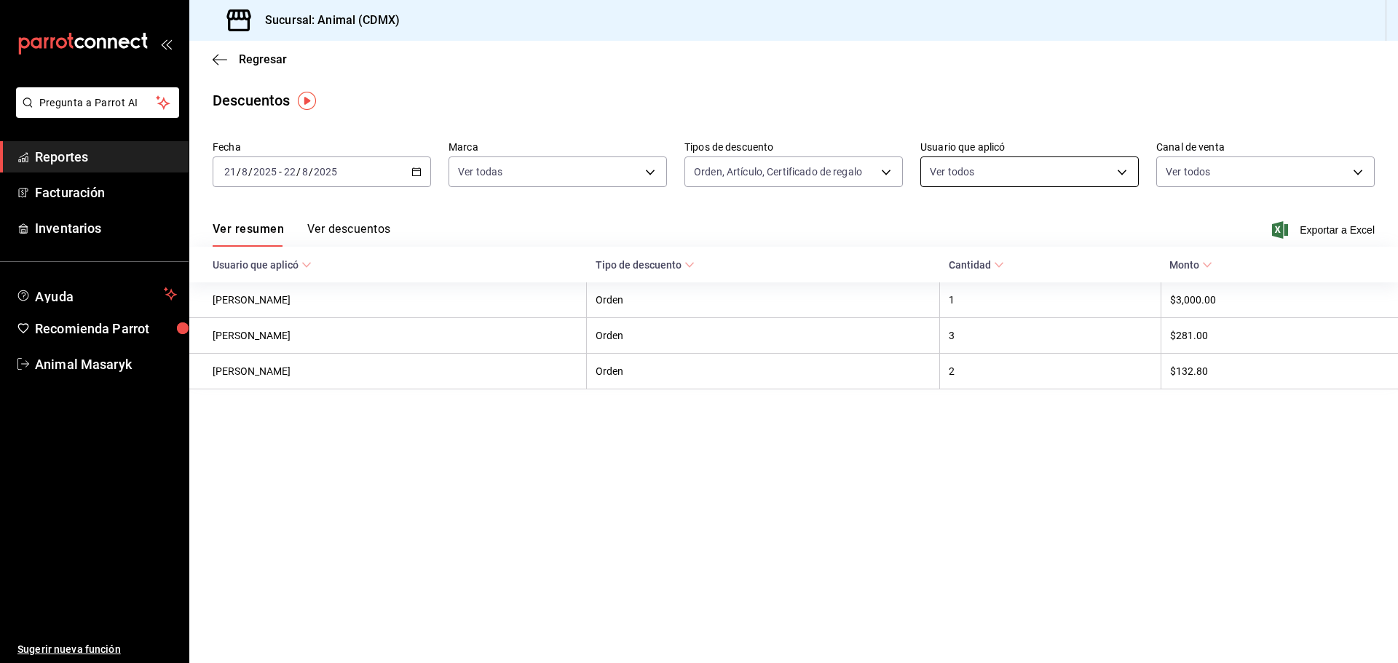
click at [1070, 176] on body "Pregunta a Parrot AI Reportes Facturación Inventarios Ayuda Recomienda Parrot A…" at bounding box center [699, 331] width 1398 height 663
click at [1330, 232] on span "Exportar a Excel" at bounding box center [1325, 229] width 100 height 17
click at [220, 59] on icon "button" at bounding box center [220, 59] width 15 height 1
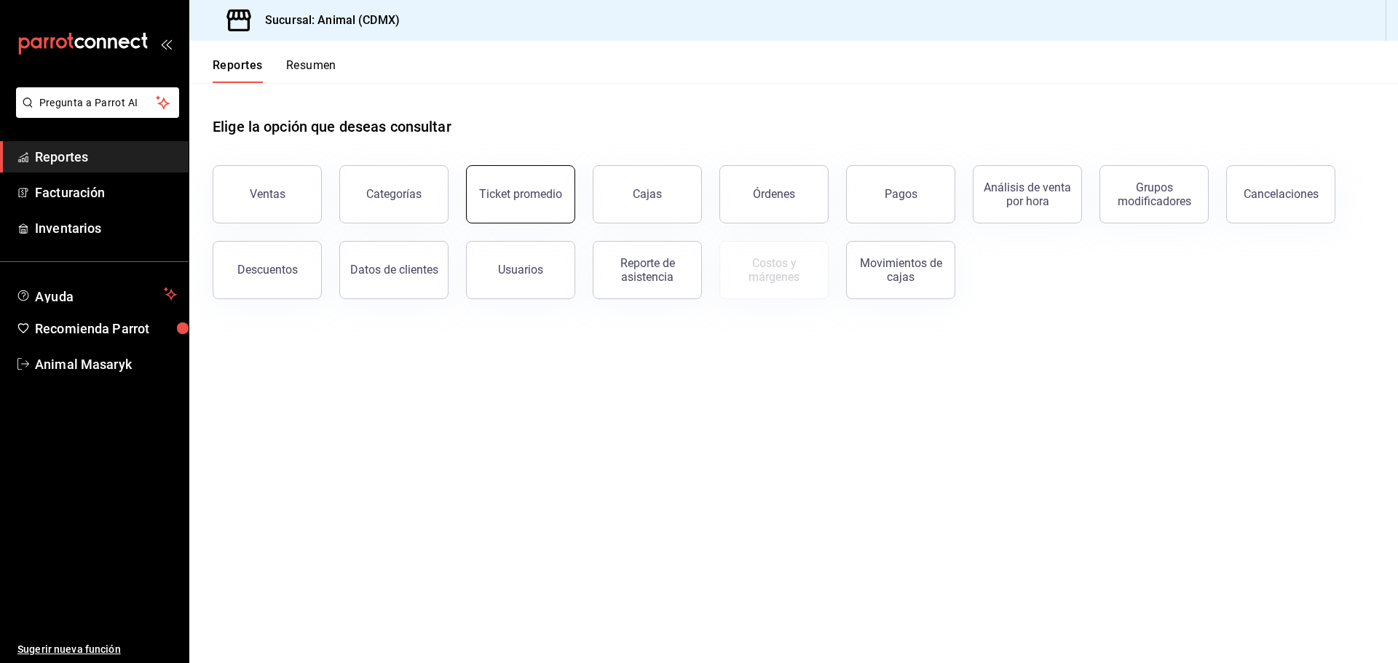
click at [533, 195] on div "Ticket promedio" at bounding box center [520, 194] width 83 height 14
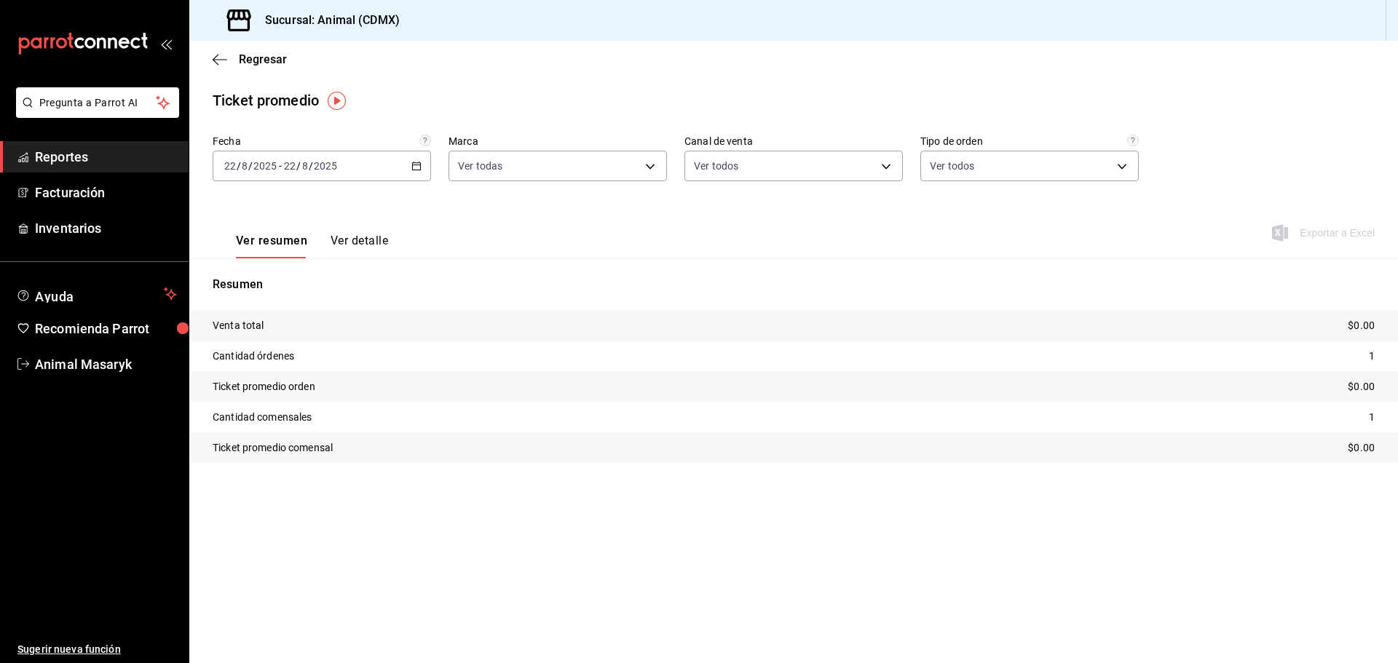
click at [417, 161] on icon "button" at bounding box center [416, 166] width 10 height 10
click at [285, 343] on span "Rango de fechas" at bounding box center [281, 340] width 113 height 15
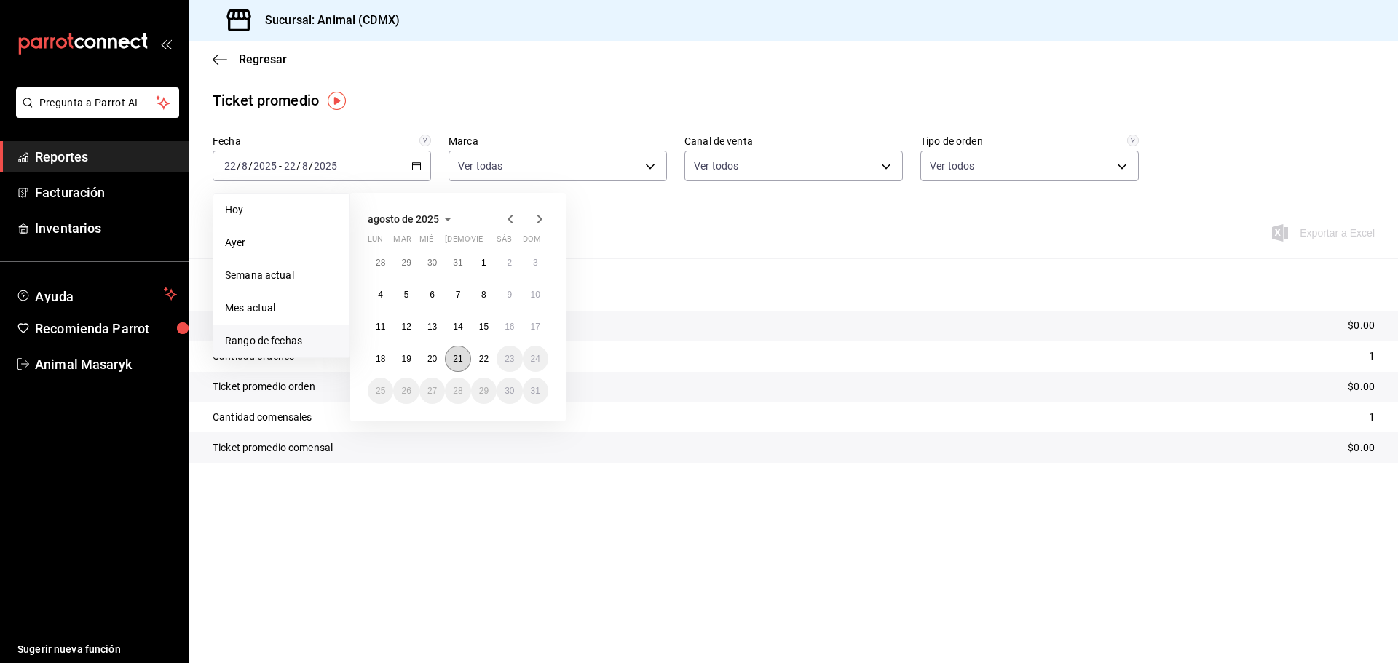
click at [460, 357] on abbr "21" at bounding box center [457, 359] width 9 height 10
click at [483, 358] on abbr "22" at bounding box center [483, 359] width 9 height 10
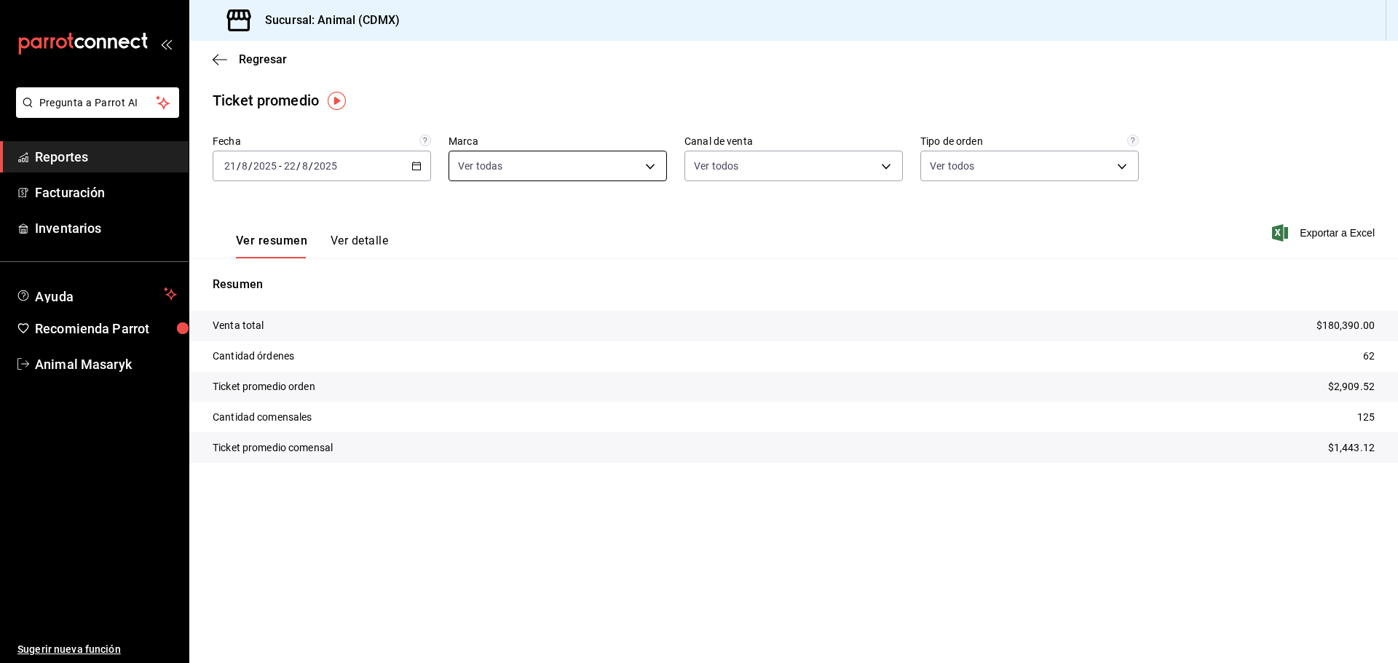
drag, startPoint x: 616, startPoint y: 186, endPoint x: 654, endPoint y: 176, distance: 39.2
click at [617, 186] on div "Fecha 2025-08-21 21 / 8 / 2025 - 2025-08-22 22 / 8 / 2025 Marca Ver todas cb0f6…" at bounding box center [794, 167] width 1162 height 64
click at [645, 161] on body "Pregunta a Parrot AI Reportes Facturación Inventarios Ayuda Recomienda Parrot A…" at bounding box center [699, 331] width 1398 height 663
click at [220, 60] on div at bounding box center [699, 331] width 1398 height 663
click at [217, 58] on icon "button" at bounding box center [220, 59] width 15 height 13
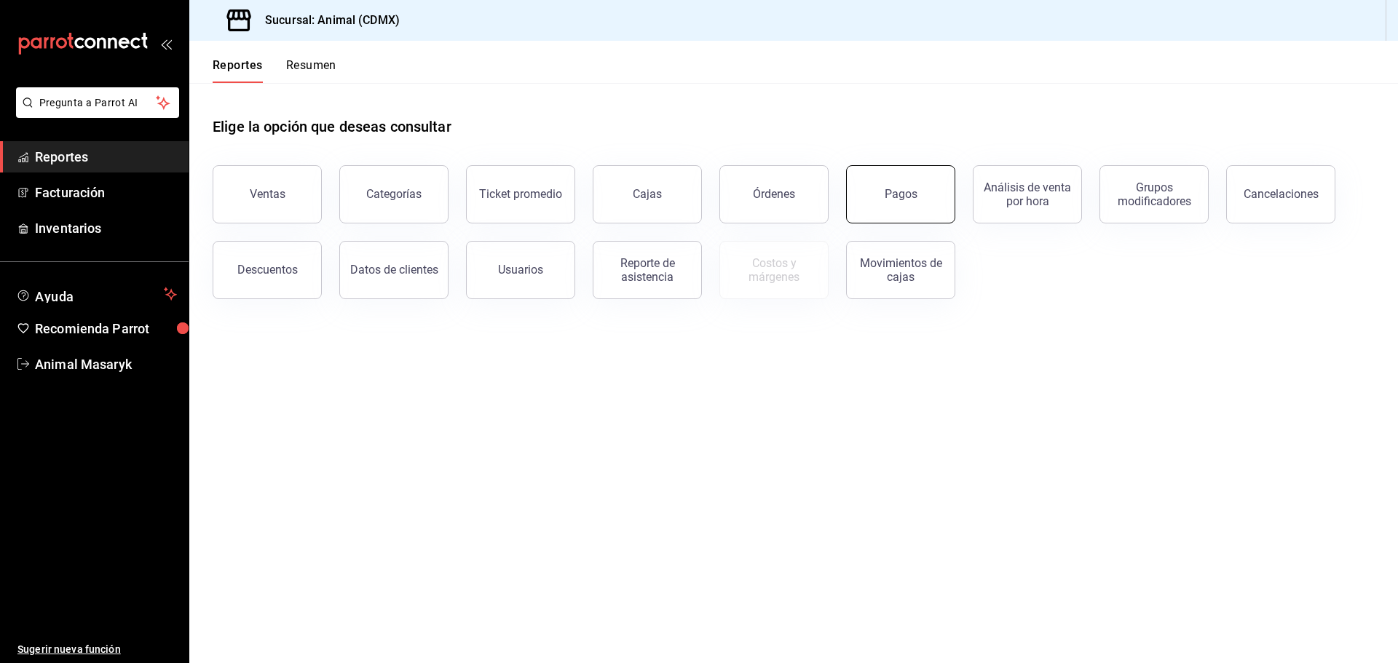
click at [912, 199] on div "Pagos" at bounding box center [901, 194] width 33 height 14
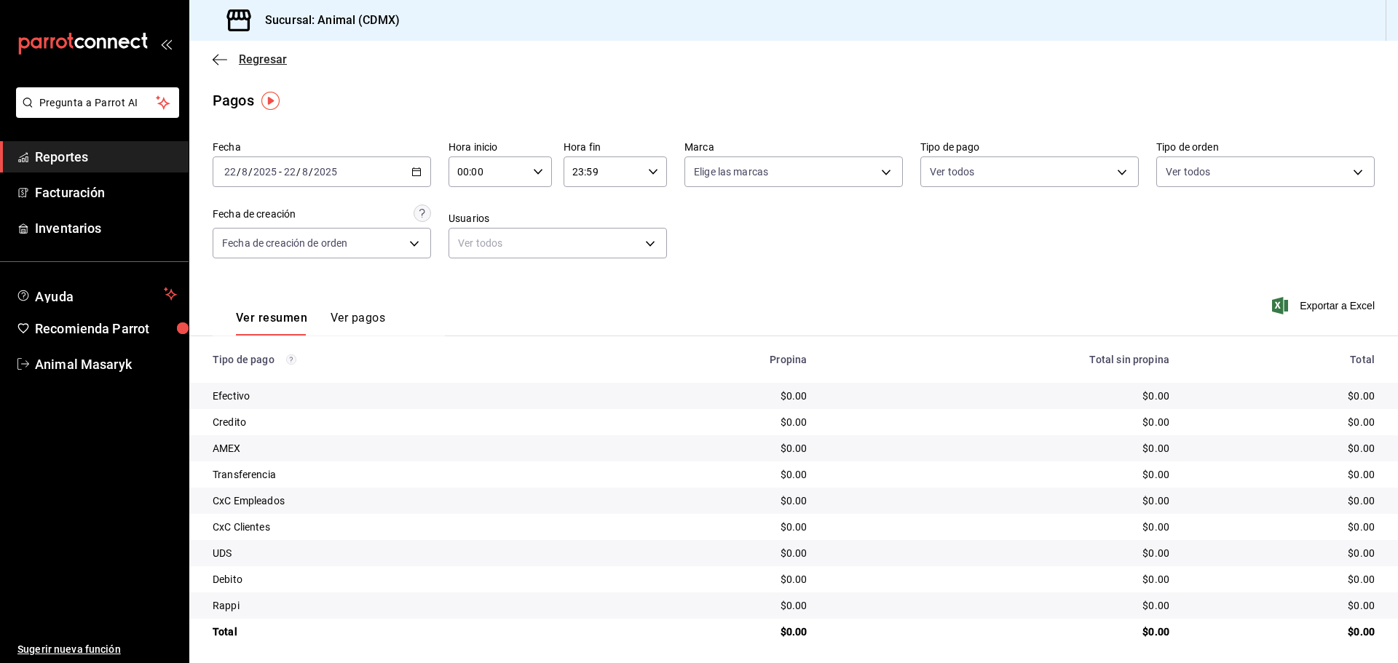
click at [237, 57] on span "Regresar" at bounding box center [250, 59] width 74 height 14
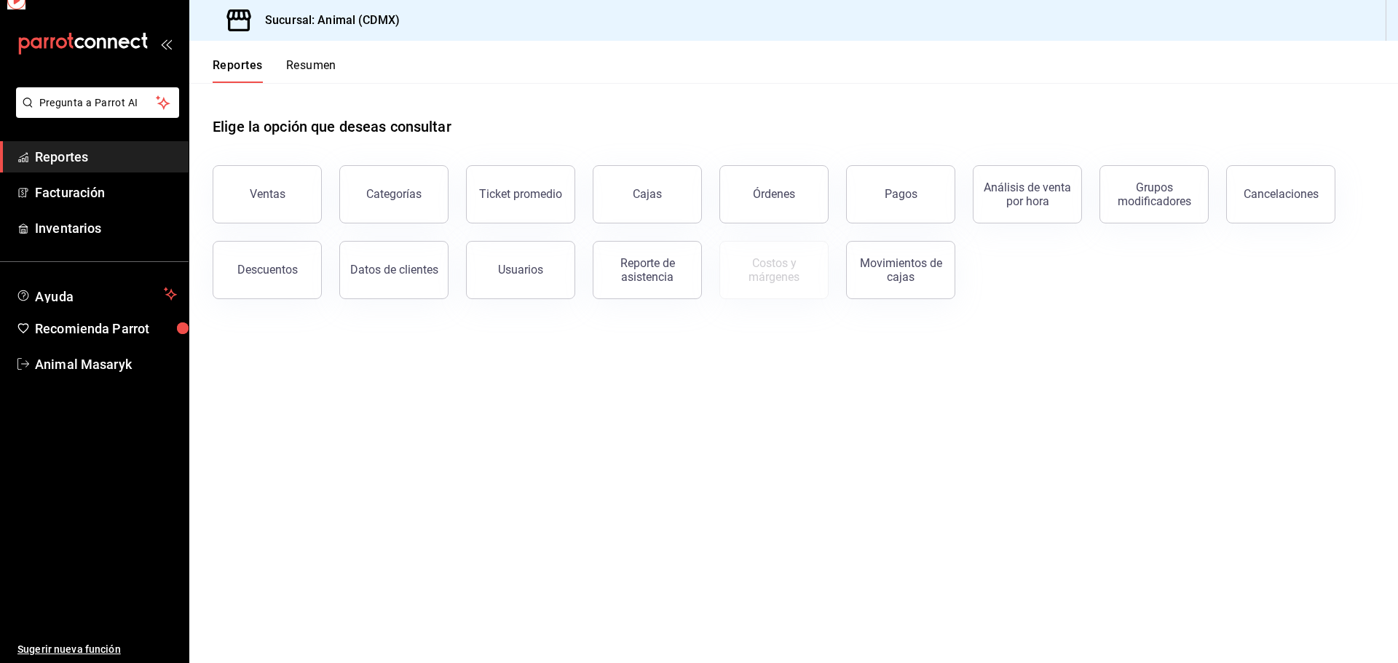
click at [224, 56] on div "Reportes Resumen" at bounding box center [262, 62] width 147 height 42
click at [889, 213] on button "Pagos" at bounding box center [900, 194] width 109 height 58
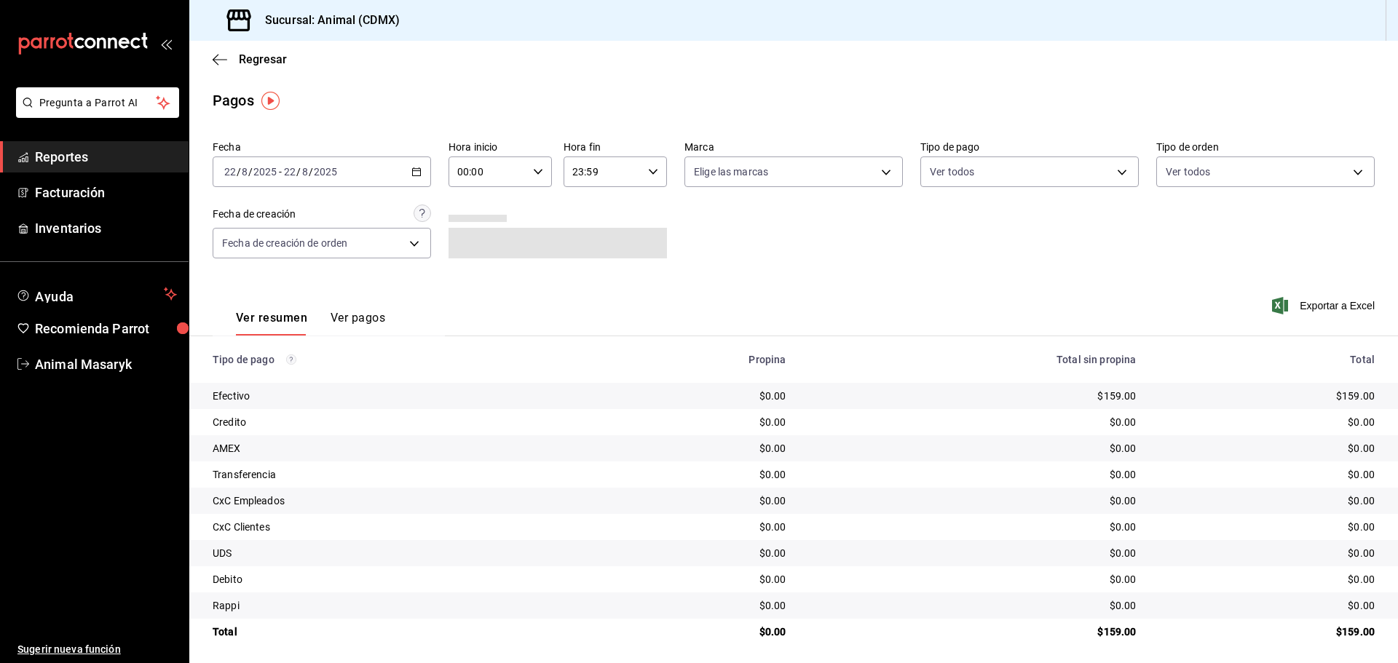
click at [524, 175] on div "00:00 Hora inicio" at bounding box center [500, 172] width 103 height 31
click at [470, 210] on button "04" at bounding box center [472, 203] width 46 height 29
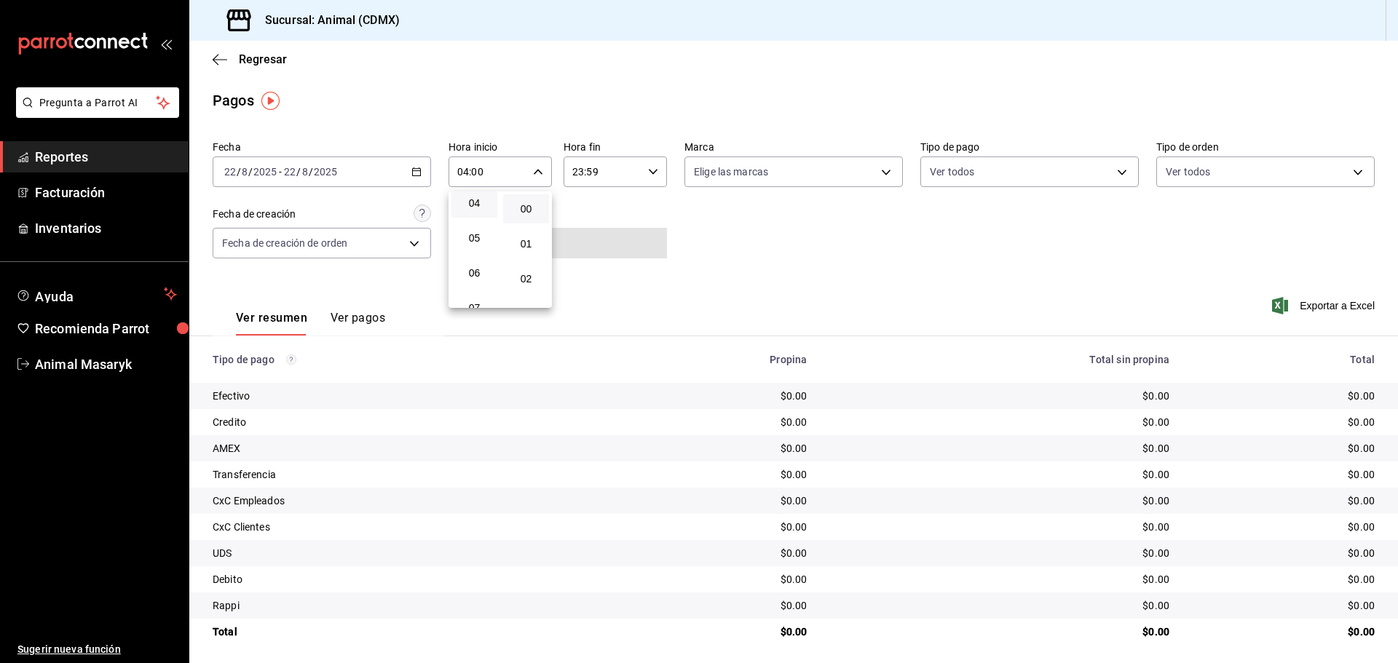
click at [671, 223] on div at bounding box center [699, 331] width 1398 height 663
click at [641, 168] on div "23:59 Hora fin" at bounding box center [615, 172] width 103 height 31
click at [587, 212] on span "02" at bounding box center [586, 212] width 28 height 12
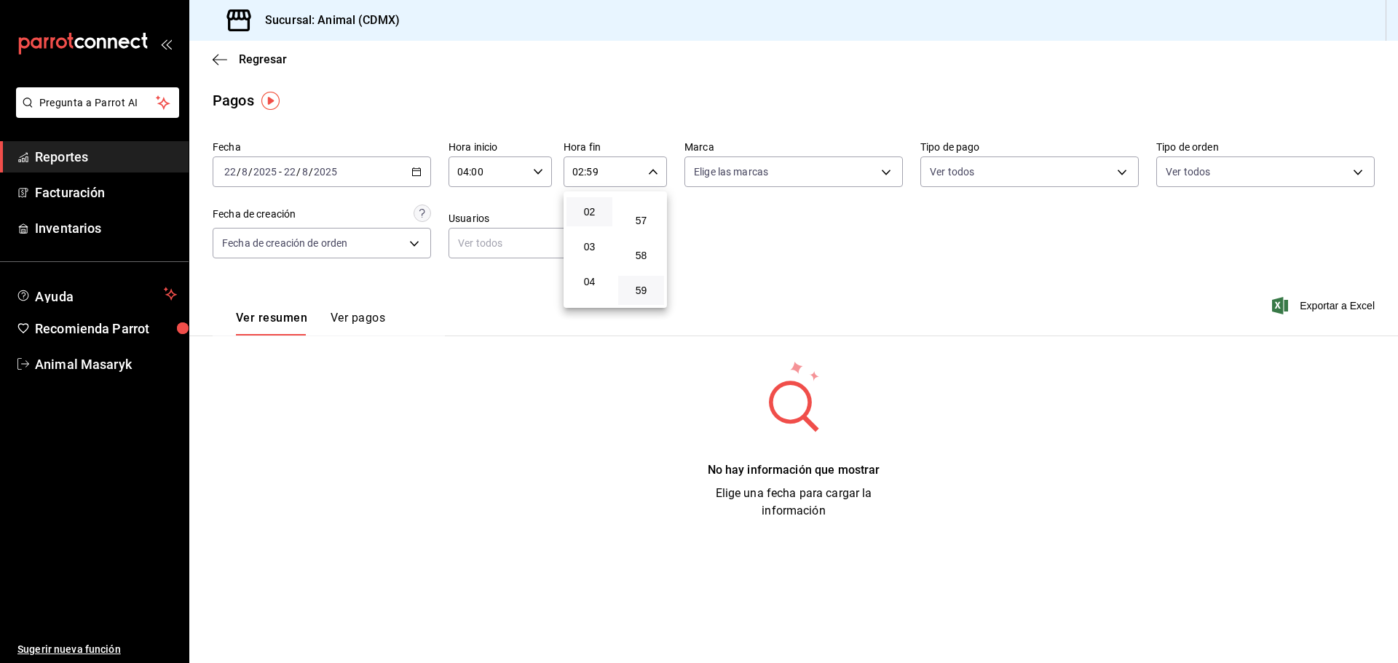
click at [748, 226] on div at bounding box center [699, 331] width 1398 height 663
click at [853, 174] on body "Pregunta a Parrot AI Reportes Facturación Inventarios Ayuda Recomienda Parrot A…" at bounding box center [699, 331] width 1398 height 663
click at [788, 229] on li "Ver todas" at bounding box center [793, 226] width 217 height 43
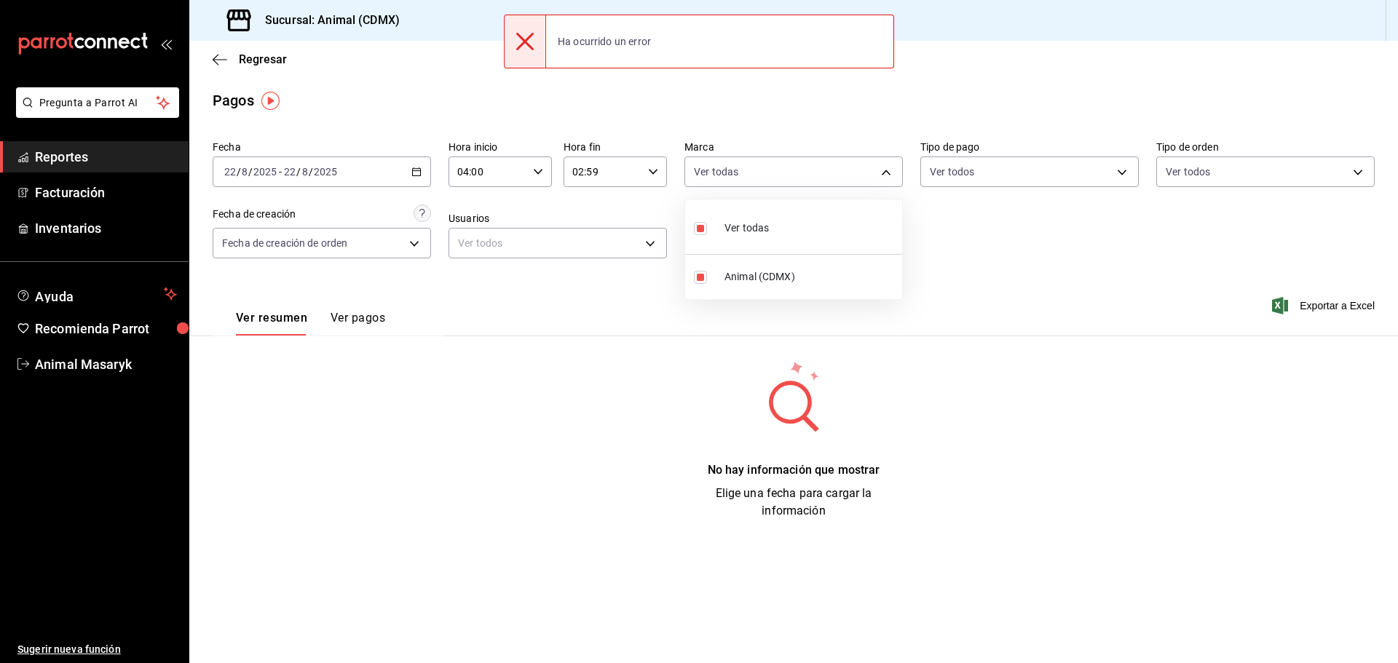
drag, startPoint x: 1044, startPoint y: 225, endPoint x: 1060, endPoint y: 170, distance: 57.6
click at [1044, 226] on div at bounding box center [699, 331] width 1398 height 663
click at [1077, 178] on body "Pregunta a Parrot AI Reportes Facturación Inventarios Ayuda Recomienda Parrot A…" at bounding box center [699, 331] width 1398 height 663
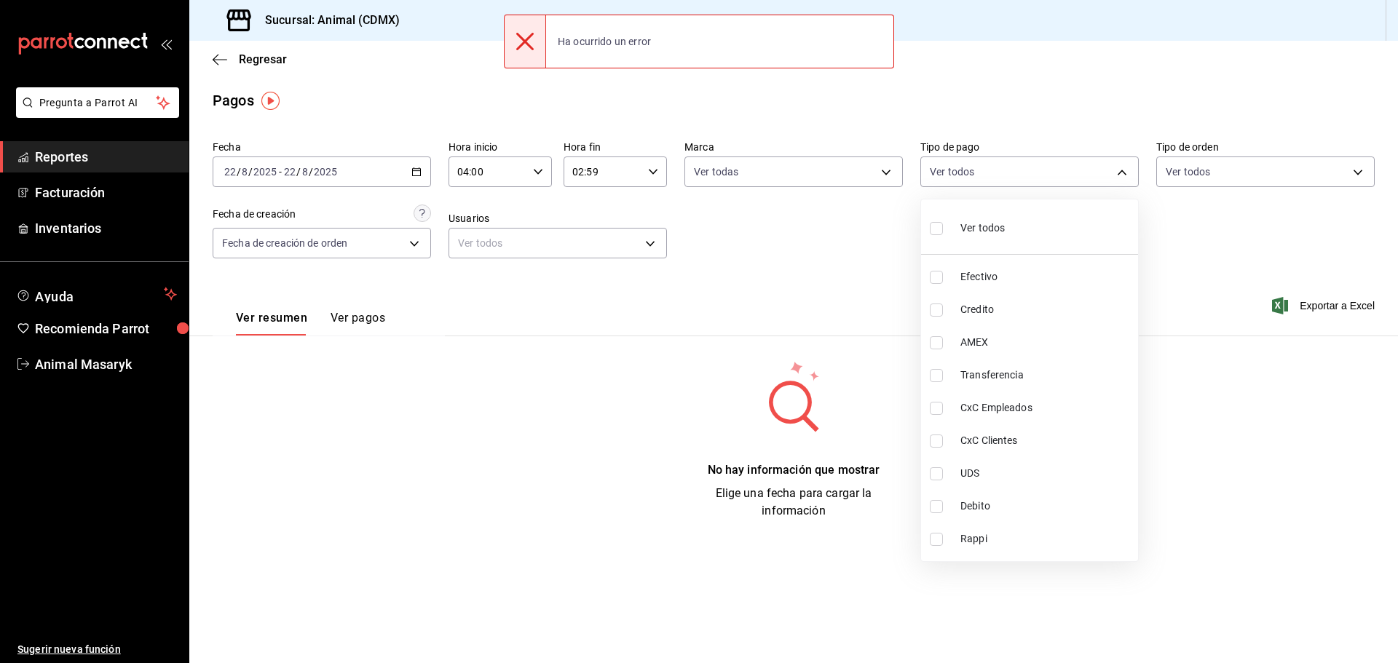
click at [1021, 221] on li "Ver todos" at bounding box center [1029, 226] width 217 height 43
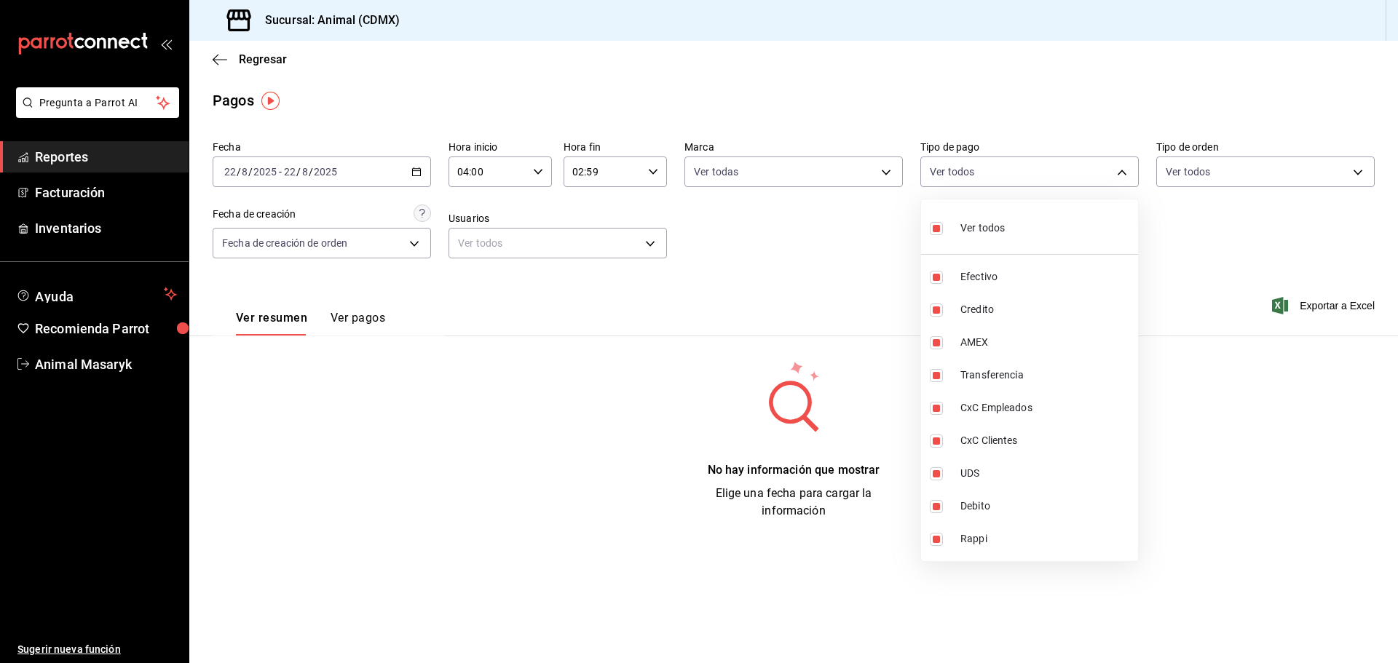
click at [413, 175] on div at bounding box center [699, 331] width 1398 height 663
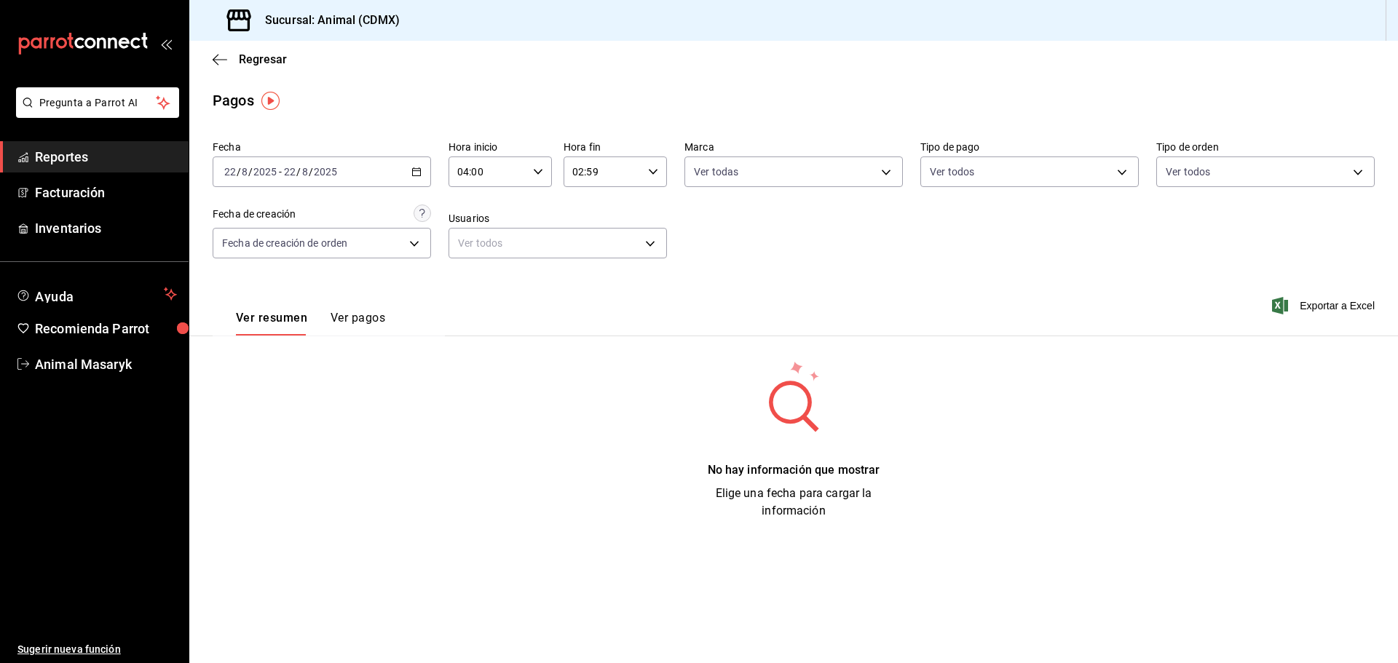
click at [418, 170] on icon "button" at bounding box center [416, 172] width 10 height 10
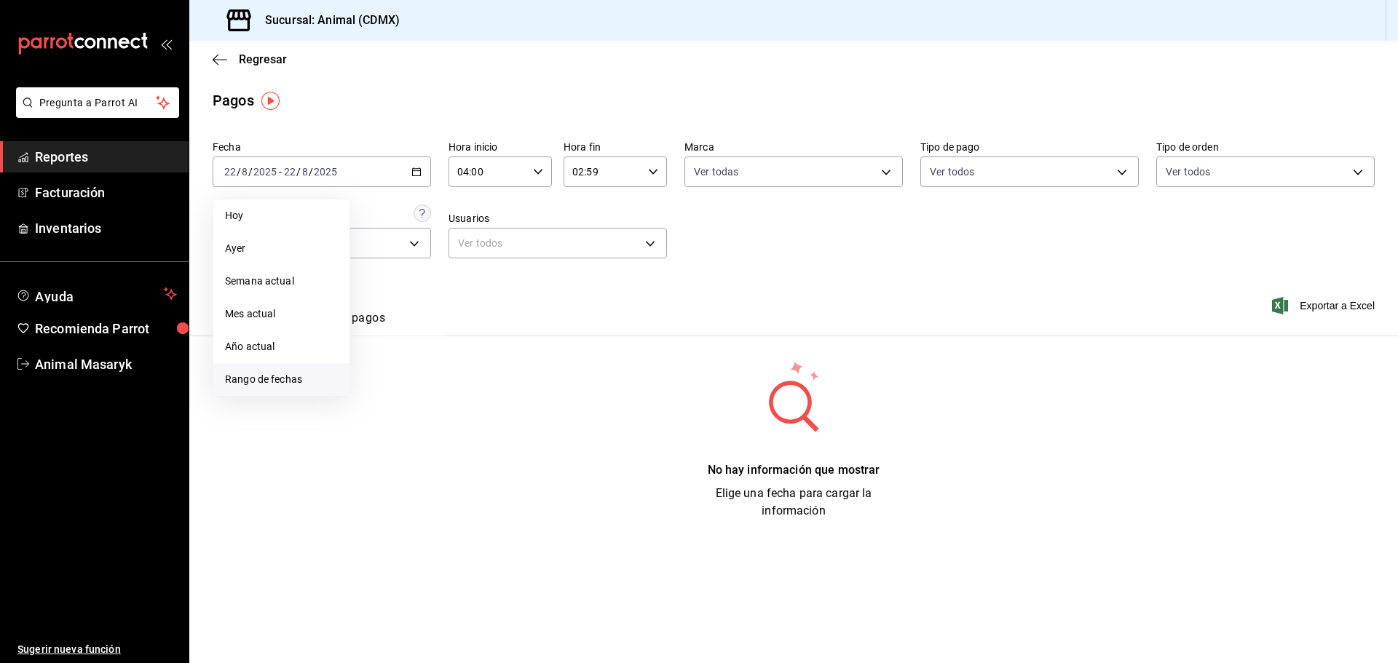
click at [282, 377] on span "Rango de fechas" at bounding box center [281, 379] width 113 height 15
click at [457, 361] on abbr "21" at bounding box center [457, 365] width 9 height 10
click at [487, 361] on abbr "22" at bounding box center [483, 365] width 9 height 10
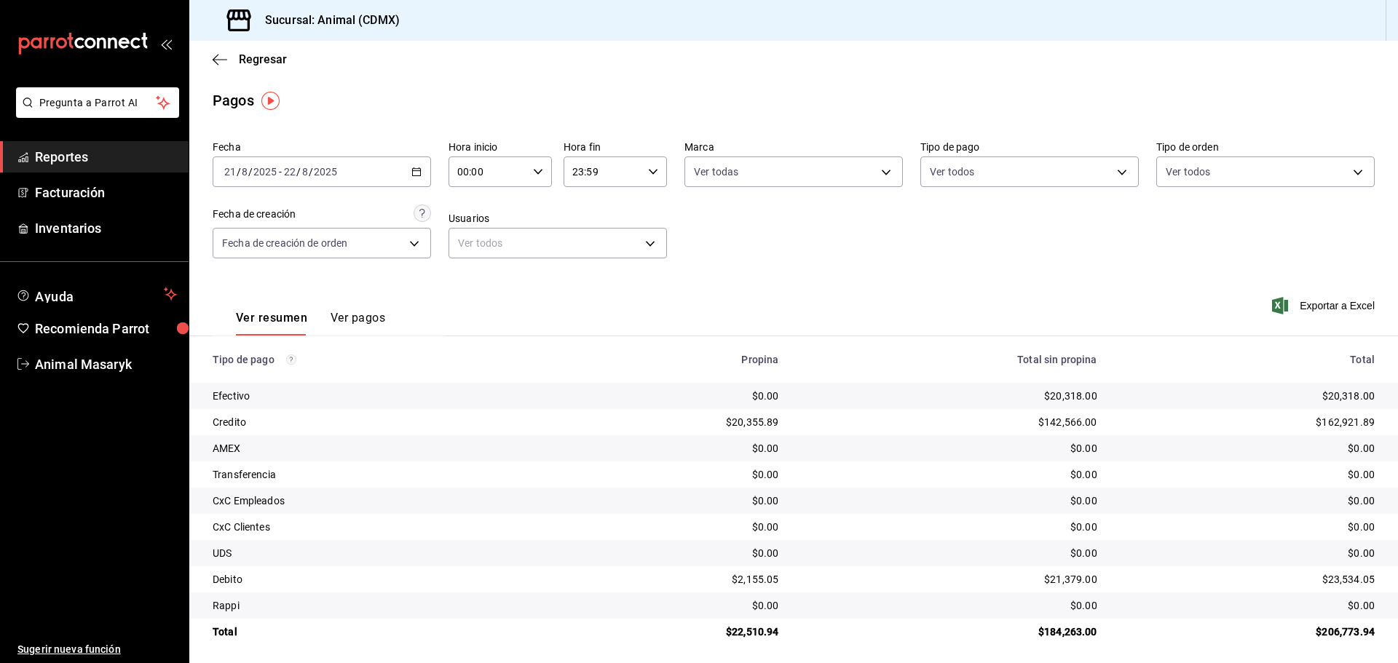
click at [755, 318] on div "Ver resumen Ver pagos Exportar a Excel" at bounding box center [793, 314] width 1209 height 77
click at [533, 170] on icon "button" at bounding box center [538, 172] width 10 height 10
click at [469, 273] on span "02" at bounding box center [472, 279] width 28 height 12
click at [477, 273] on span "04" at bounding box center [474, 276] width 28 height 12
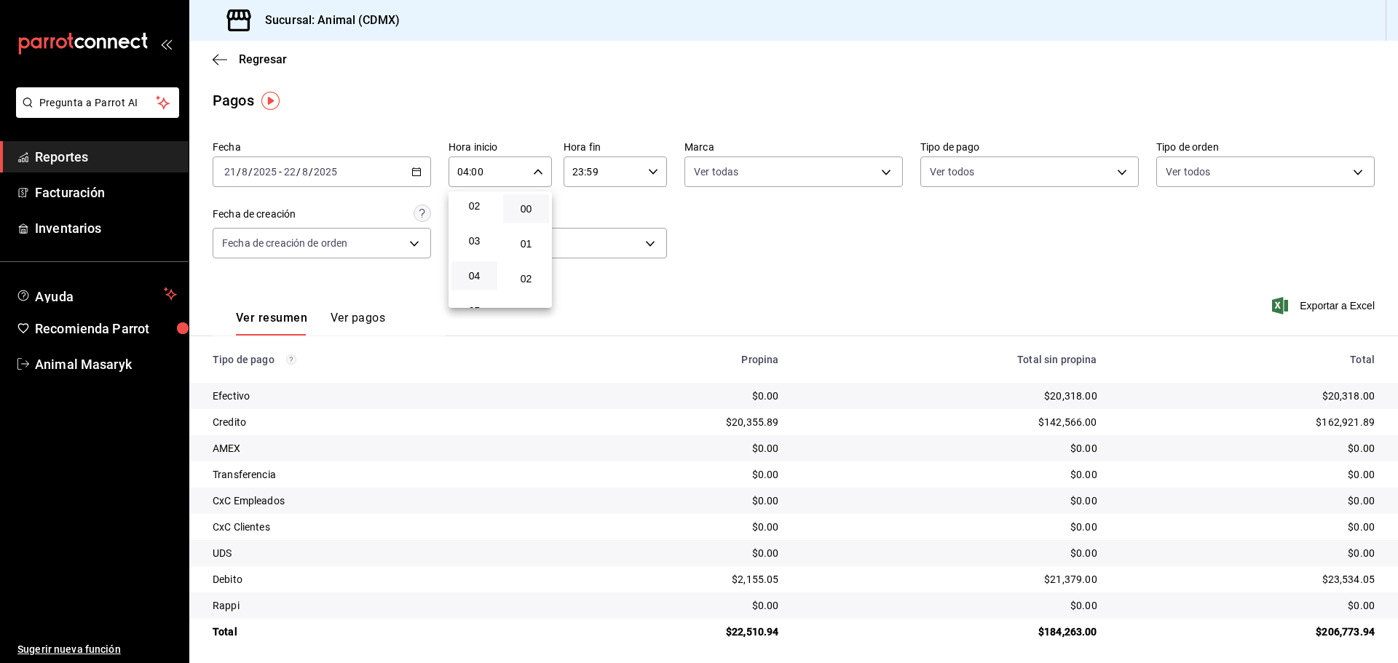
drag, startPoint x: 659, startPoint y: 215, endPoint x: 646, endPoint y: 190, distance: 28.0
click at [659, 214] on div at bounding box center [699, 331] width 1398 height 663
click at [655, 169] on div "23:59 Hora fin" at bounding box center [615, 172] width 103 height 31
click at [589, 223] on button "02" at bounding box center [586, 211] width 46 height 29
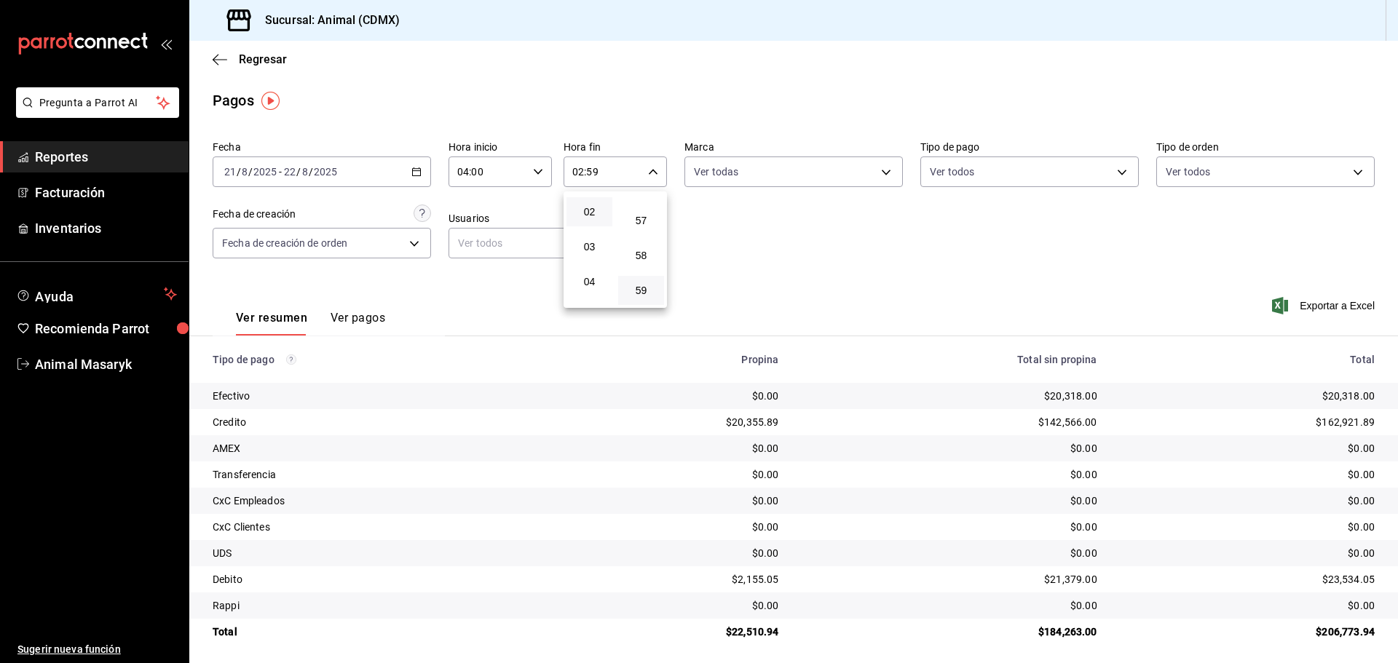
click at [750, 221] on div at bounding box center [699, 331] width 1398 height 663
click at [869, 173] on body "Pregunta a Parrot AI Reportes Facturación Inventarios Ayuda Recomienda Parrot A…" at bounding box center [699, 331] width 1398 height 663
click at [1144, 229] on div at bounding box center [699, 331] width 1398 height 663
click at [1121, 171] on body "Pregunta a Parrot AI Reportes Facturación Inventarios Ayuda Recomienda Parrot A…" at bounding box center [699, 331] width 1398 height 663
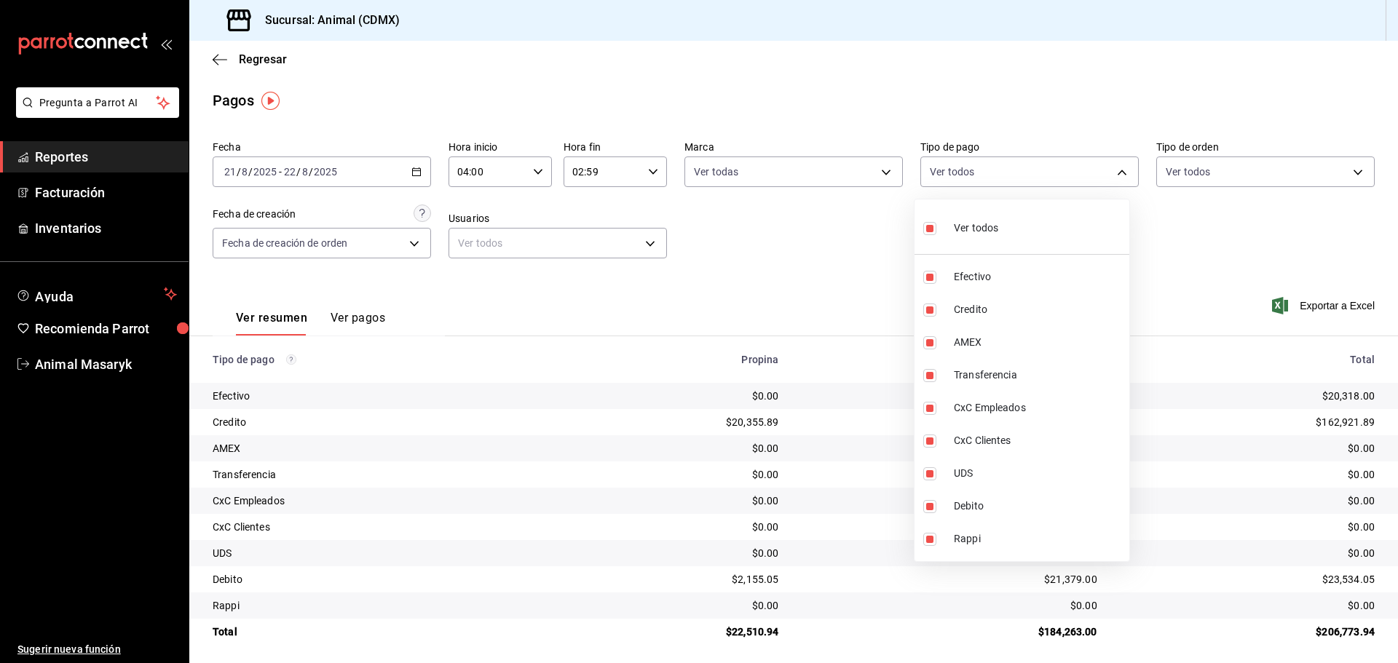
click at [1272, 237] on div at bounding box center [699, 331] width 1398 height 663
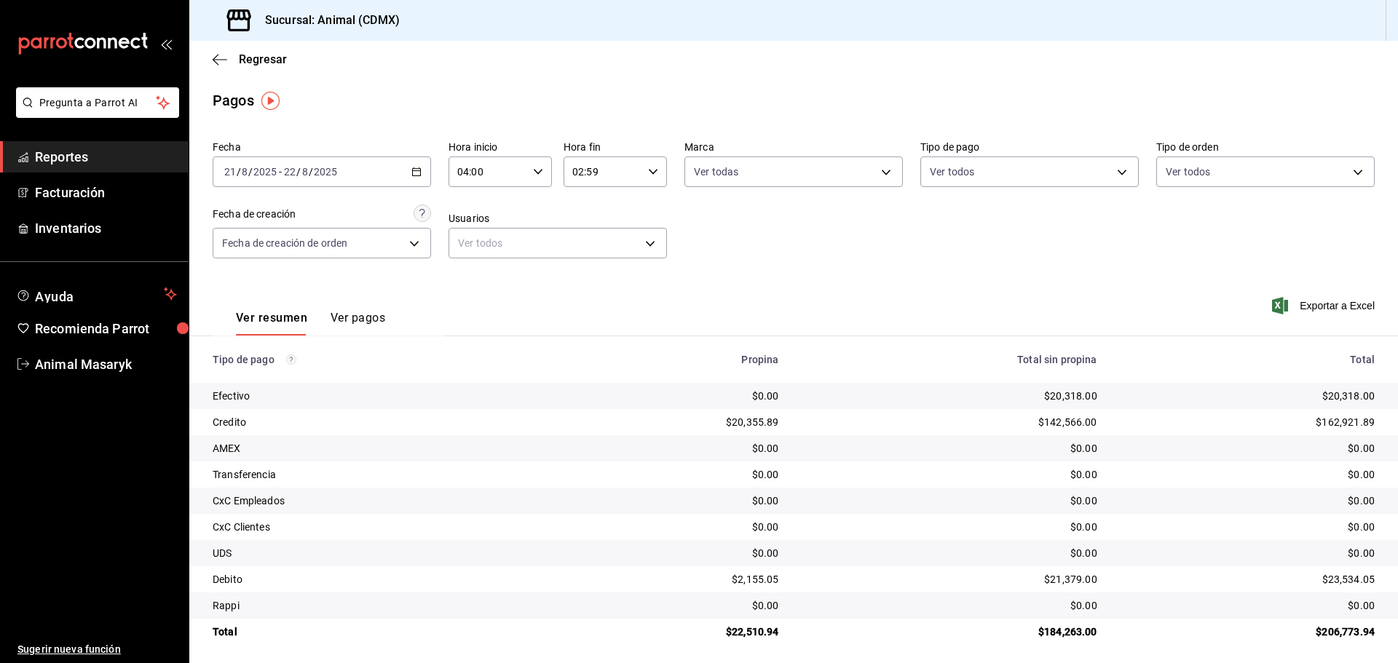
click at [218, 68] on div "Regresar" at bounding box center [793, 59] width 1209 height 37
click at [216, 53] on icon "button" at bounding box center [220, 59] width 15 height 13
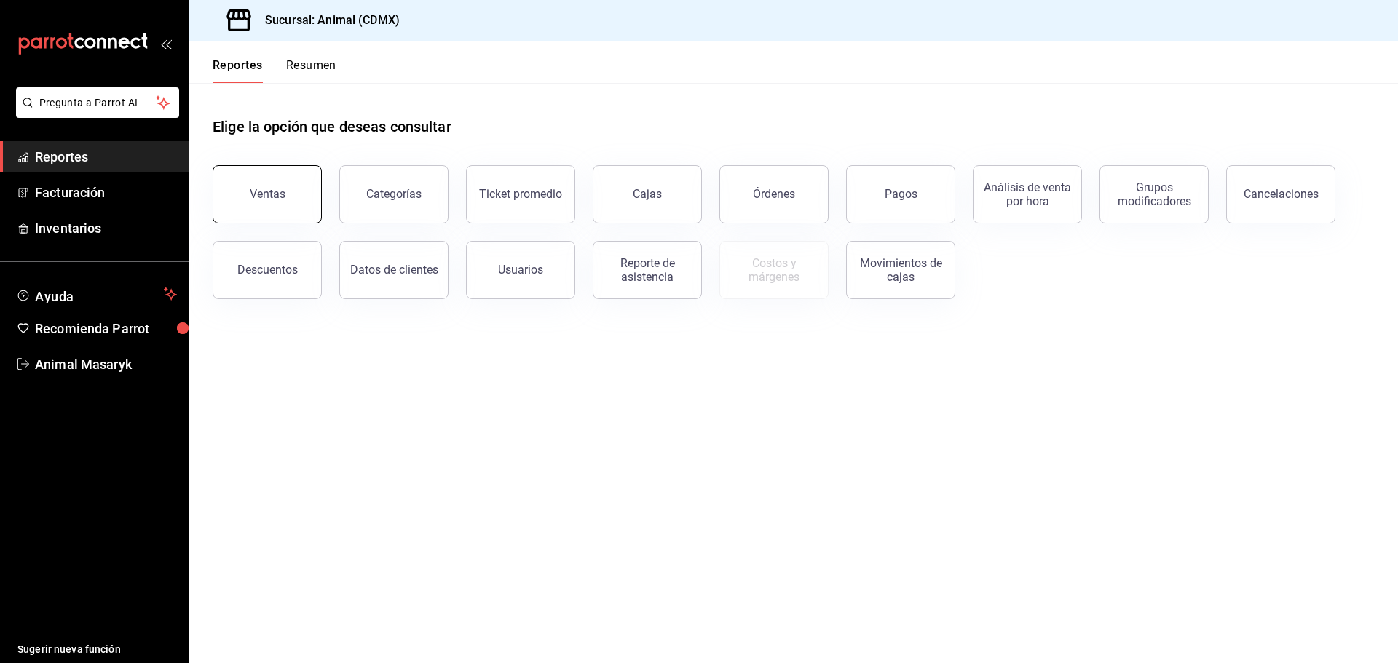
click at [261, 210] on button "Ventas" at bounding box center [267, 194] width 109 height 58
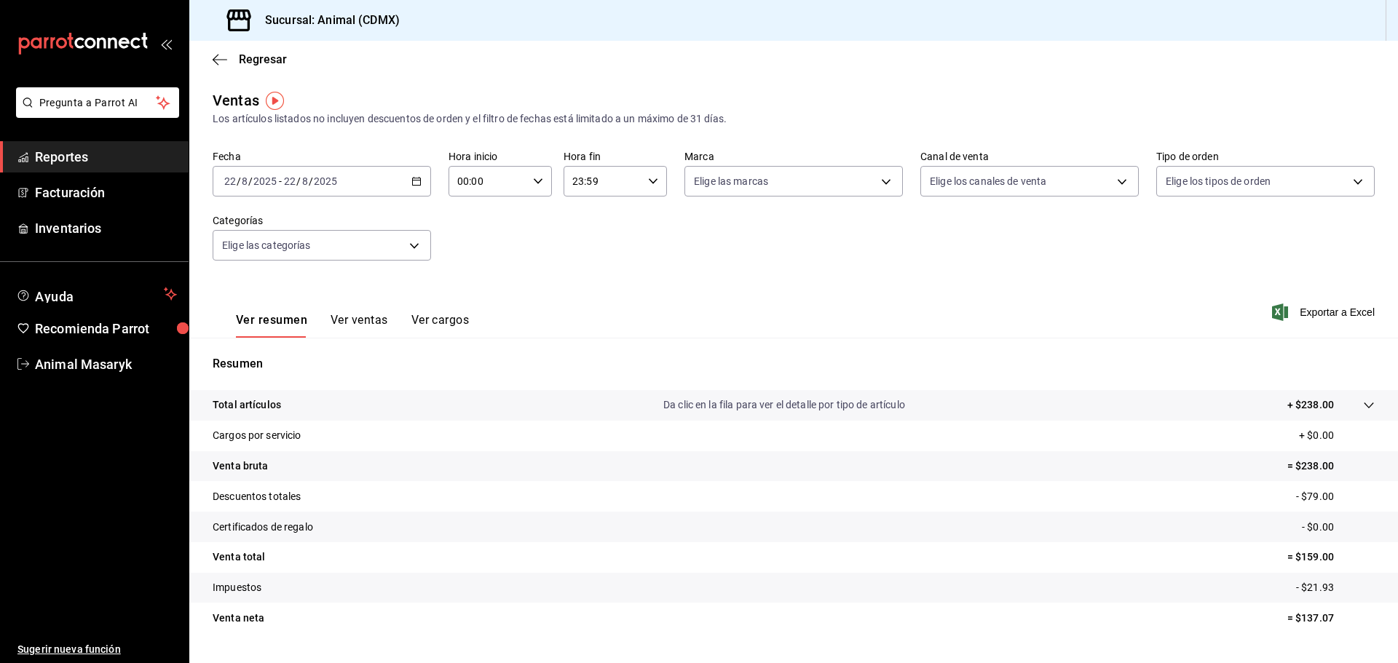
click at [419, 183] on \(Stroke\) "button" at bounding box center [416, 182] width 9 height 8
click at [293, 366] on li "Rango de fechas" at bounding box center [281, 356] width 136 height 33
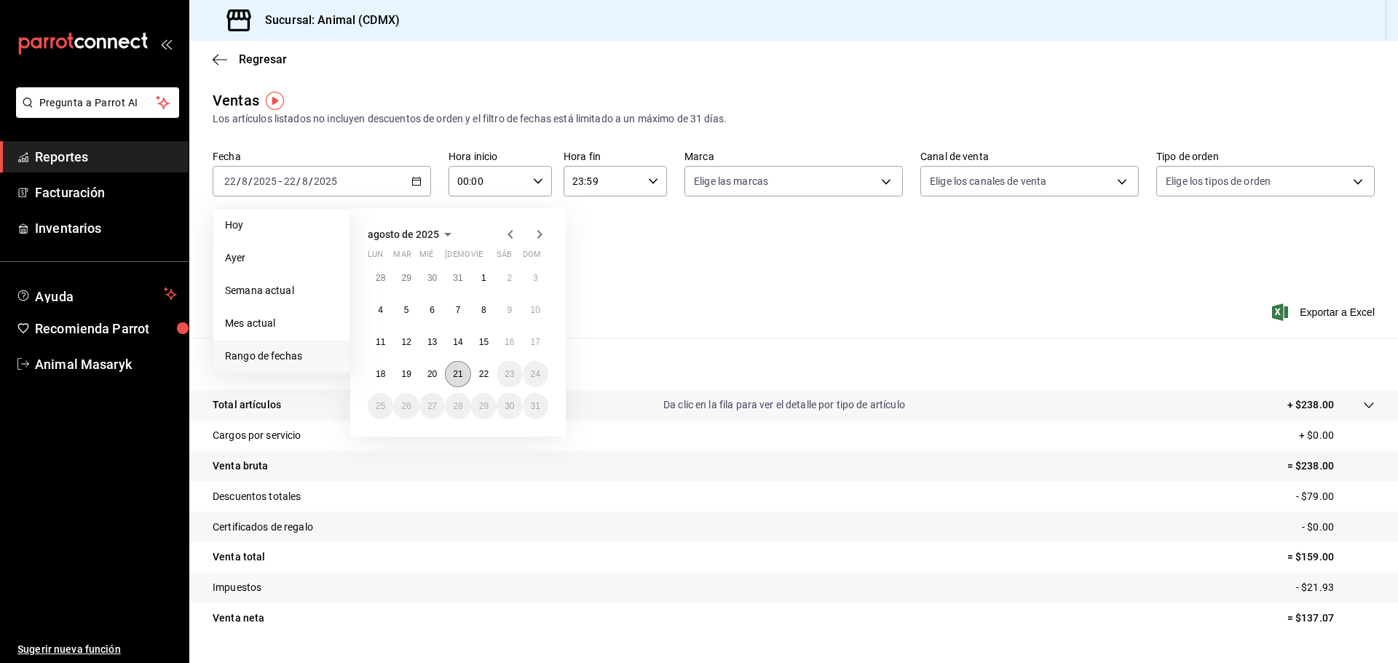
click at [462, 379] on abbr "21" at bounding box center [457, 374] width 9 height 10
click at [487, 387] on div "28 29 30 31 1 2 3 4 5 6 7 8 9 10 11 12 13 14 15 16 17 18 19 20 21 22 23 24 25 2…" at bounding box center [458, 342] width 181 height 154
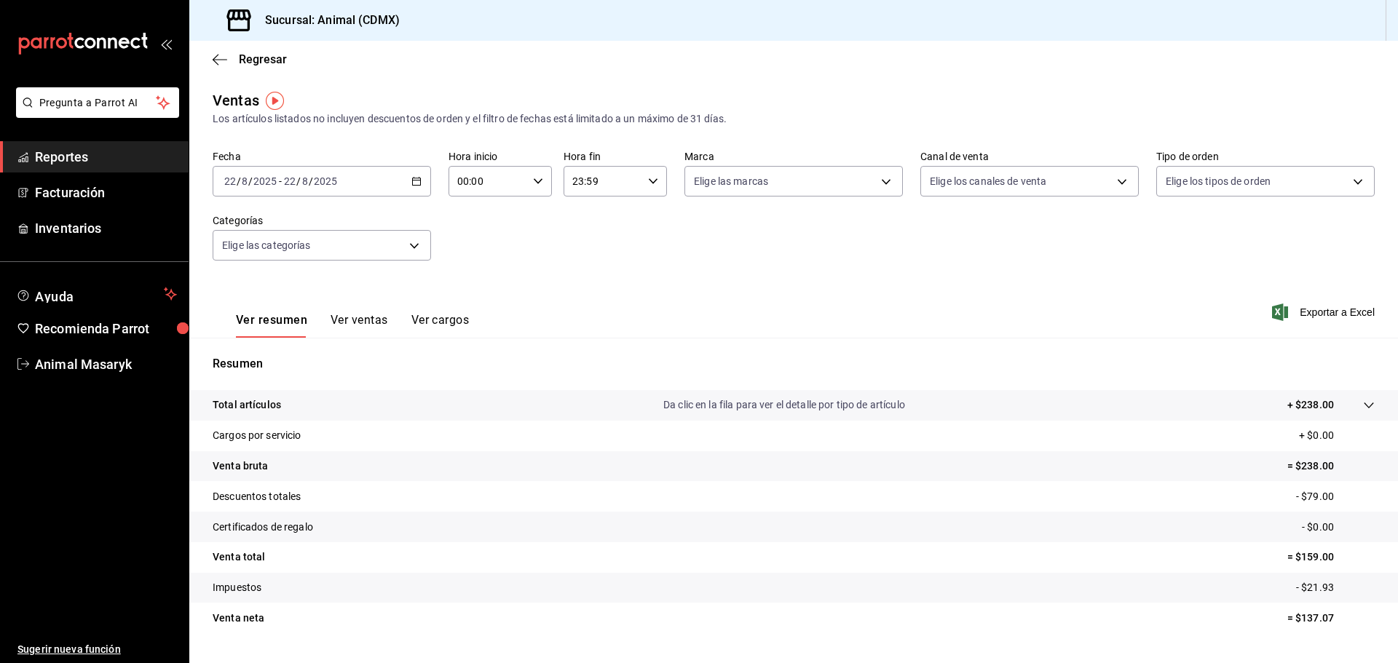
click at [625, 299] on div "Ver resumen Ver ventas Ver cargos Exportar a Excel" at bounding box center [793, 308] width 1209 height 60
click at [536, 181] on icon "button" at bounding box center [538, 181] width 10 height 10
drag, startPoint x: 469, startPoint y: 291, endPoint x: 510, endPoint y: 270, distance: 46.2
click at [470, 291] on span "04" at bounding box center [472, 286] width 28 height 12
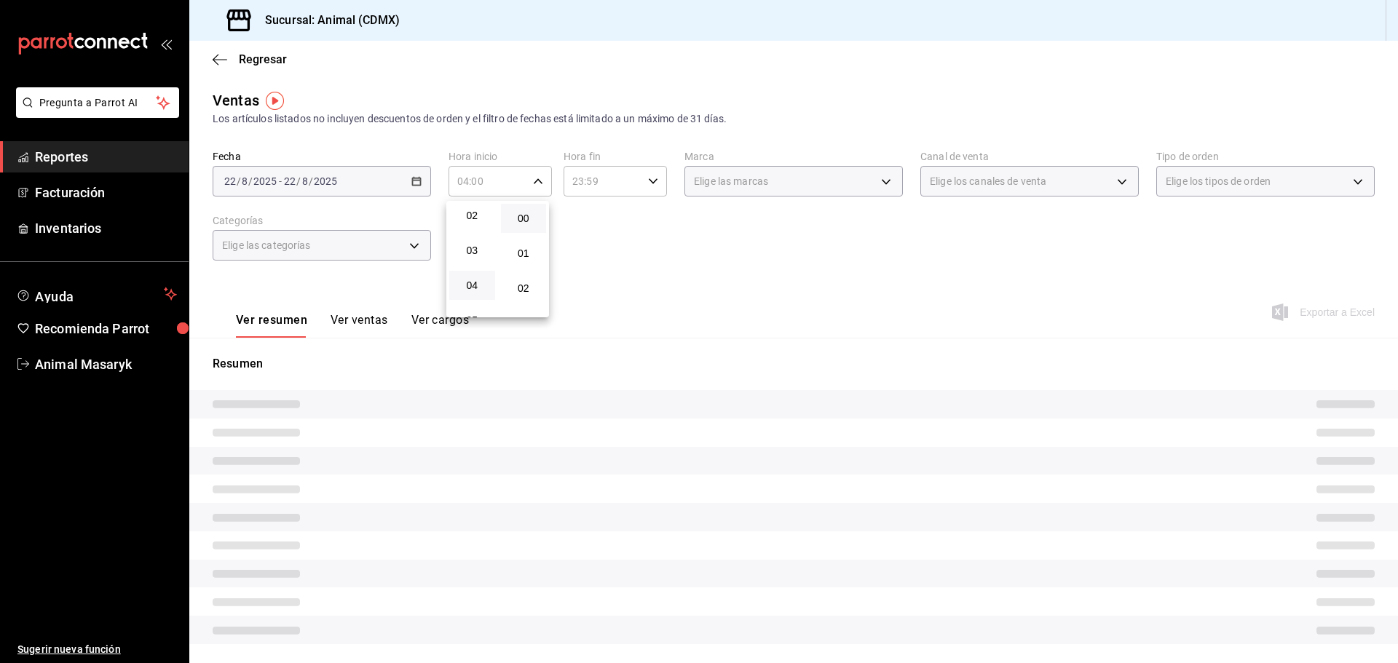
drag, startPoint x: 572, startPoint y: 249, endPoint x: 587, endPoint y: 249, distance: 14.6
click at [582, 251] on div at bounding box center [699, 331] width 1398 height 663
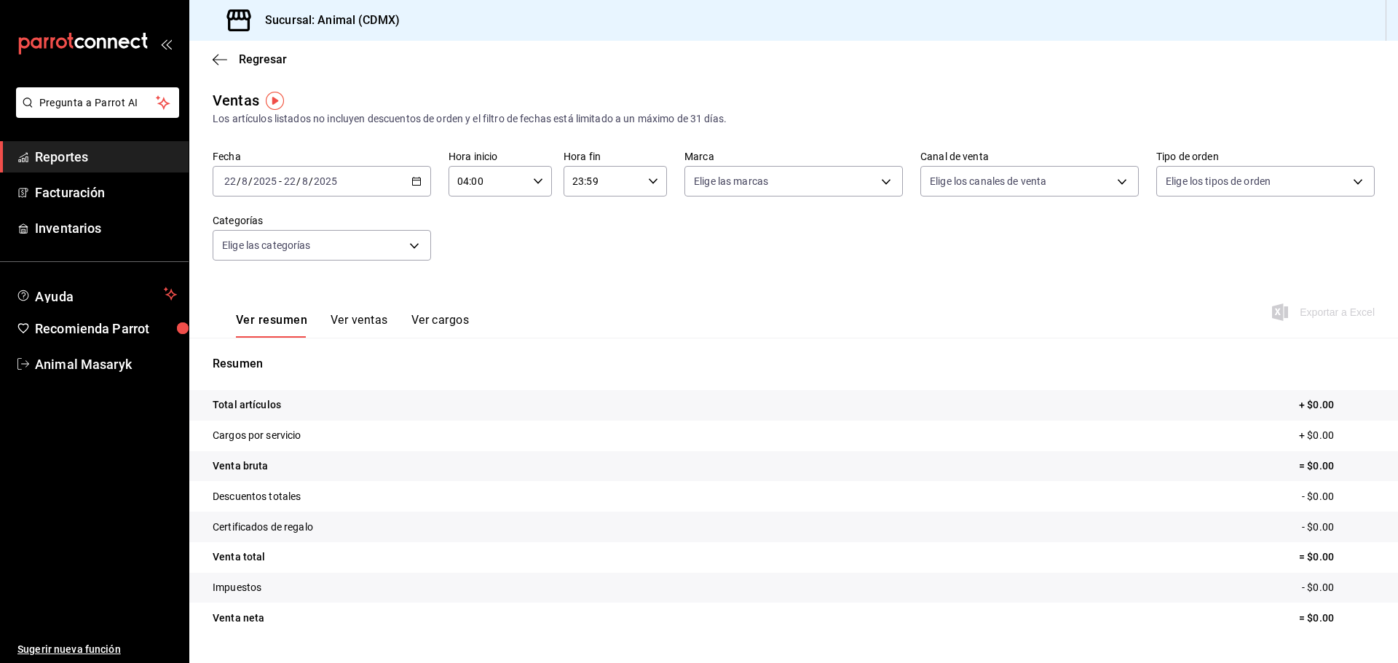
click at [642, 197] on div "Fecha 2025-08-22 22 / 8 / 2025 - 2025-08-22 22 / 8 / 2025 Hora inicio 04:00 Hor…" at bounding box center [794, 214] width 1162 height 128
click at [638, 183] on div "23:59 Hora fin" at bounding box center [615, 181] width 103 height 31
click at [592, 281] on button "02" at bounding box center [586, 288] width 46 height 29
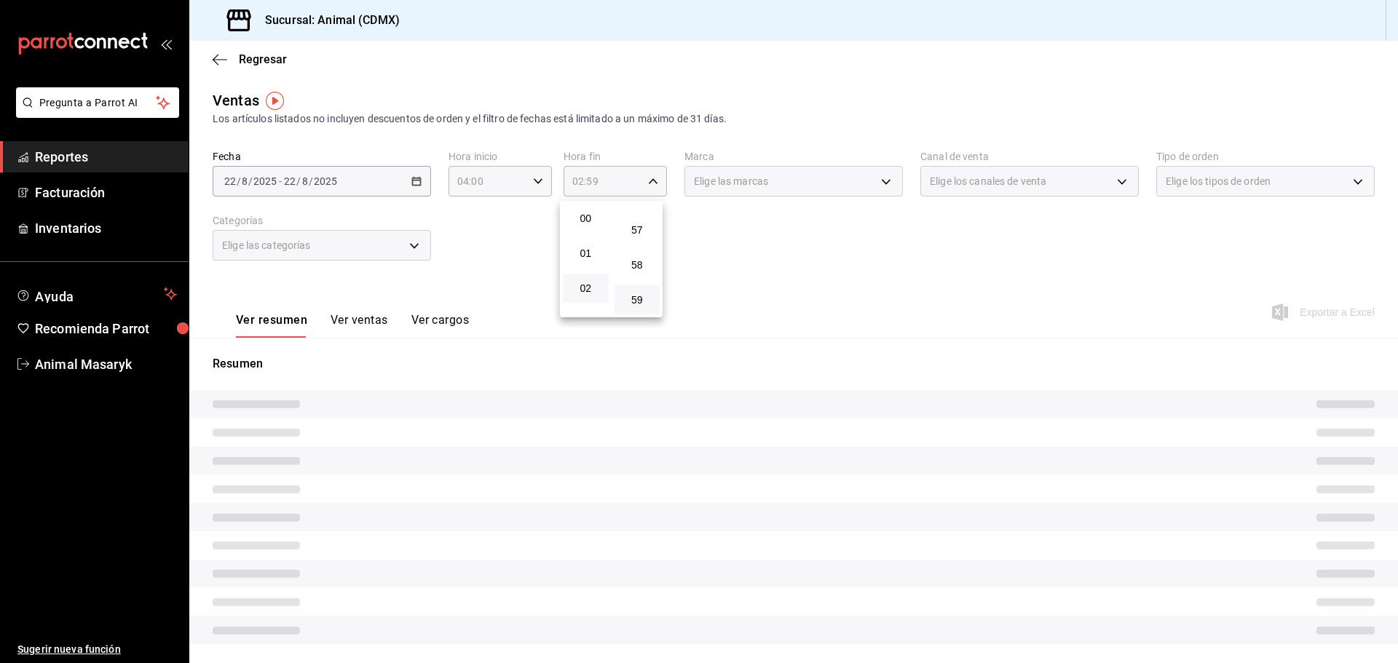
drag, startPoint x: 758, startPoint y: 245, endPoint x: 773, endPoint y: 238, distance: 16.3
click at [760, 245] on div at bounding box center [699, 331] width 1398 height 663
click at [874, 186] on div "Elige las marcas" at bounding box center [793, 181] width 218 height 31
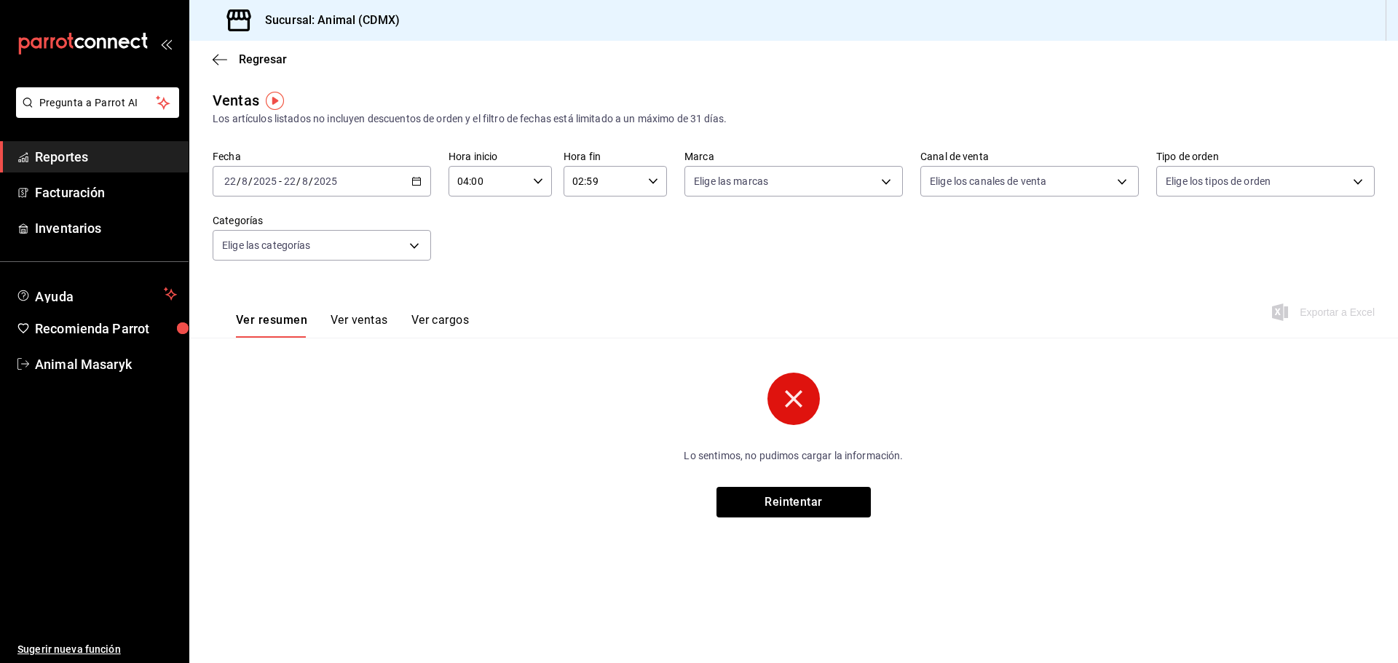
click at [821, 271] on div "Fecha 2025-08-22 22 / 8 / 2025 - 2025-08-22 22 / 8 / 2025 Hora inicio 04:00 Hor…" at bounding box center [794, 214] width 1162 height 128
click at [891, 181] on body "Pregunta a Parrot AI Reportes Facturación Inventarios Ayuda Recomienda Parrot A…" at bounding box center [699, 331] width 1398 height 663
click at [758, 243] on span "Ver todas" at bounding box center [746, 237] width 44 height 15
click at [995, 252] on div at bounding box center [699, 331] width 1398 height 663
click at [1108, 183] on div "Elige los canales de venta" at bounding box center [1029, 181] width 218 height 31
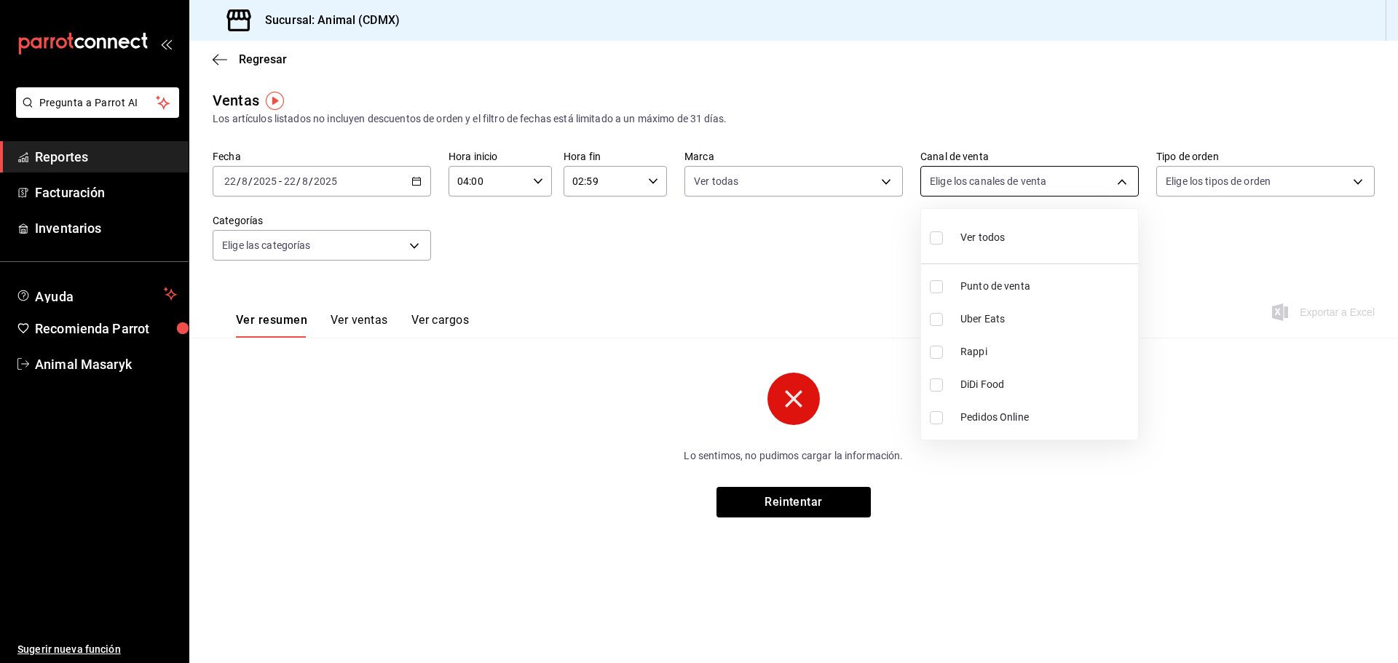
click at [1107, 183] on body "Pregunta a Parrot AI Reportes Facturación Inventarios Ayuda Recomienda Parrot A…" at bounding box center [699, 331] width 1398 height 663
click at [965, 234] on span "Ver todos" at bounding box center [982, 237] width 44 height 15
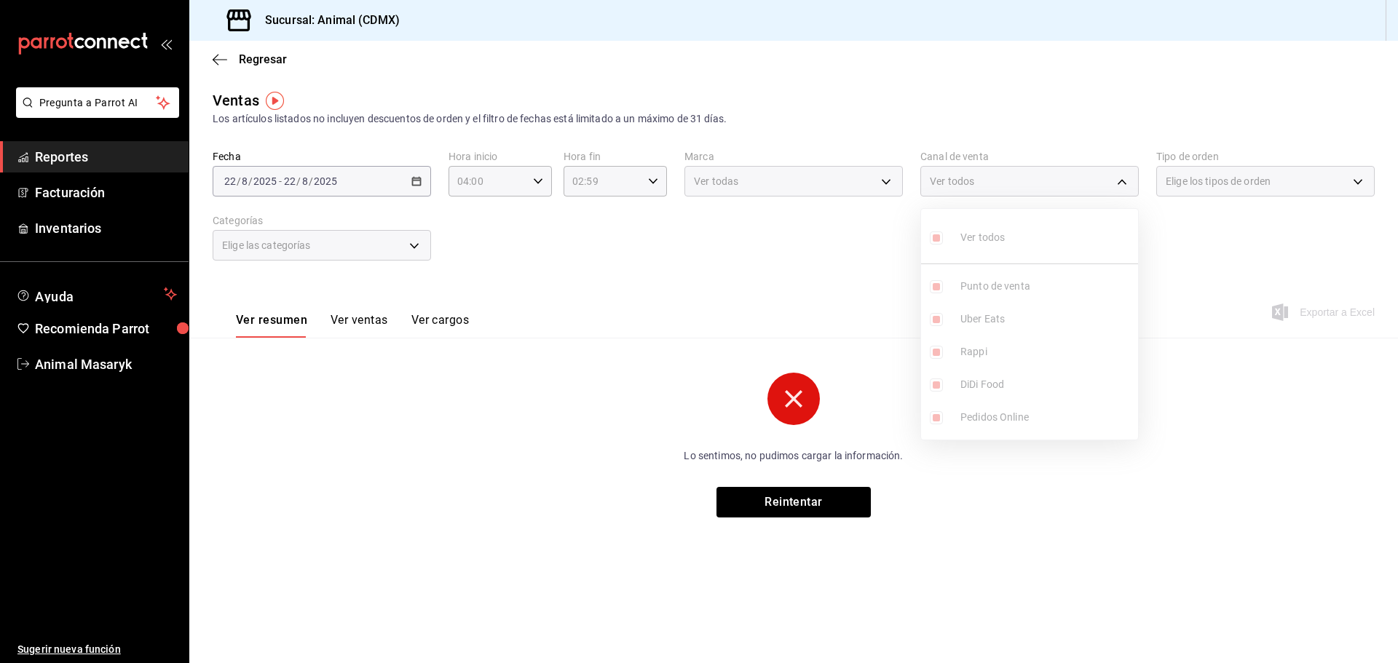
click at [1180, 229] on div at bounding box center [699, 331] width 1398 height 663
click at [1324, 177] on div "Elige los tipos de orden" at bounding box center [1265, 181] width 218 height 31
click at [414, 187] on div "[DATE] [DATE] - [DATE] [DATE]" at bounding box center [322, 181] width 218 height 31
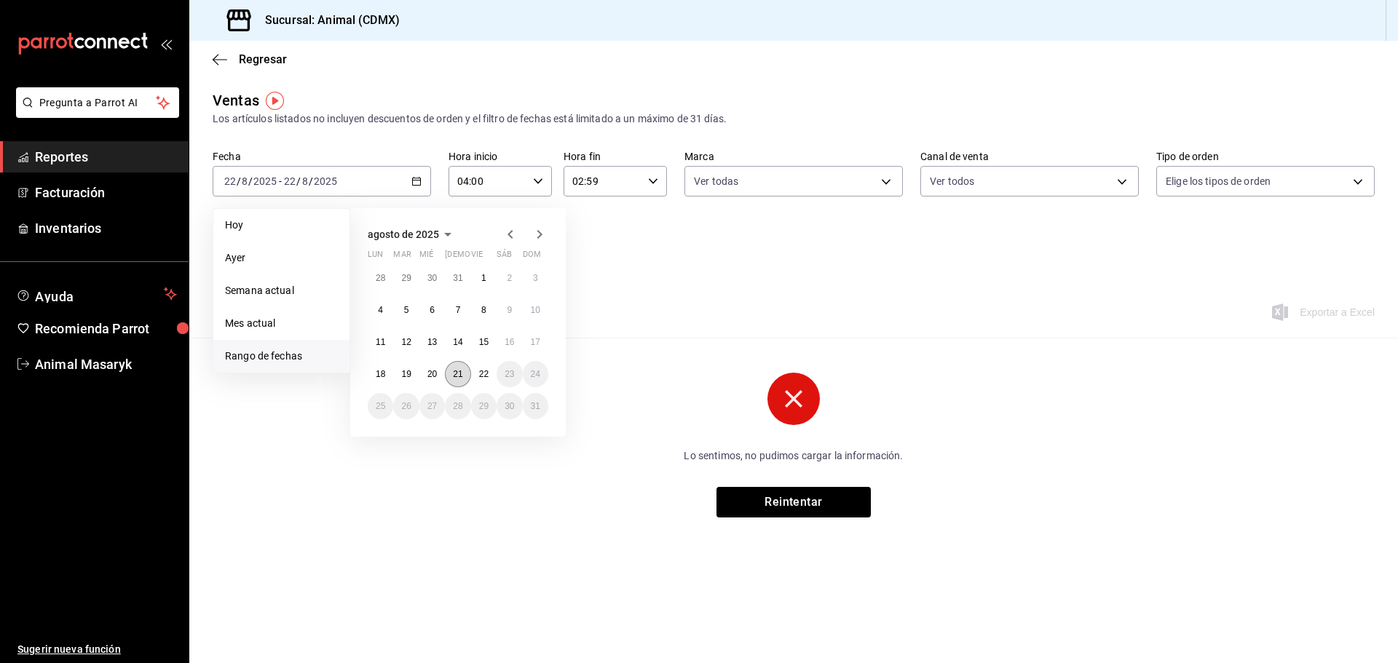
click at [449, 368] on button "21" at bounding box center [457, 374] width 25 height 26
click at [487, 374] on abbr "22" at bounding box center [483, 374] width 9 height 10
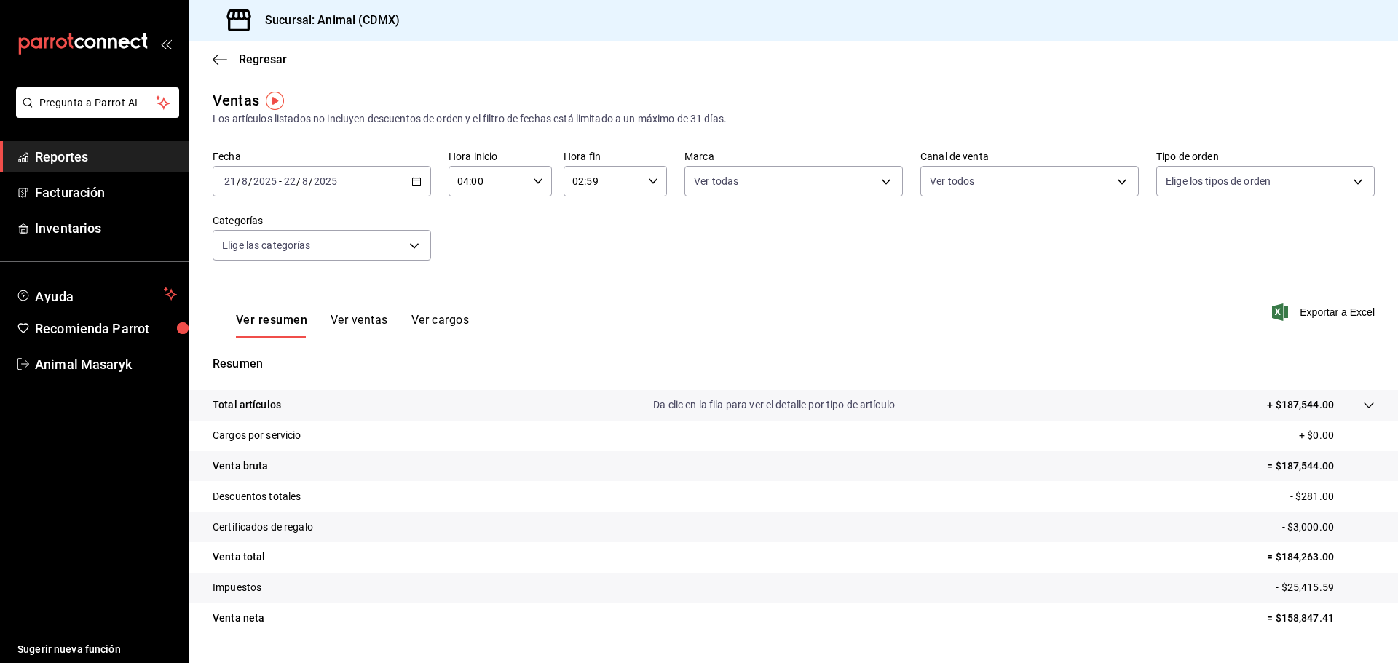
click at [620, 287] on div "Ver resumen Ver ventas Ver cargos Exportar a Excel" at bounding box center [793, 308] width 1209 height 60
click at [897, 185] on div "Fecha 2025-08-21 21 / 8 / 2025 - 2025-08-22 22 / 8 / 2025 Hora inicio 04:00 Hor…" at bounding box center [794, 214] width 1162 height 128
click at [880, 175] on body "Pregunta a Parrot AI Reportes Facturación Inventarios Ayuda Recomienda Parrot A…" at bounding box center [699, 331] width 1398 height 663
click at [1037, 217] on div at bounding box center [699, 331] width 1398 height 663
click at [382, 253] on body "Pregunta a Parrot AI Reportes Facturación Inventarios Ayuda Recomienda Parrot A…" at bounding box center [699, 331] width 1398 height 663
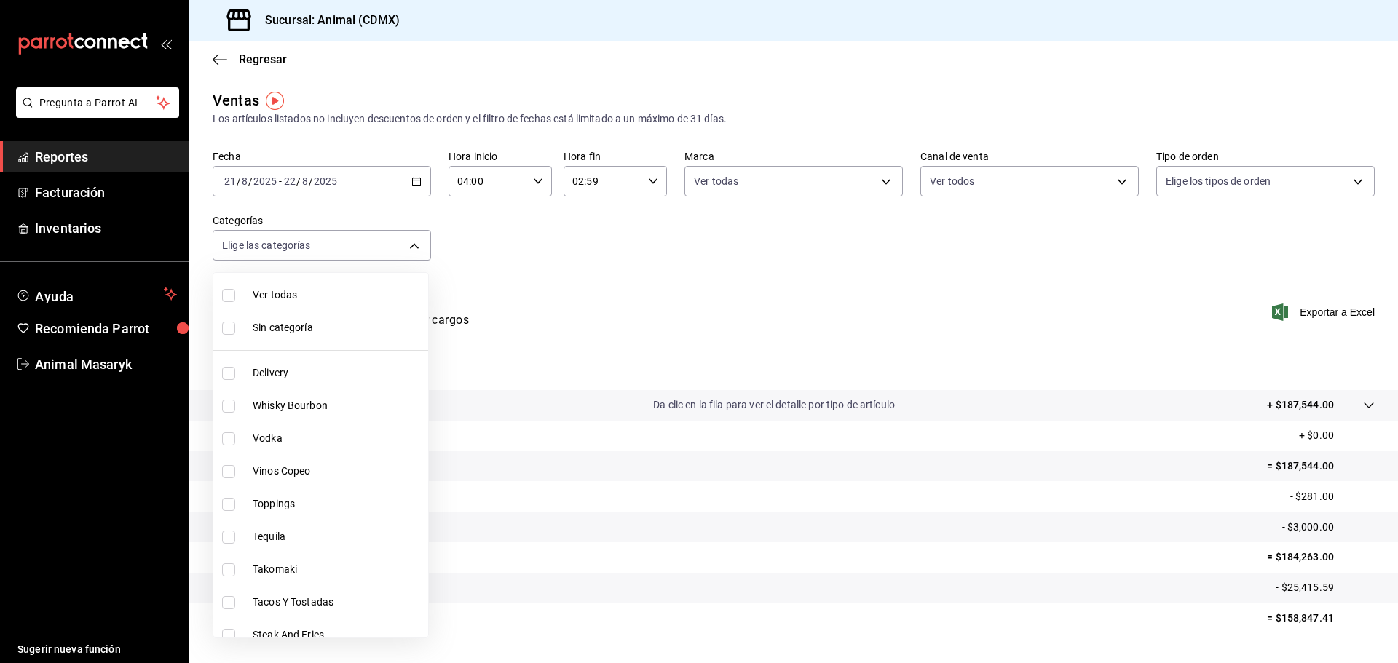
click at [362, 299] on span "Ver todas" at bounding box center [338, 295] width 170 height 15
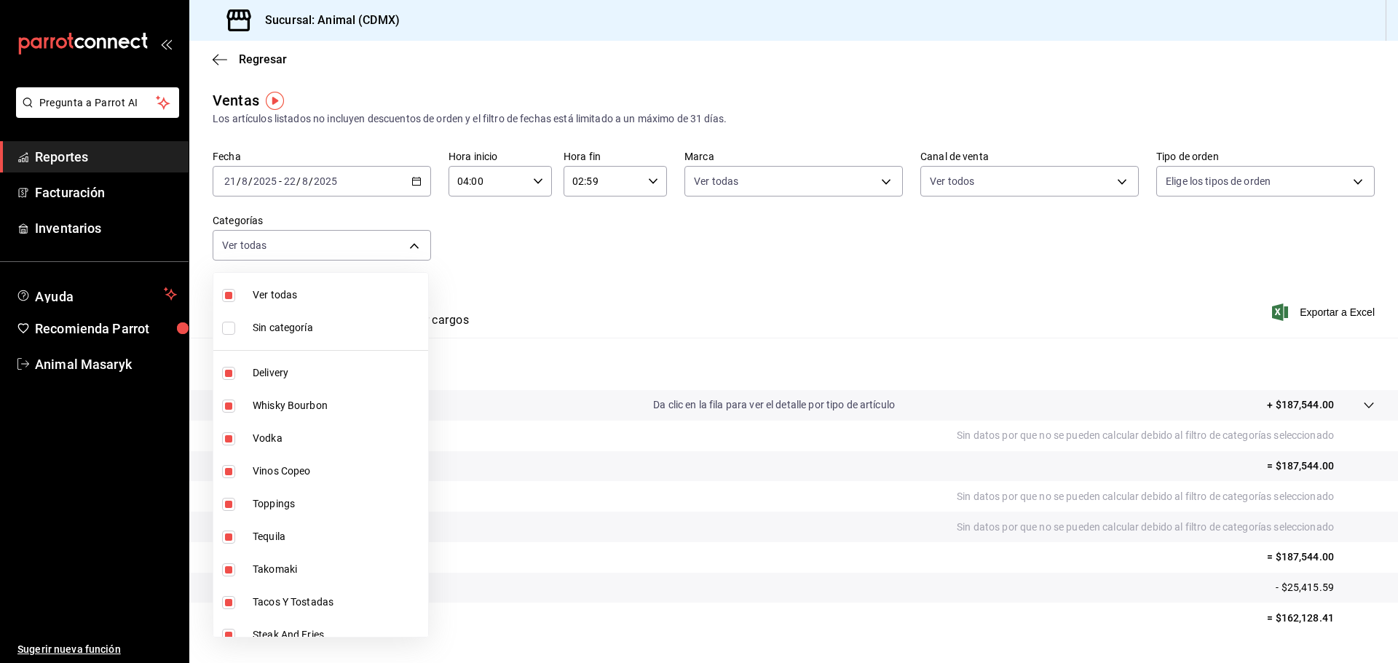
drag, startPoint x: 296, startPoint y: 335, endPoint x: 473, endPoint y: 315, distance: 178.1
click at [297, 335] on span "Sin categoría" at bounding box center [338, 327] width 170 height 15
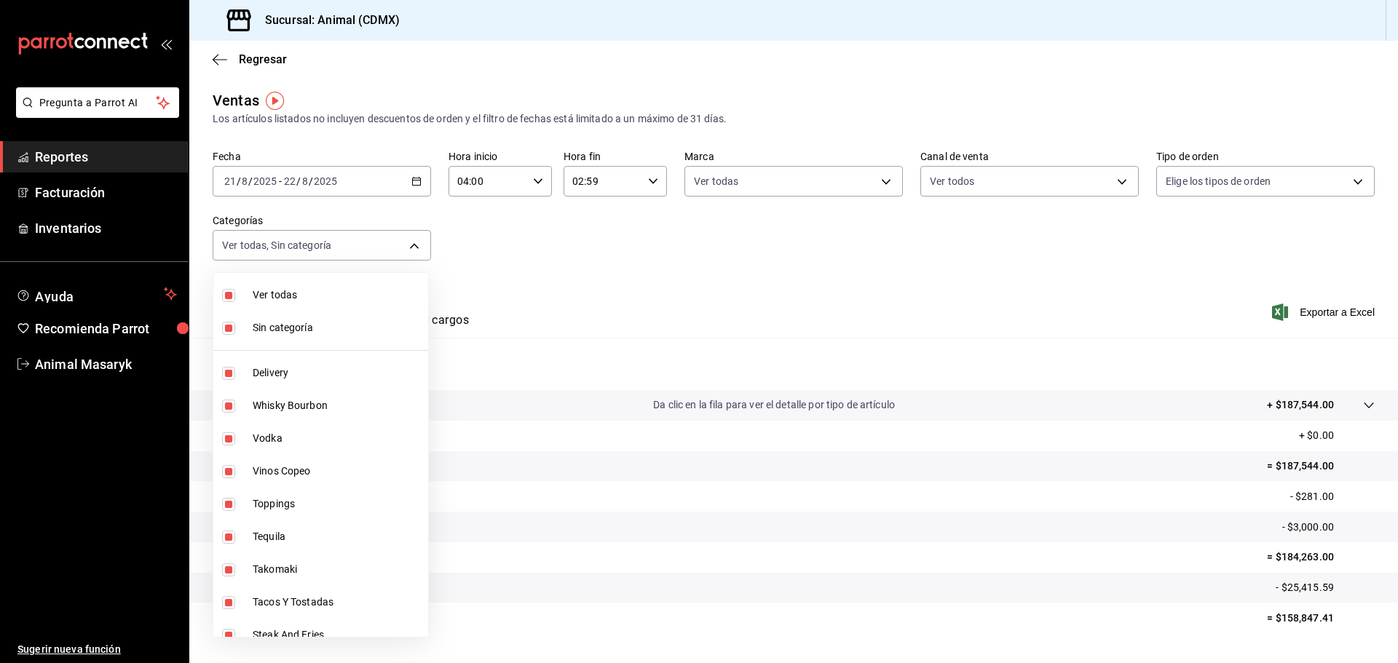
click at [579, 286] on div at bounding box center [699, 331] width 1398 height 663
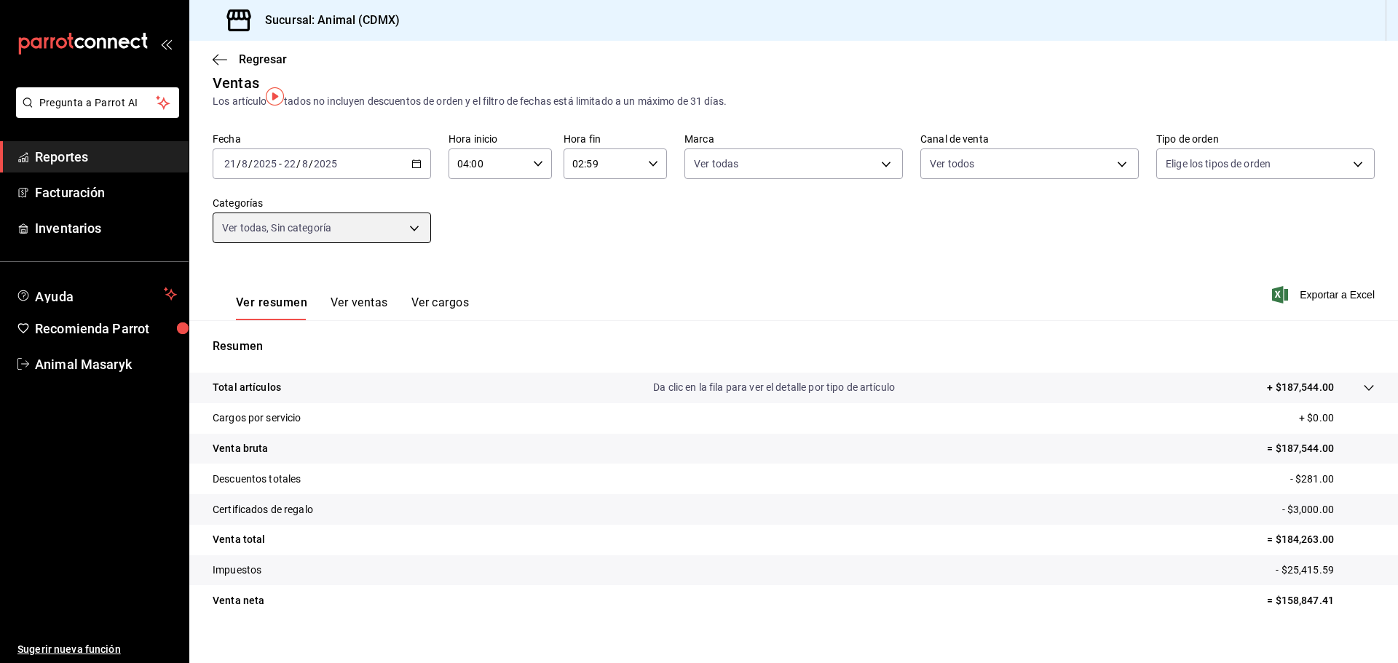
scroll to position [34, 0]
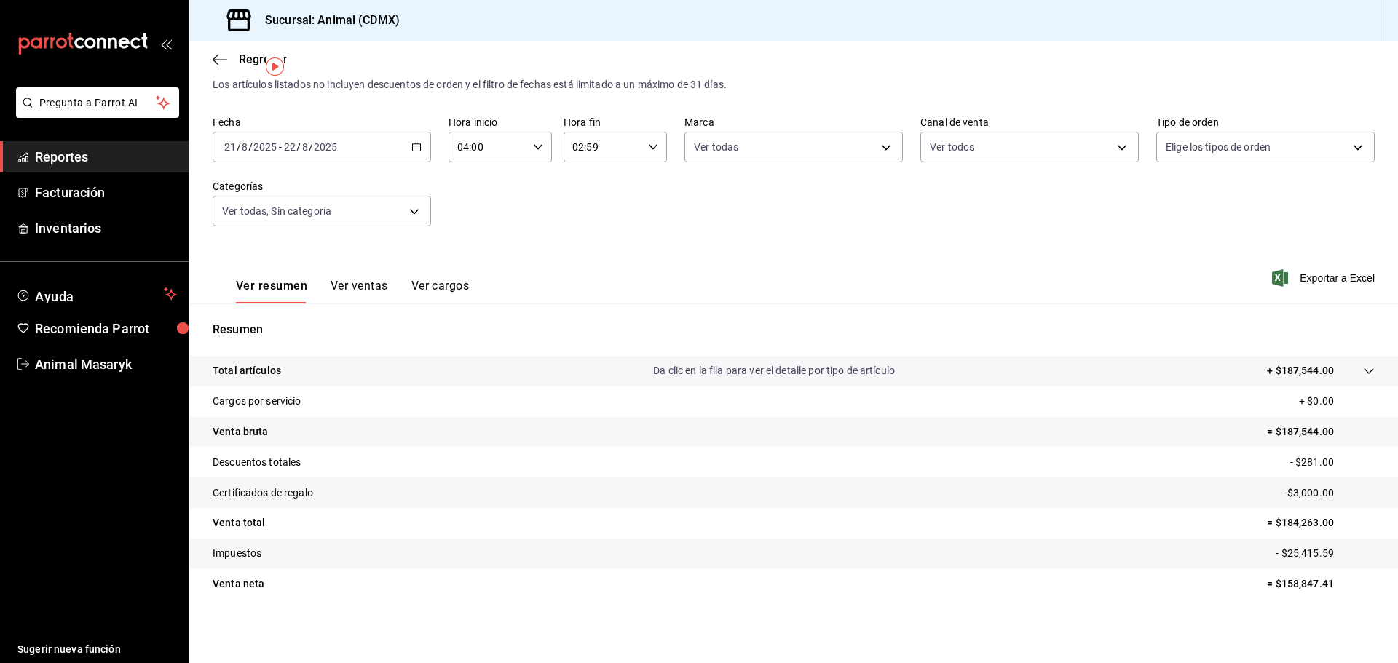
click at [1267, 375] on p "+ $187,544.00" at bounding box center [1300, 370] width 67 height 15
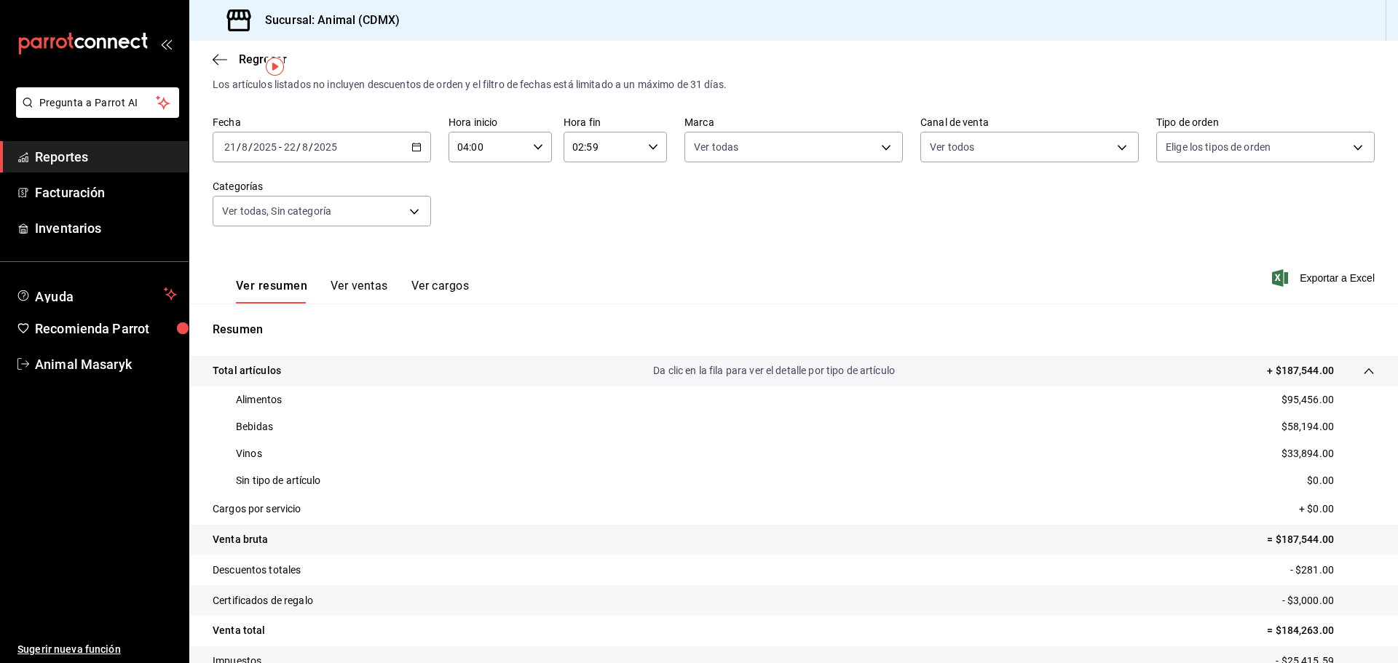
click at [1295, 269] on div "Ver resumen Ver ventas Ver cargos Exportar a Excel" at bounding box center [793, 274] width 1209 height 60
click at [1299, 289] on div "Ver resumen Ver ventas Ver cargos Exportar a Excel" at bounding box center [793, 274] width 1209 height 60
click at [1300, 285] on span "Exportar a Excel" at bounding box center [1325, 277] width 100 height 17
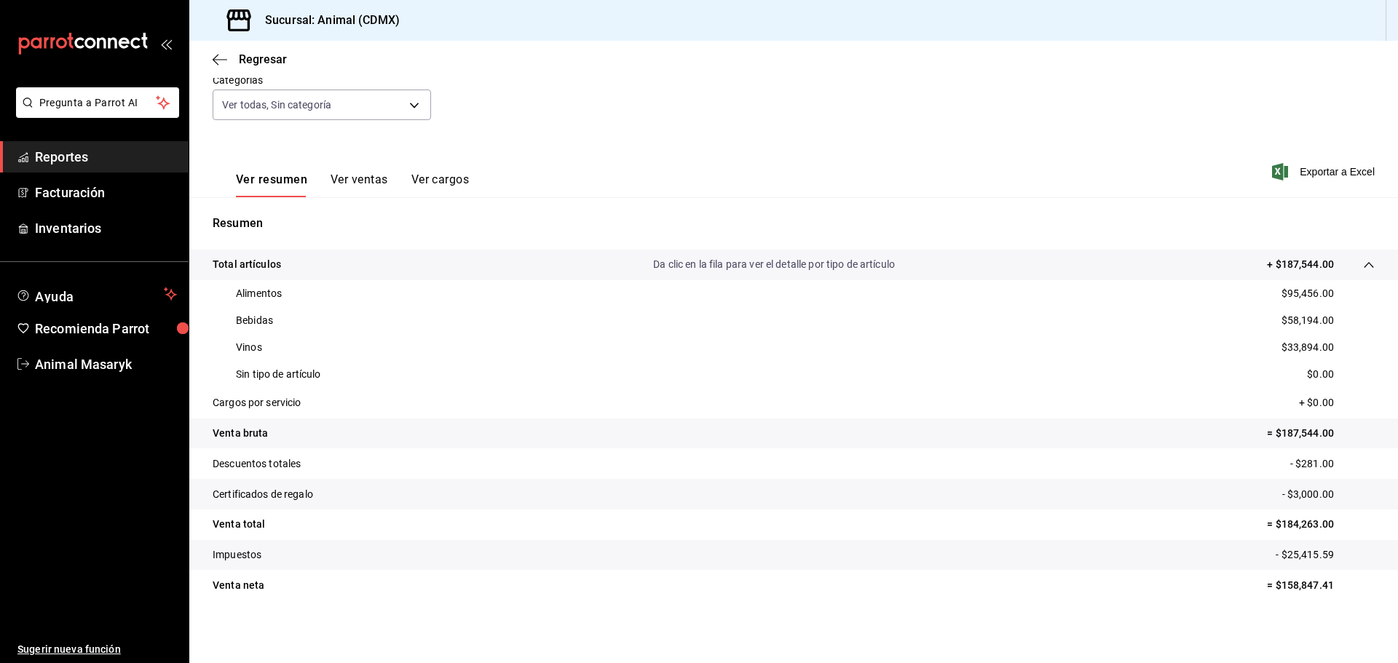
scroll to position [142, 0]
click at [223, 61] on icon "button" at bounding box center [220, 59] width 15 height 13
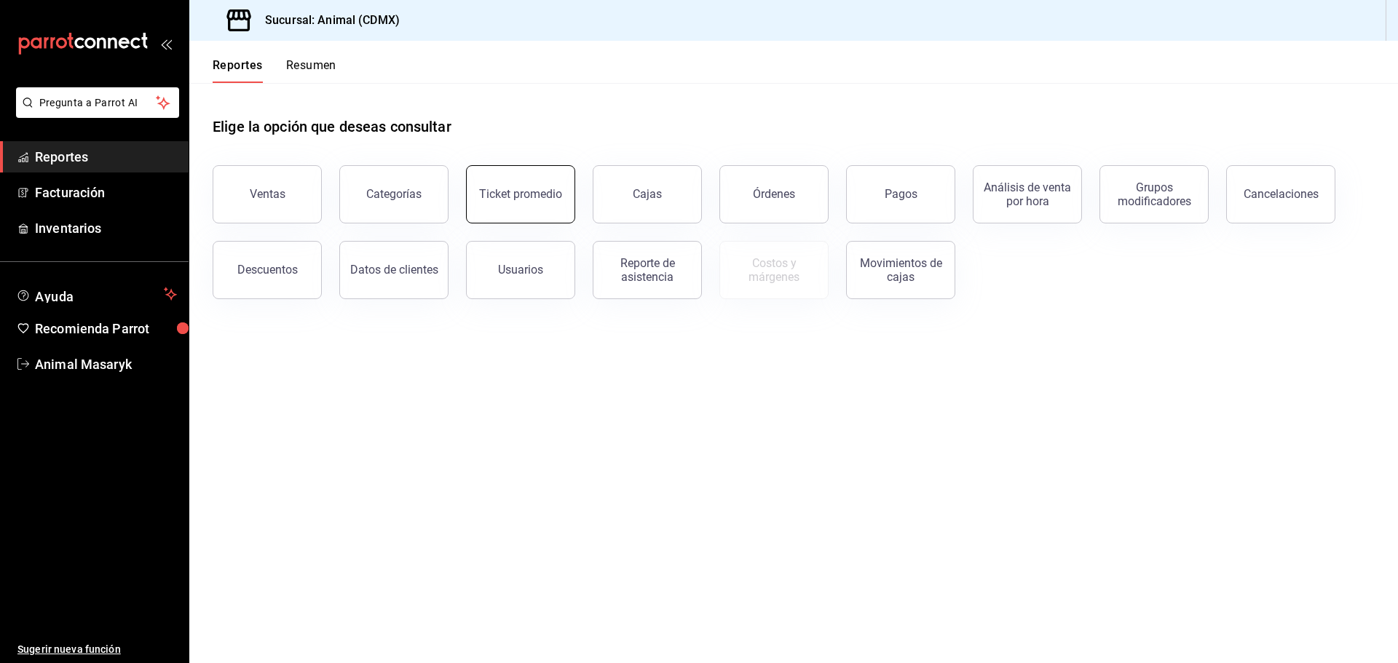
click at [521, 207] on button "Ticket promedio" at bounding box center [520, 194] width 109 height 58
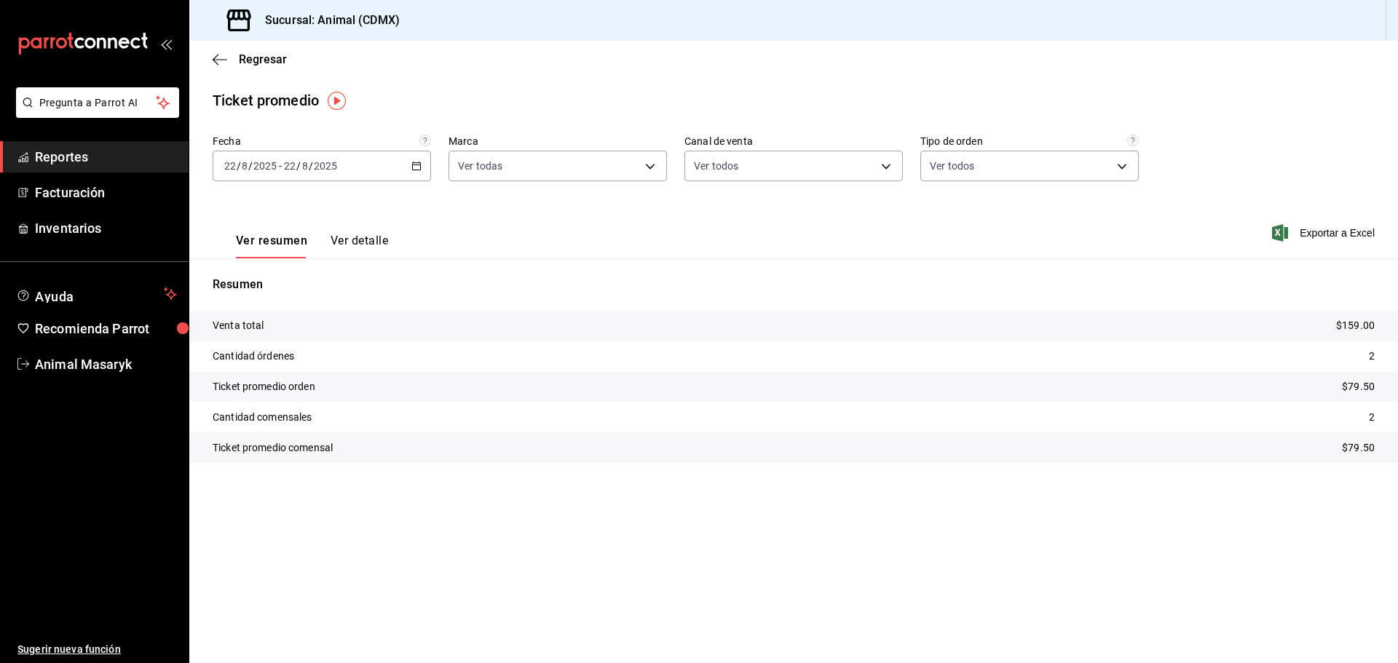
click at [413, 169] on \(Stroke\) "button" at bounding box center [416, 166] width 9 height 8
click at [259, 342] on span "Rango de fechas" at bounding box center [281, 340] width 113 height 15
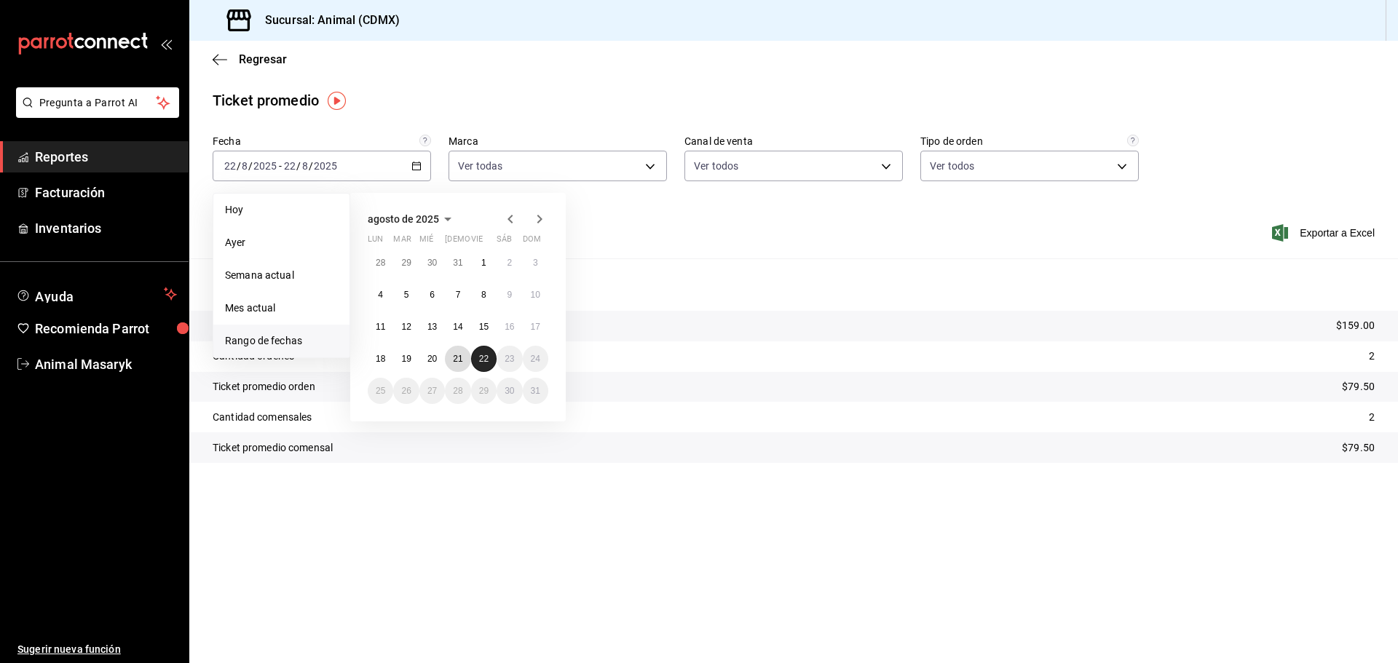
drag, startPoint x: 453, startPoint y: 359, endPoint x: 477, endPoint y: 360, distance: 24.1
click at [457, 360] on abbr "21" at bounding box center [457, 359] width 9 height 10
click at [477, 360] on button "22" at bounding box center [483, 359] width 25 height 26
